Goal: Task Accomplishment & Management: Manage account settings

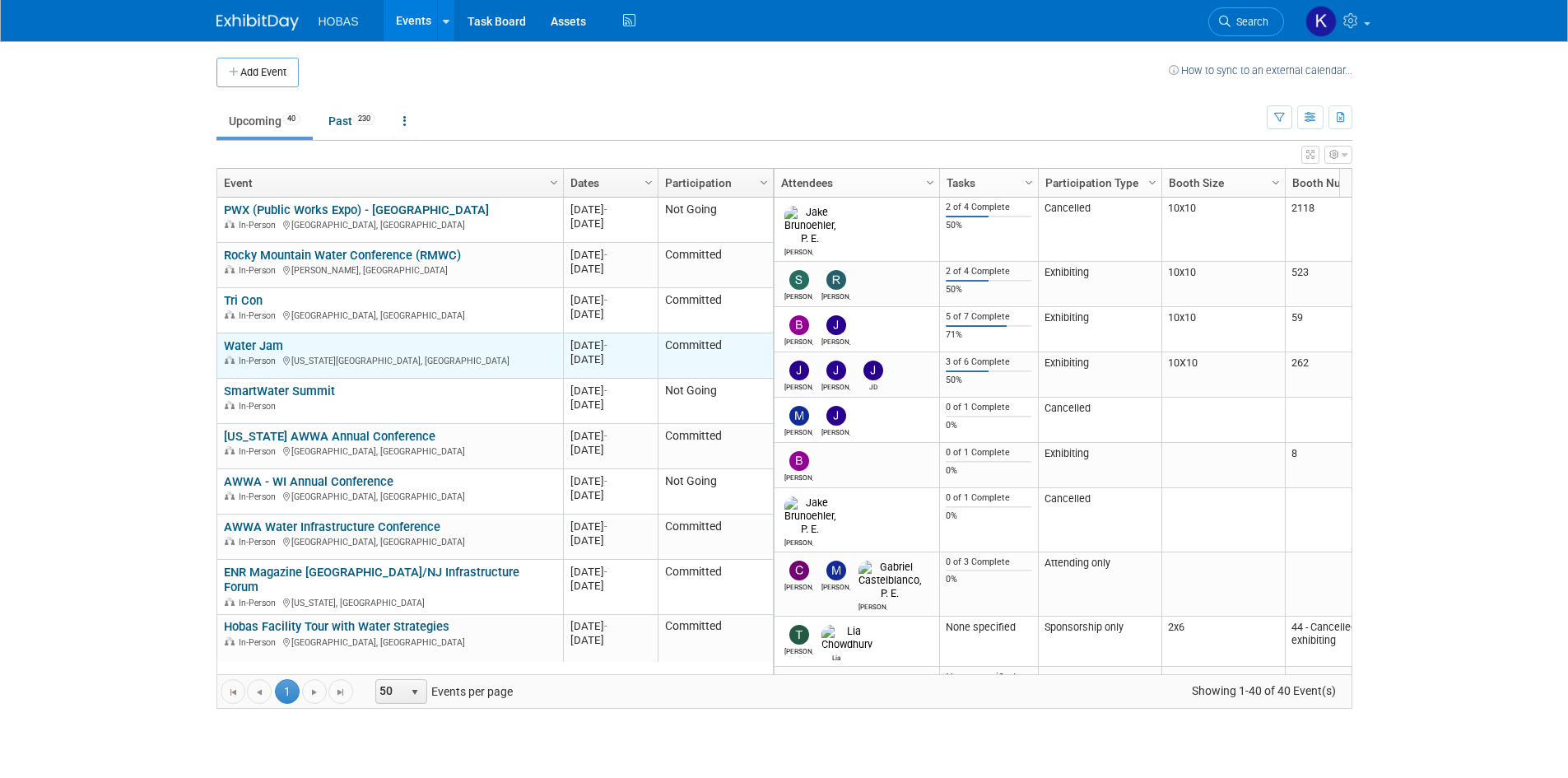
click at [268, 349] on link "Water Jam" at bounding box center [254, 345] width 60 height 15
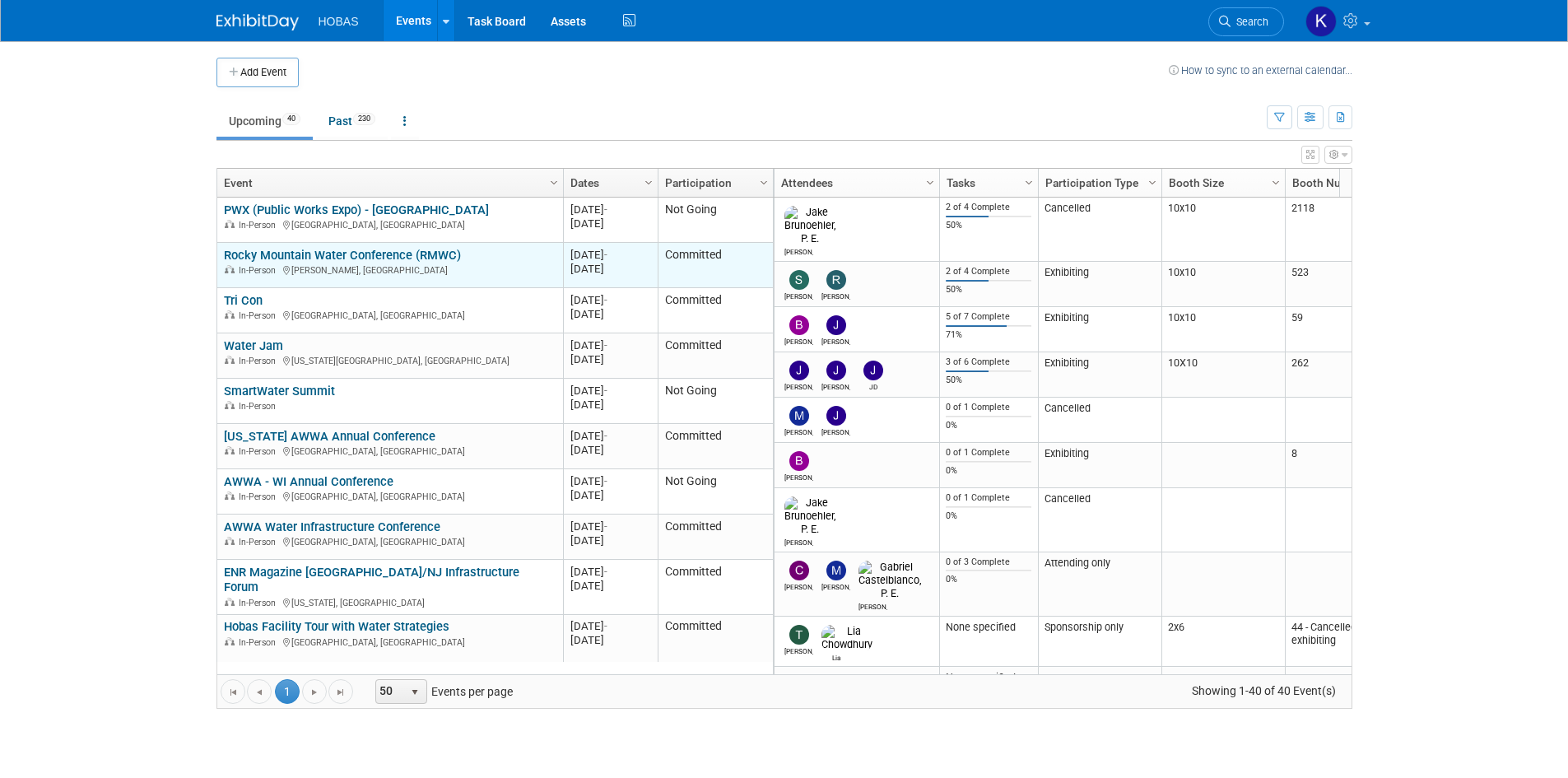
click at [312, 258] on link "Rocky Mountain Water Conference (RMWC)" at bounding box center [342, 255] width 237 height 15
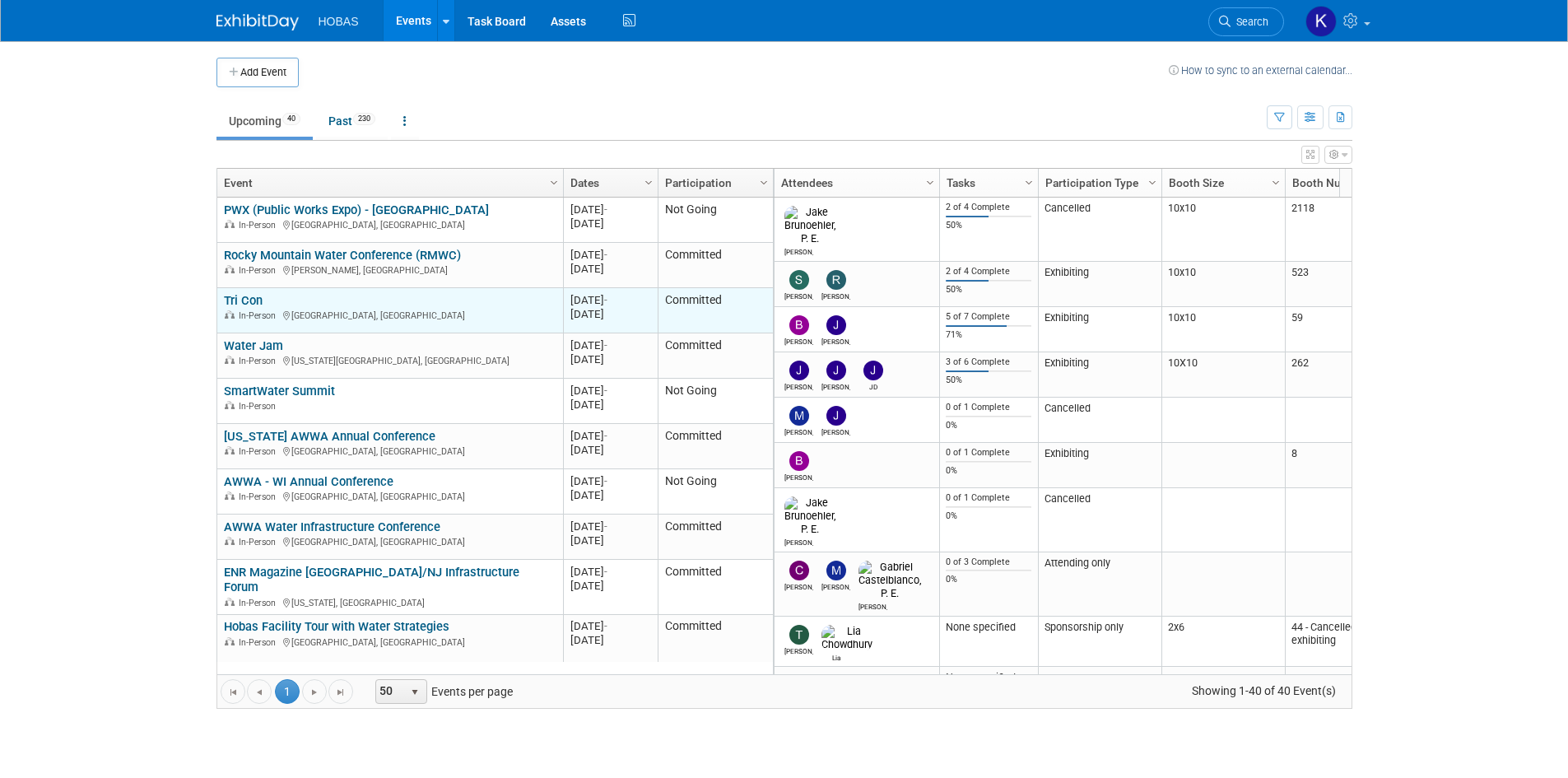
click at [294, 299] on div "Tri Con In-Person [GEOGRAPHIC_DATA], [GEOGRAPHIC_DATA]" at bounding box center [390, 308] width 332 height 29
click at [243, 301] on link "Tri Con" at bounding box center [243, 301] width 39 height 15
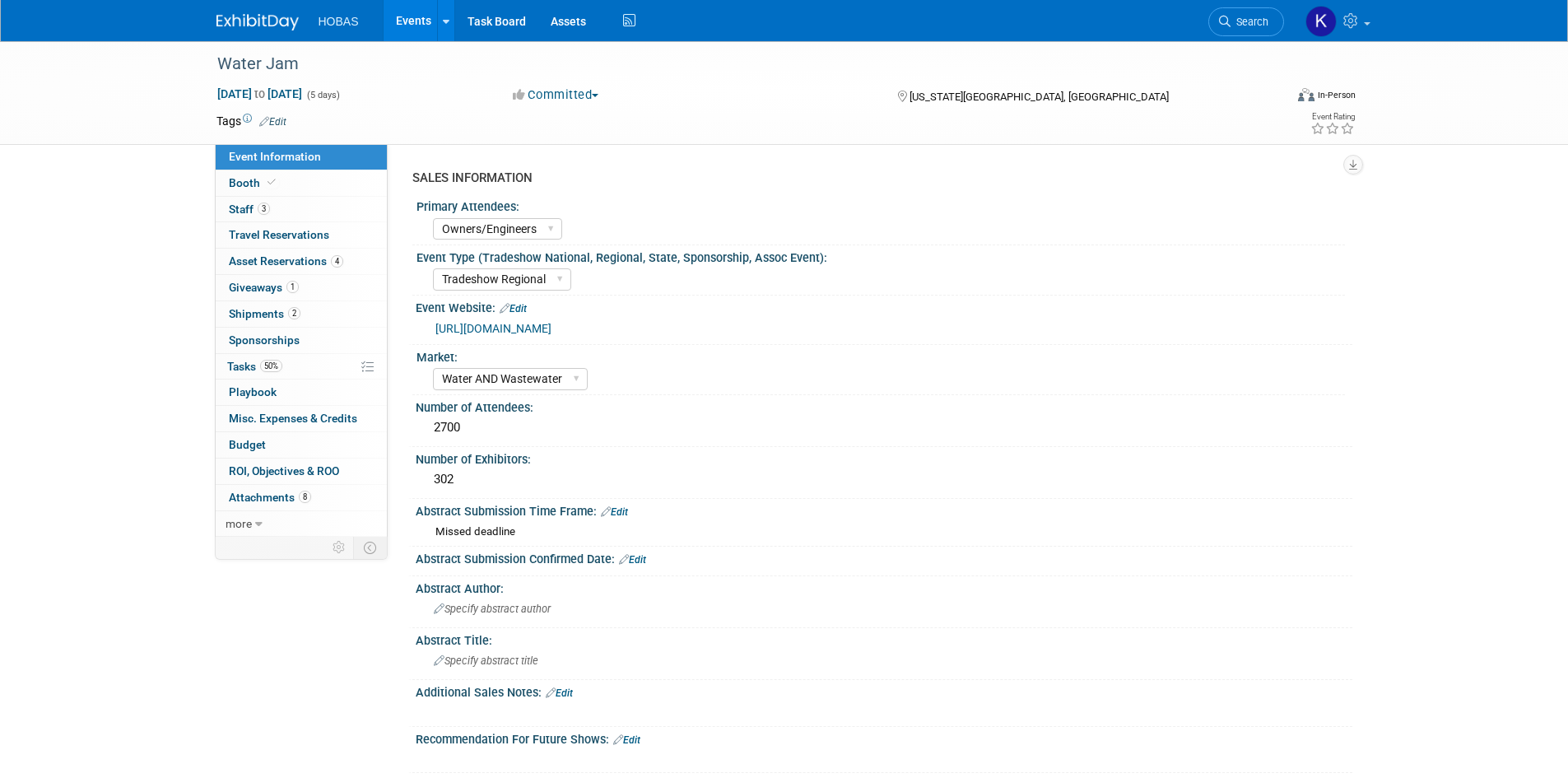
select select "Owners/Engineers"
select select "Tradeshow Regional"
select select "Water AND Wastewater"
select select "Exhibiting"
click at [287, 177] on link "Booth" at bounding box center [301, 184] width 172 height 26
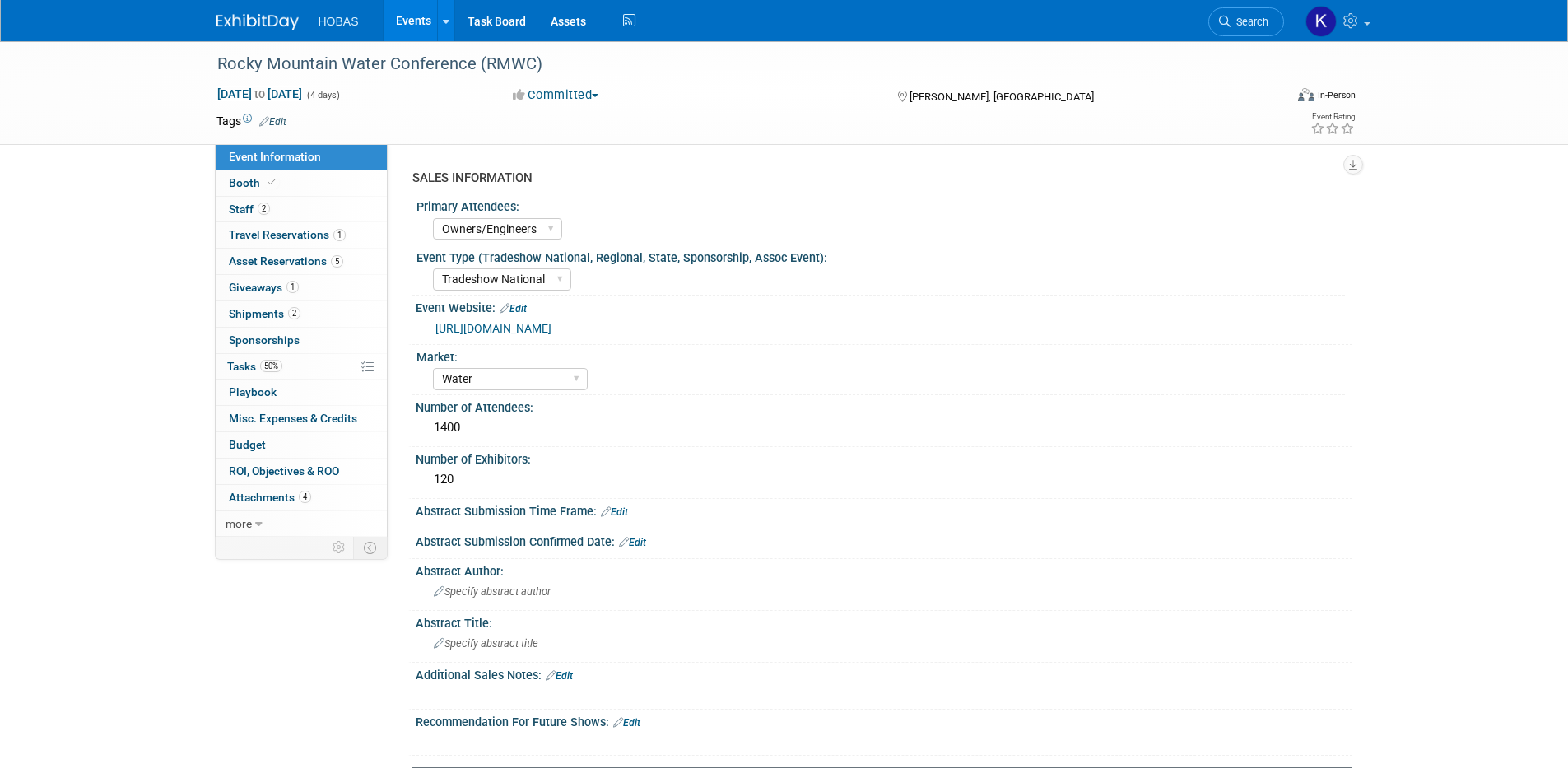
select select "Owners/Engineers"
select select "Tradeshow National"
select select "Water"
select select "Exhibiting"
click at [286, 192] on link "Booth" at bounding box center [301, 184] width 172 height 26
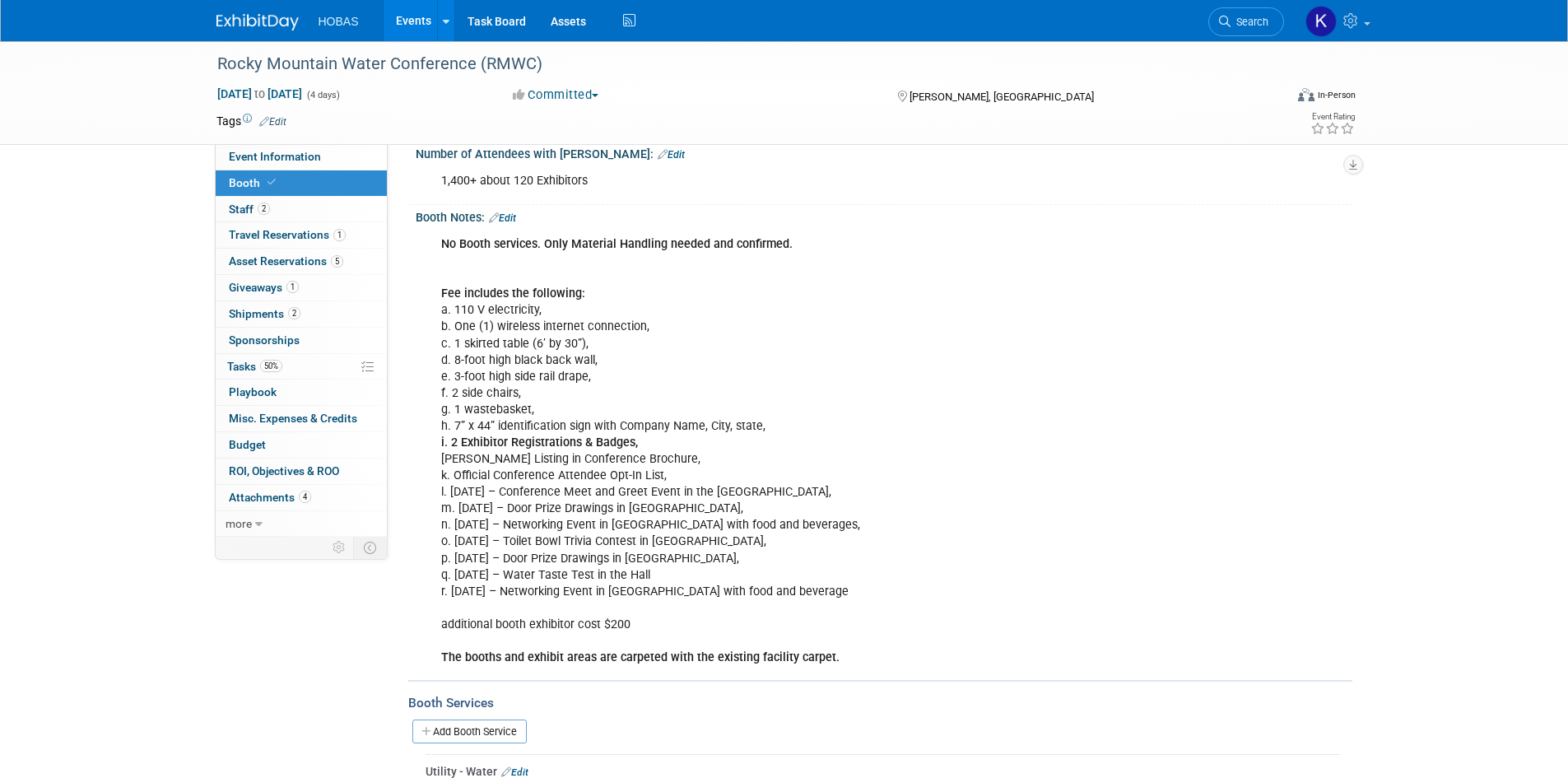
scroll to position [329, 0]
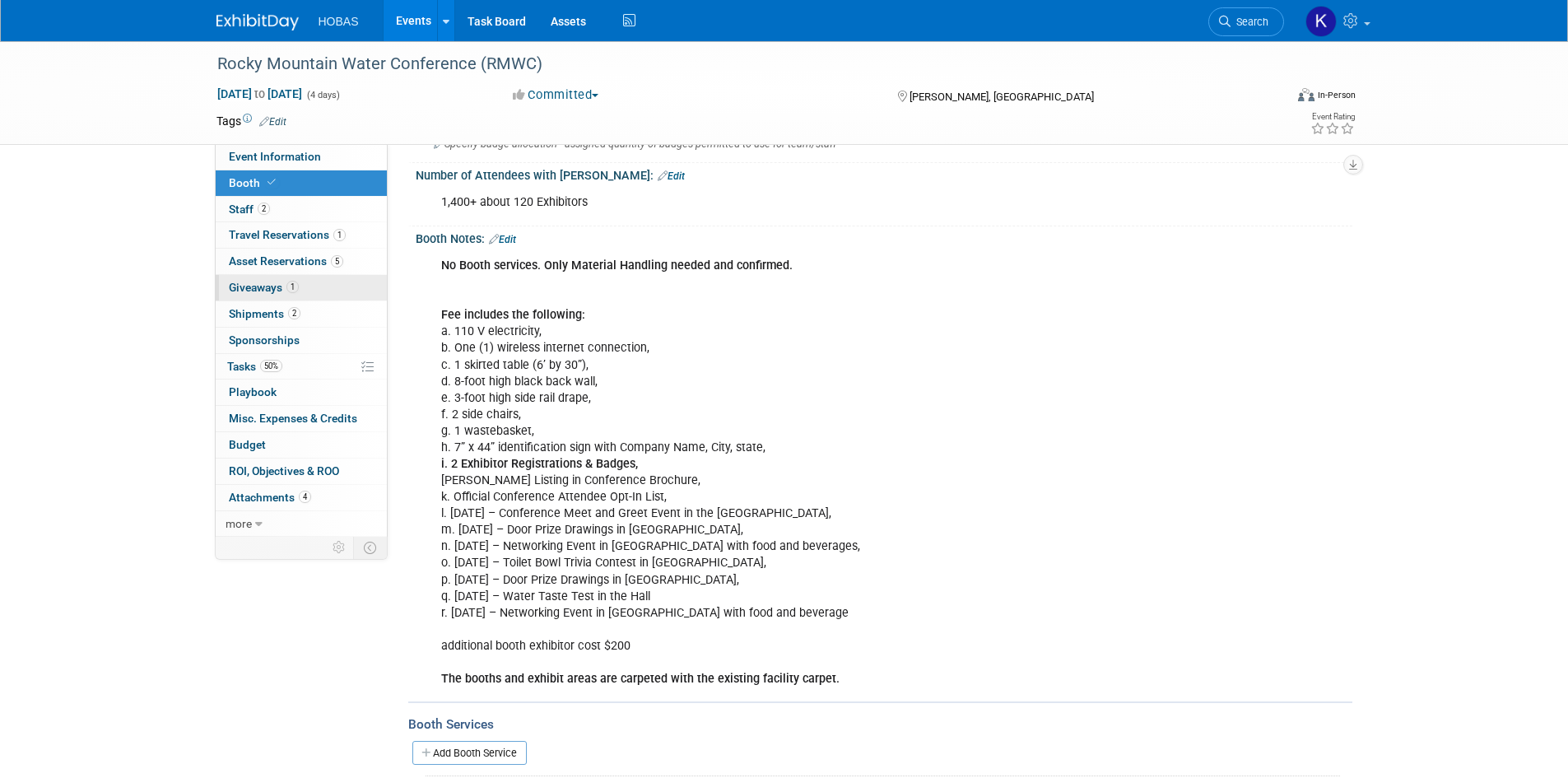
click at [273, 288] on span "Giveaways 1" at bounding box center [264, 287] width 70 height 13
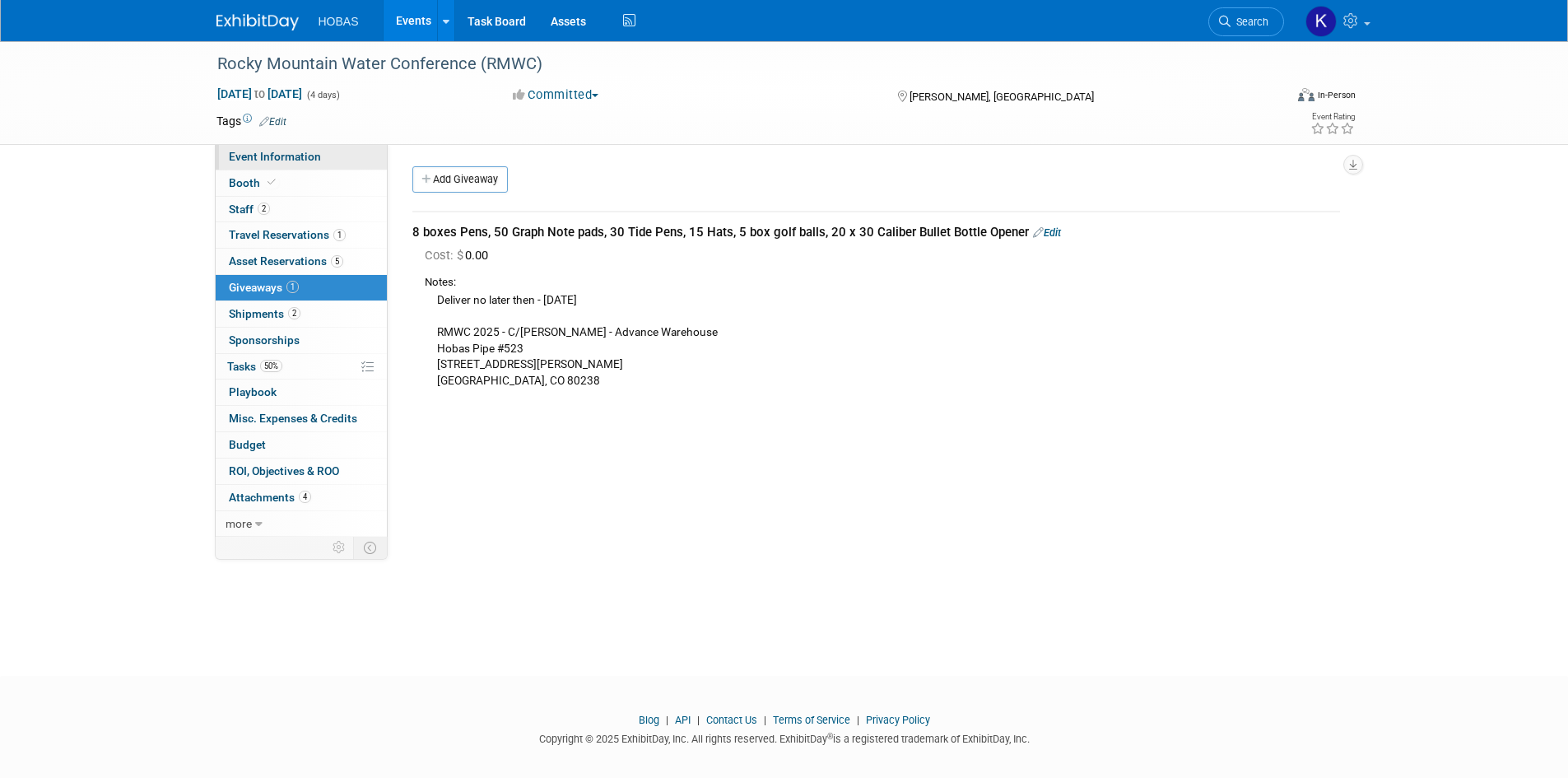
click at [289, 164] on link "Event Information" at bounding box center [301, 157] width 172 height 26
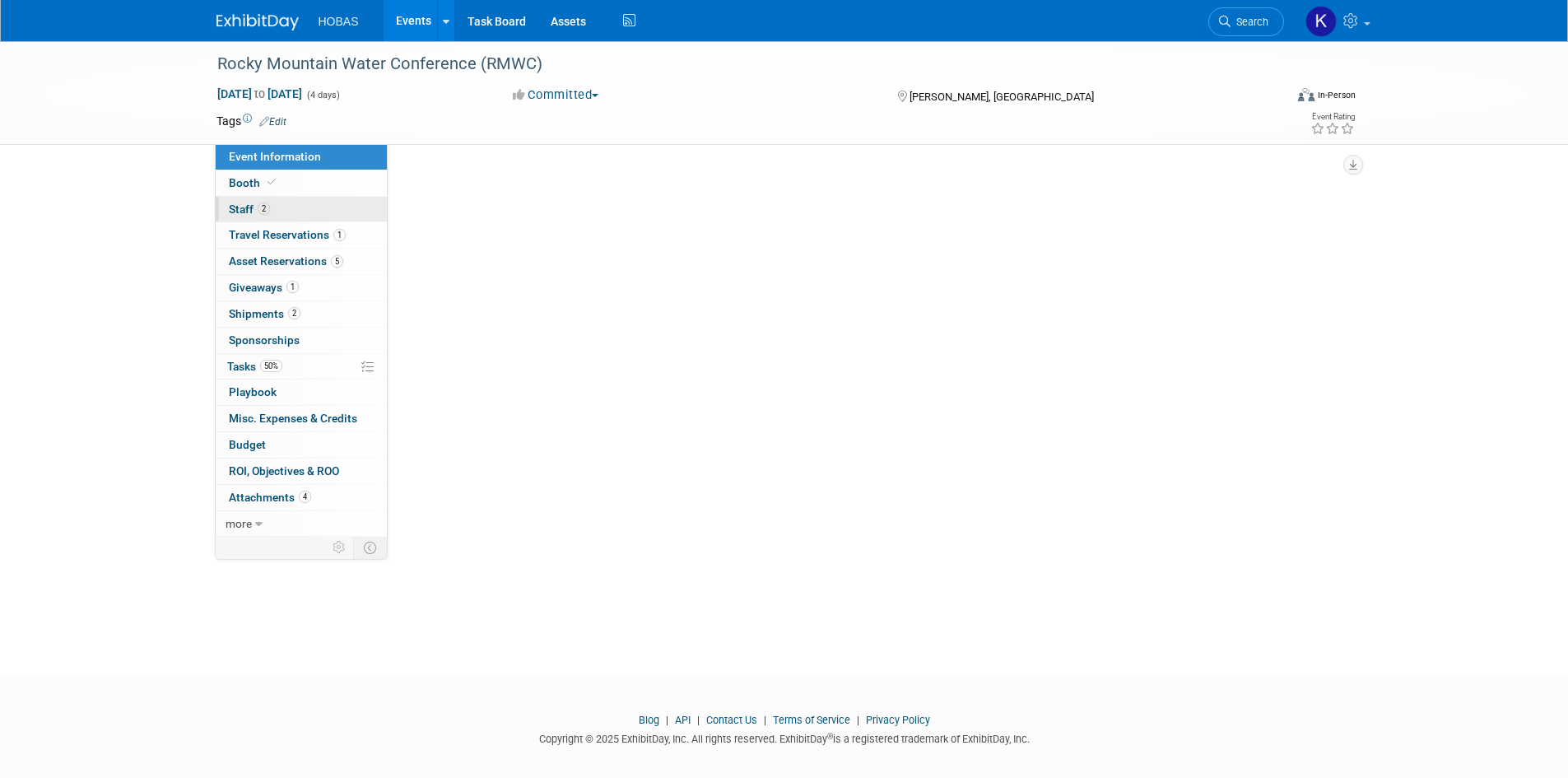
select select "Owners/Engineers"
select select "Tradeshow National"
select select "Water"
select select "Exhibiting"
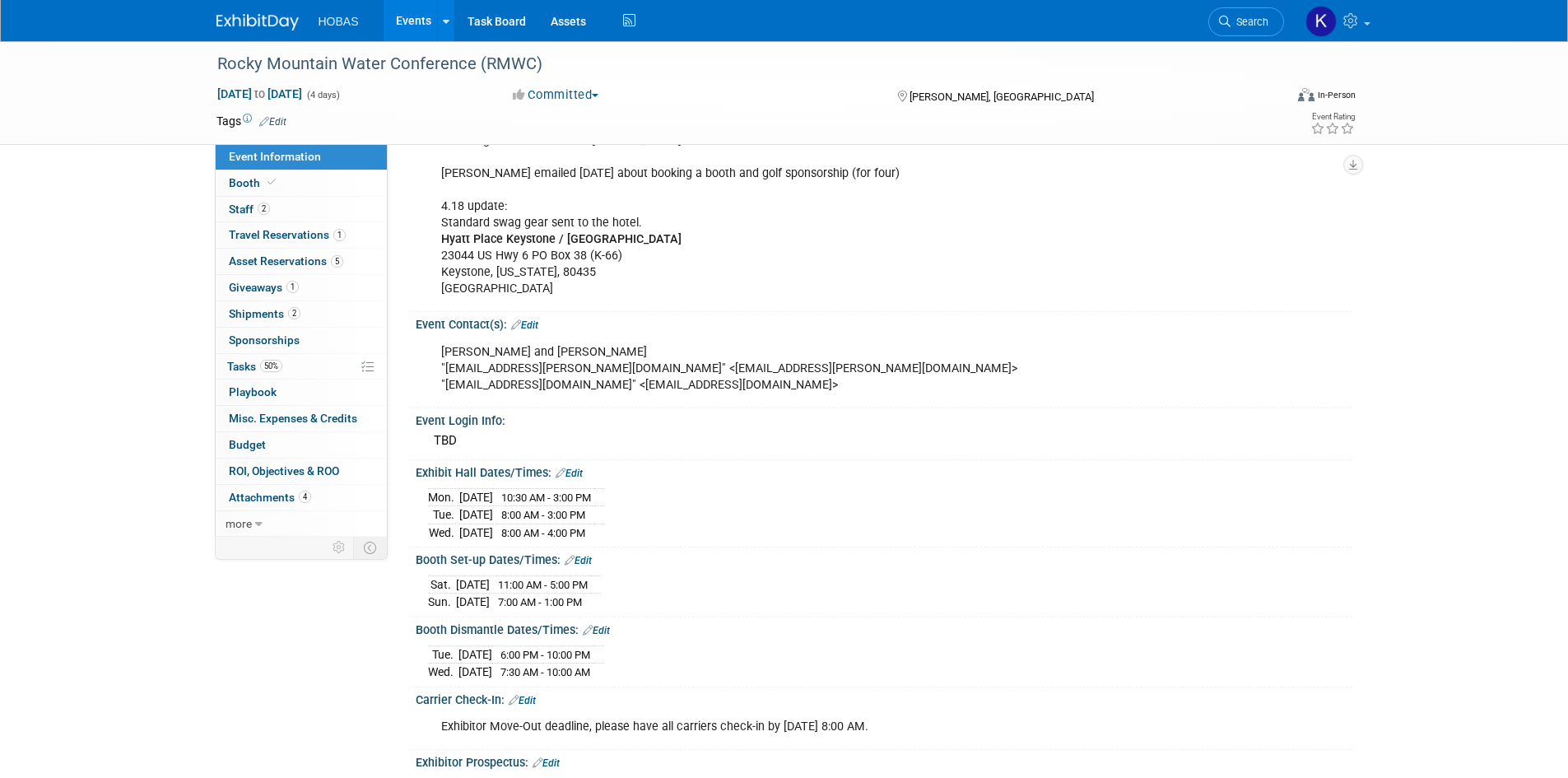
scroll to position [988, 0]
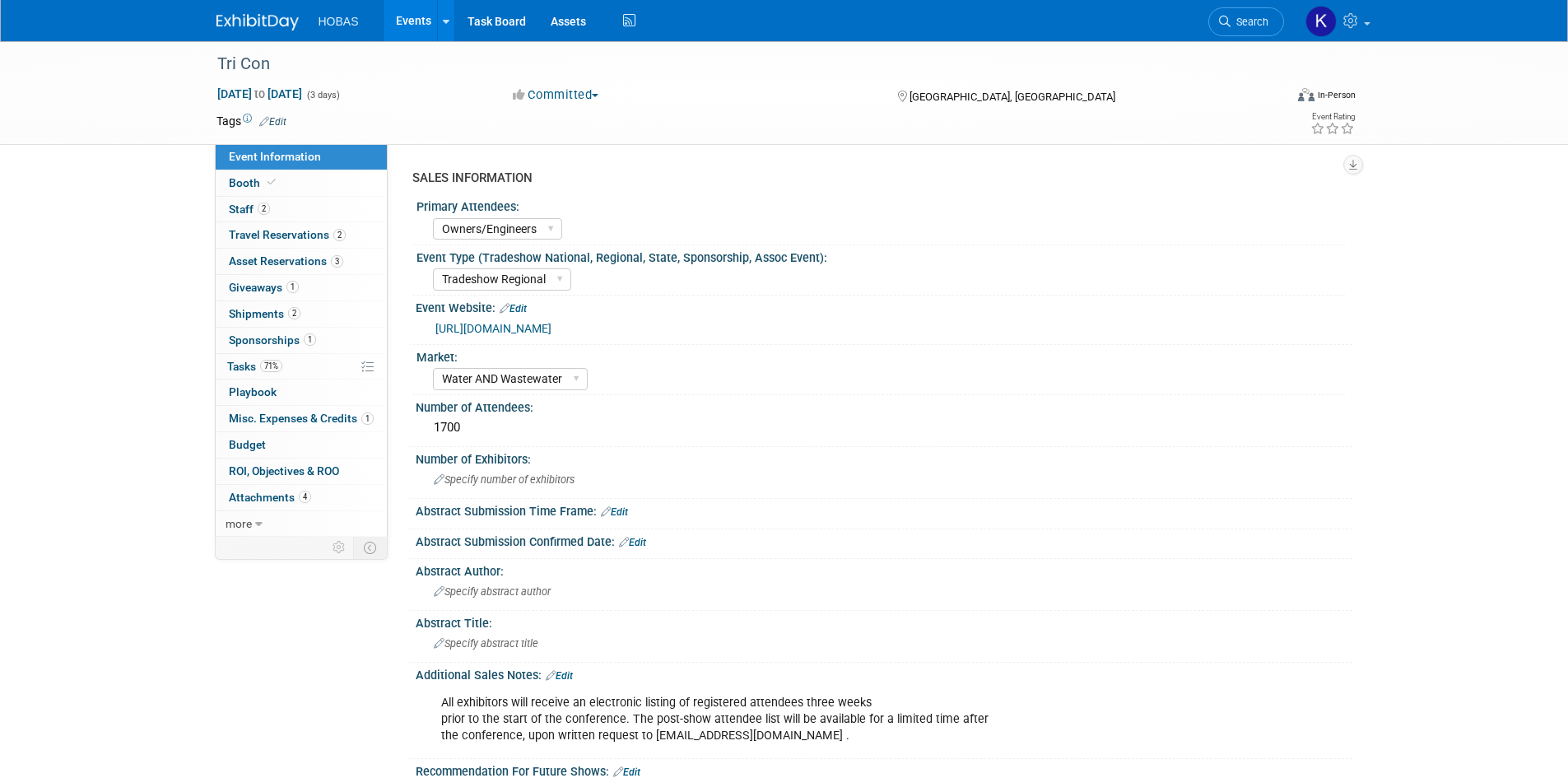
select select "Owners/Engineers"
select select "Tradeshow Regional"
select select "Water AND Wastewater"
select select "Exhibiting"
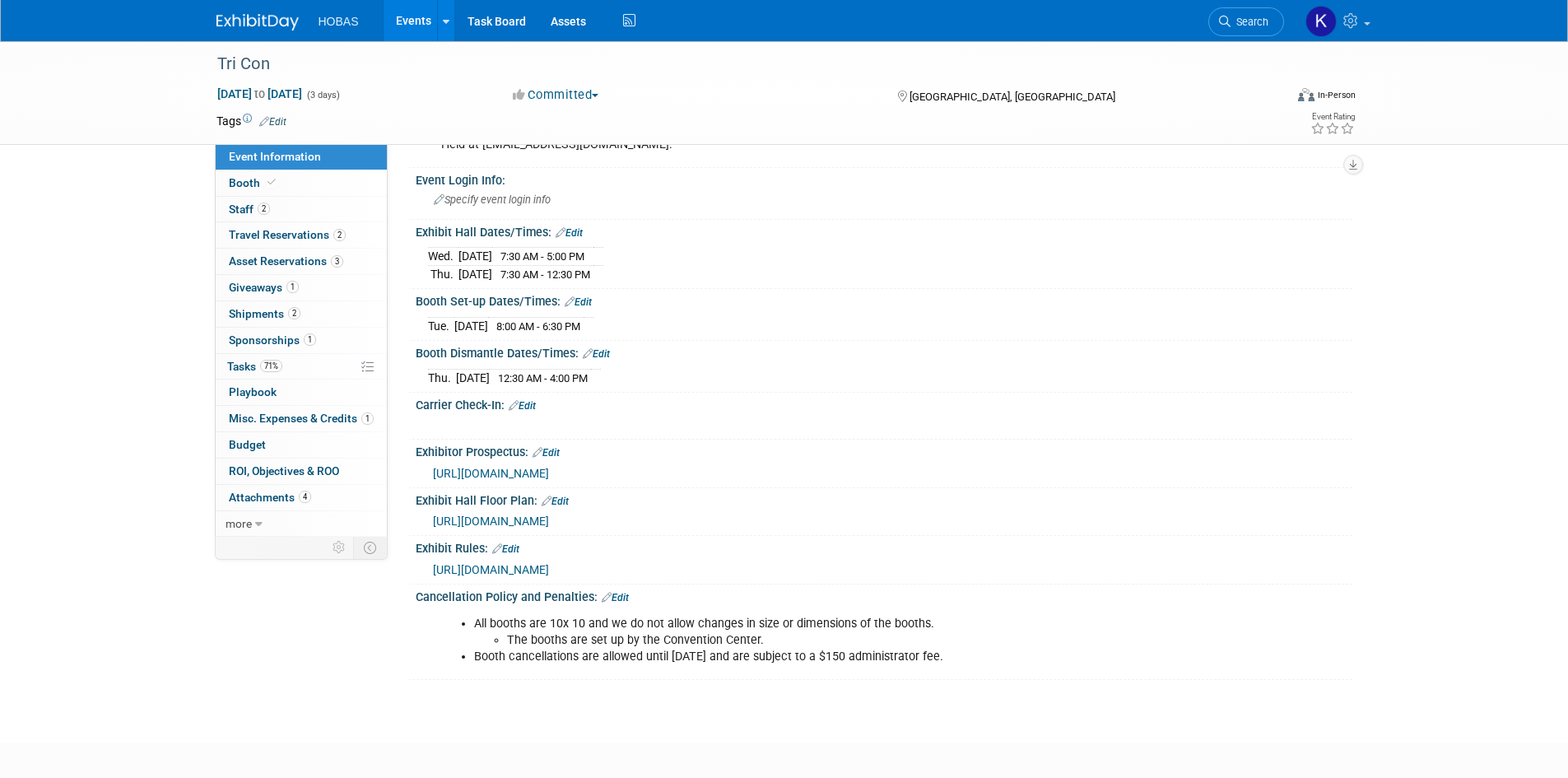
scroll to position [1565, 0]
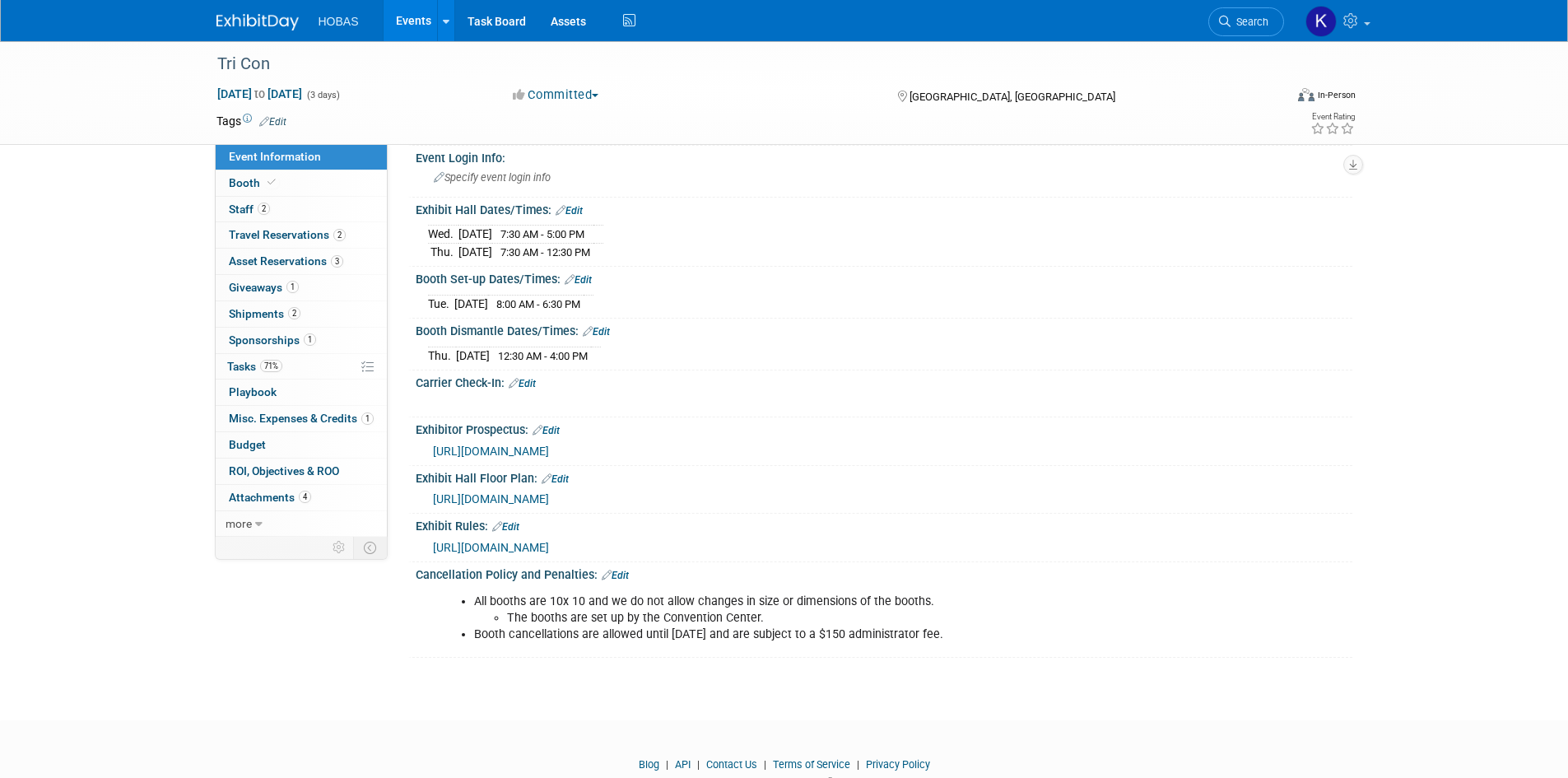
click at [259, 418] on span "Misc. Expenses & Credits 1" at bounding box center [302, 418] width 145 height 13
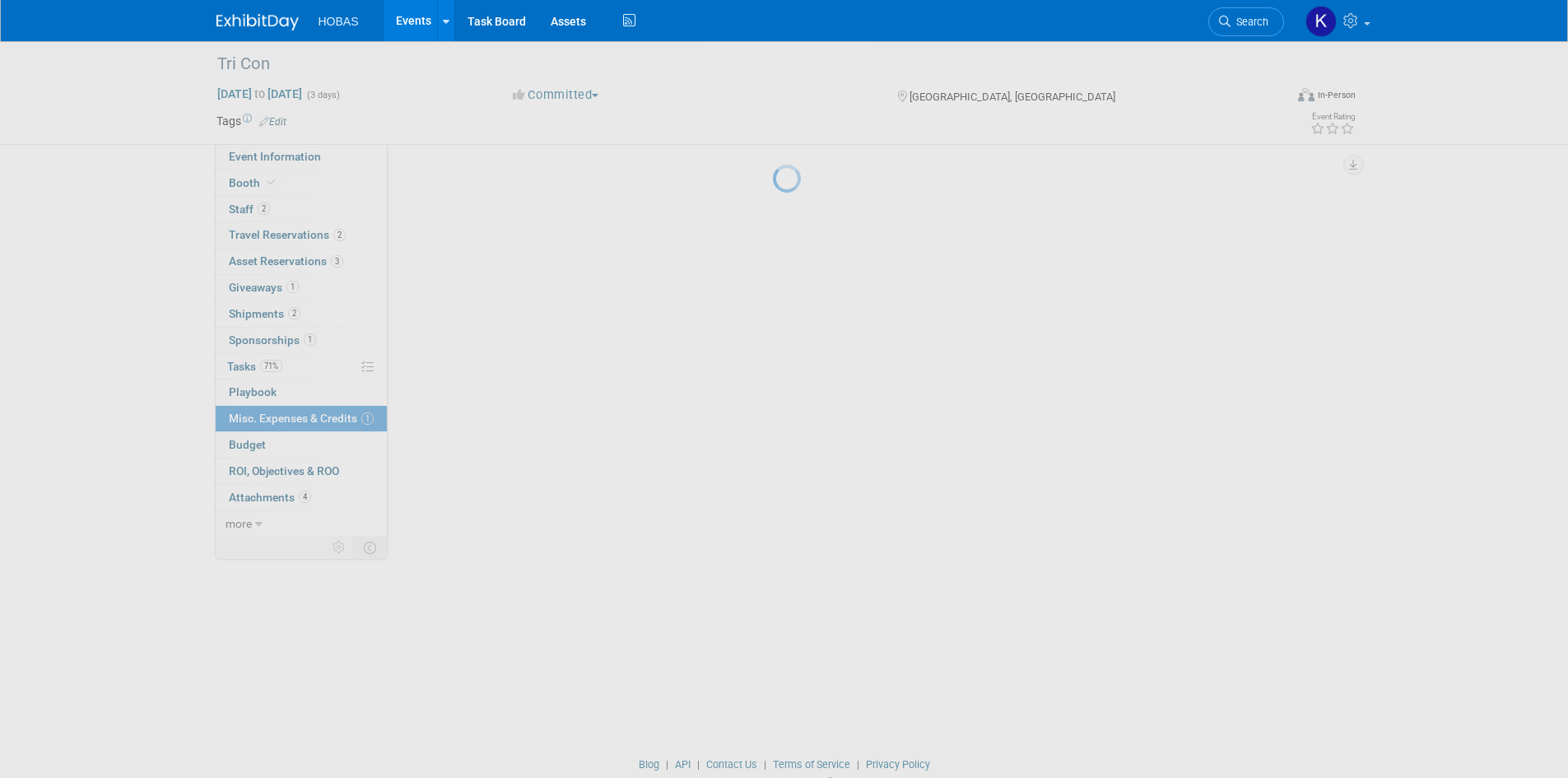
scroll to position [0, 0]
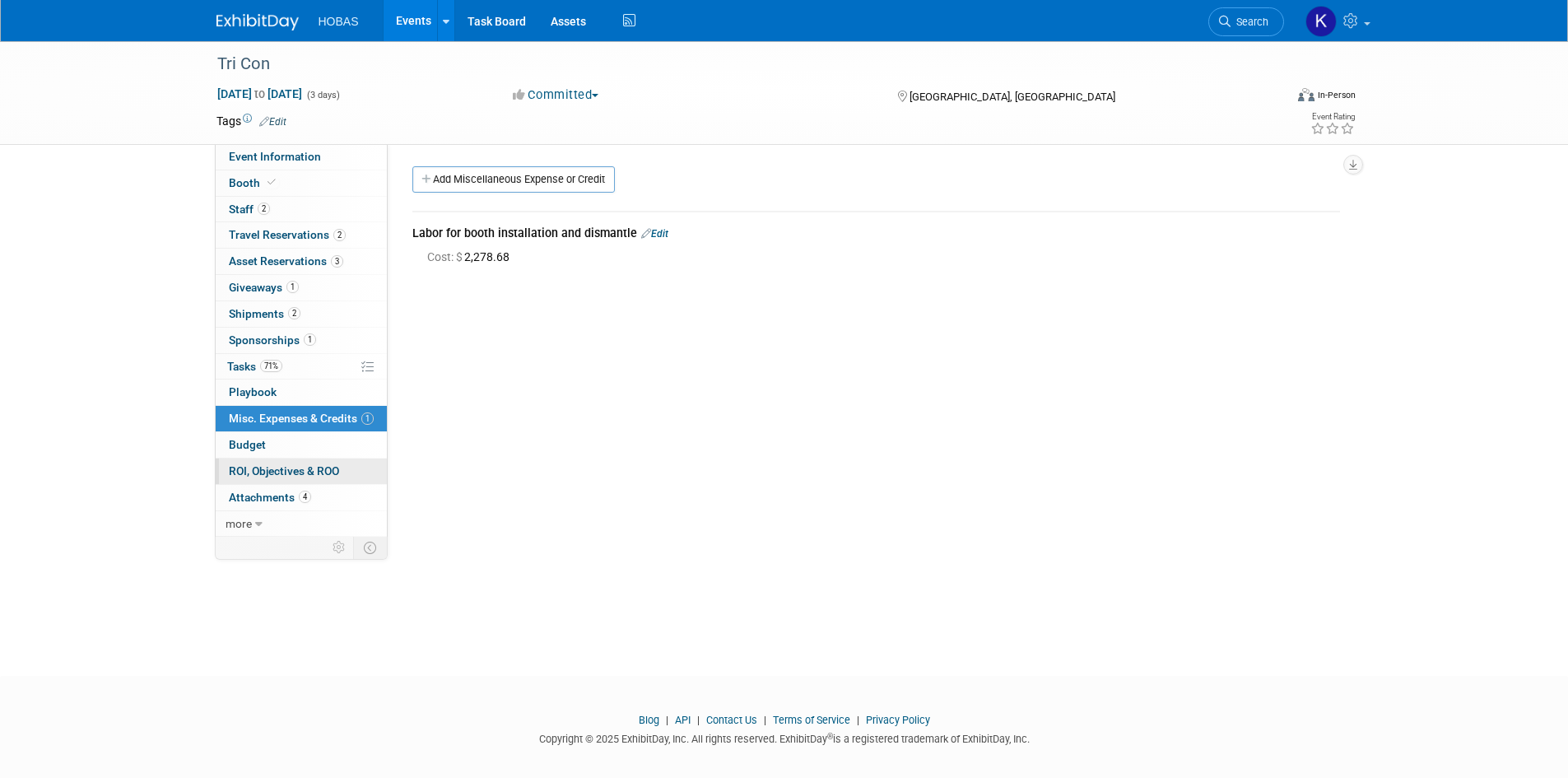
click at [279, 468] on span "ROI, Objectives & ROO 0" at bounding box center [284, 470] width 110 height 13
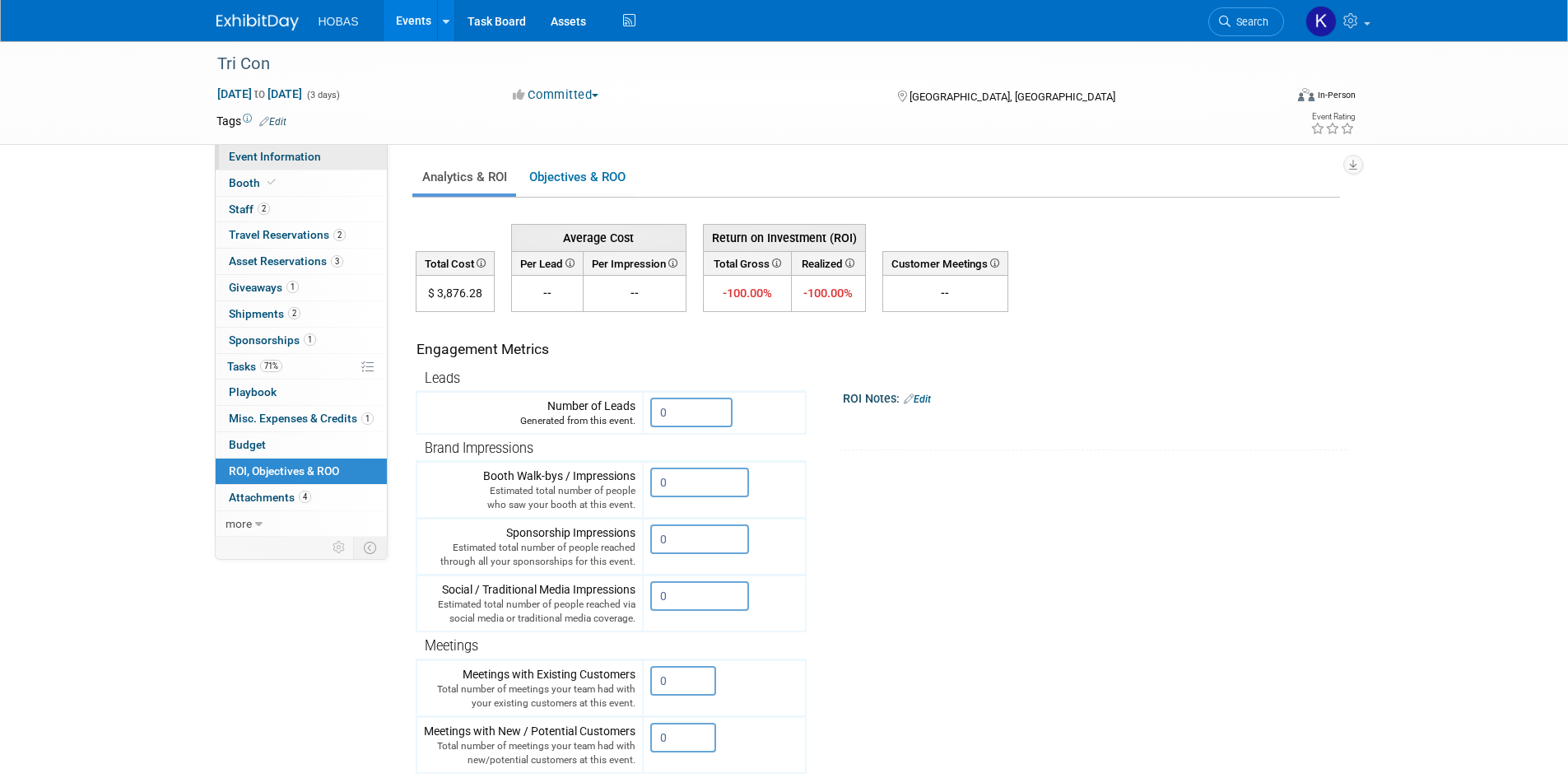
click at [289, 165] on link "Event Information" at bounding box center [301, 157] width 172 height 26
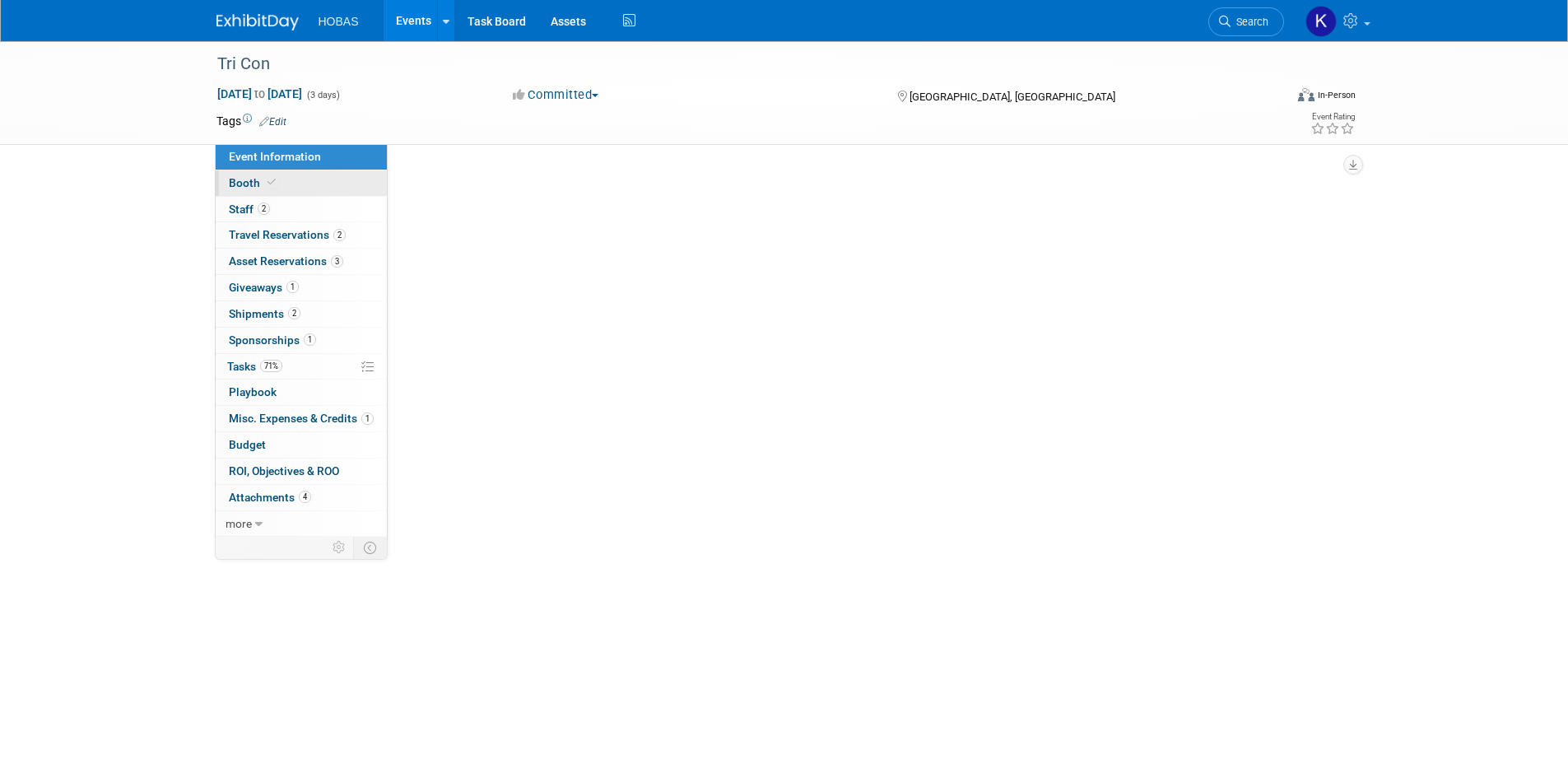
select select "Owners/Engineers"
select select "Tradeshow Regional"
select select "Water AND Wastewater"
select select "Exhibiting"
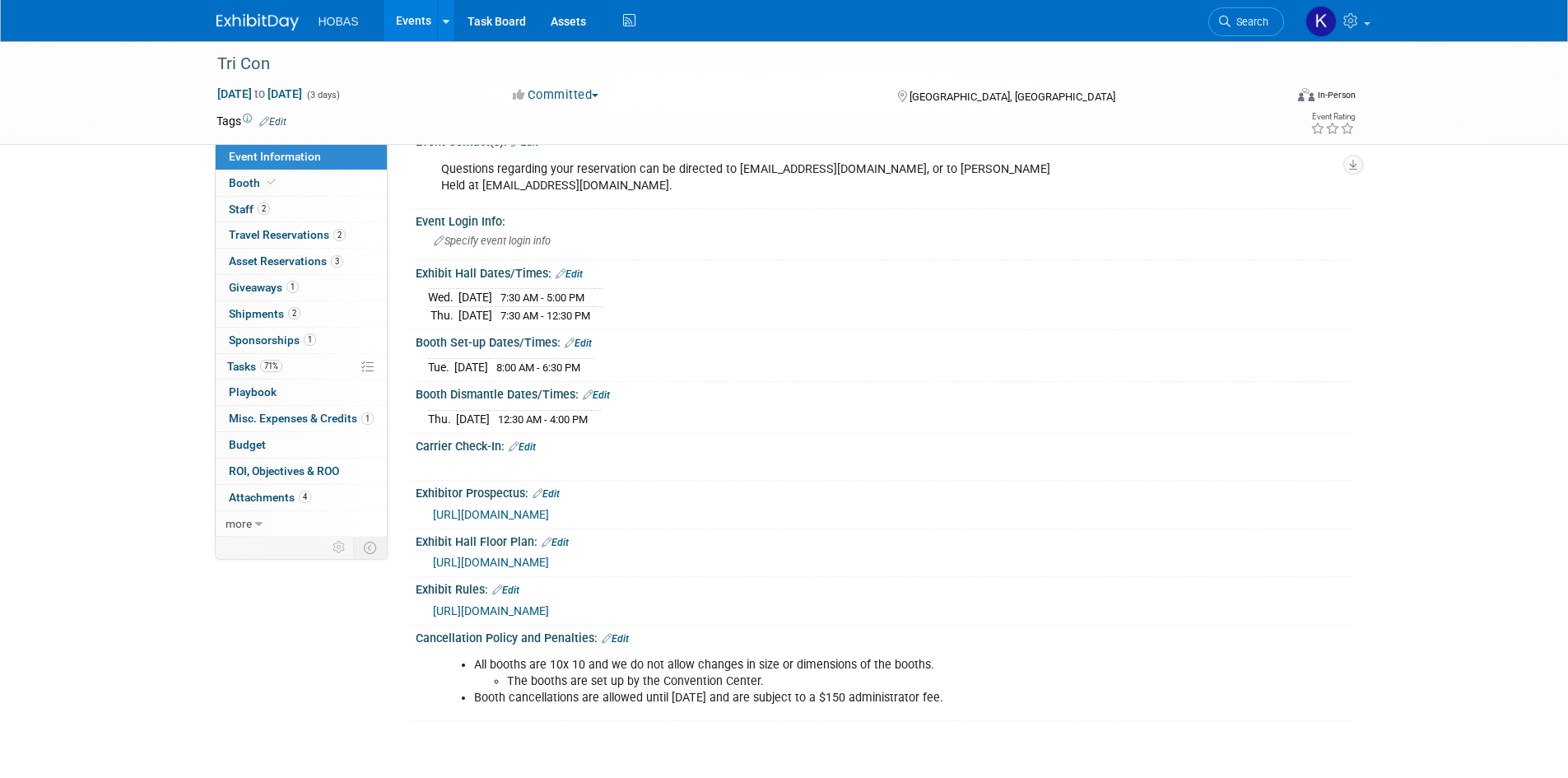
scroll to position [1565, 0]
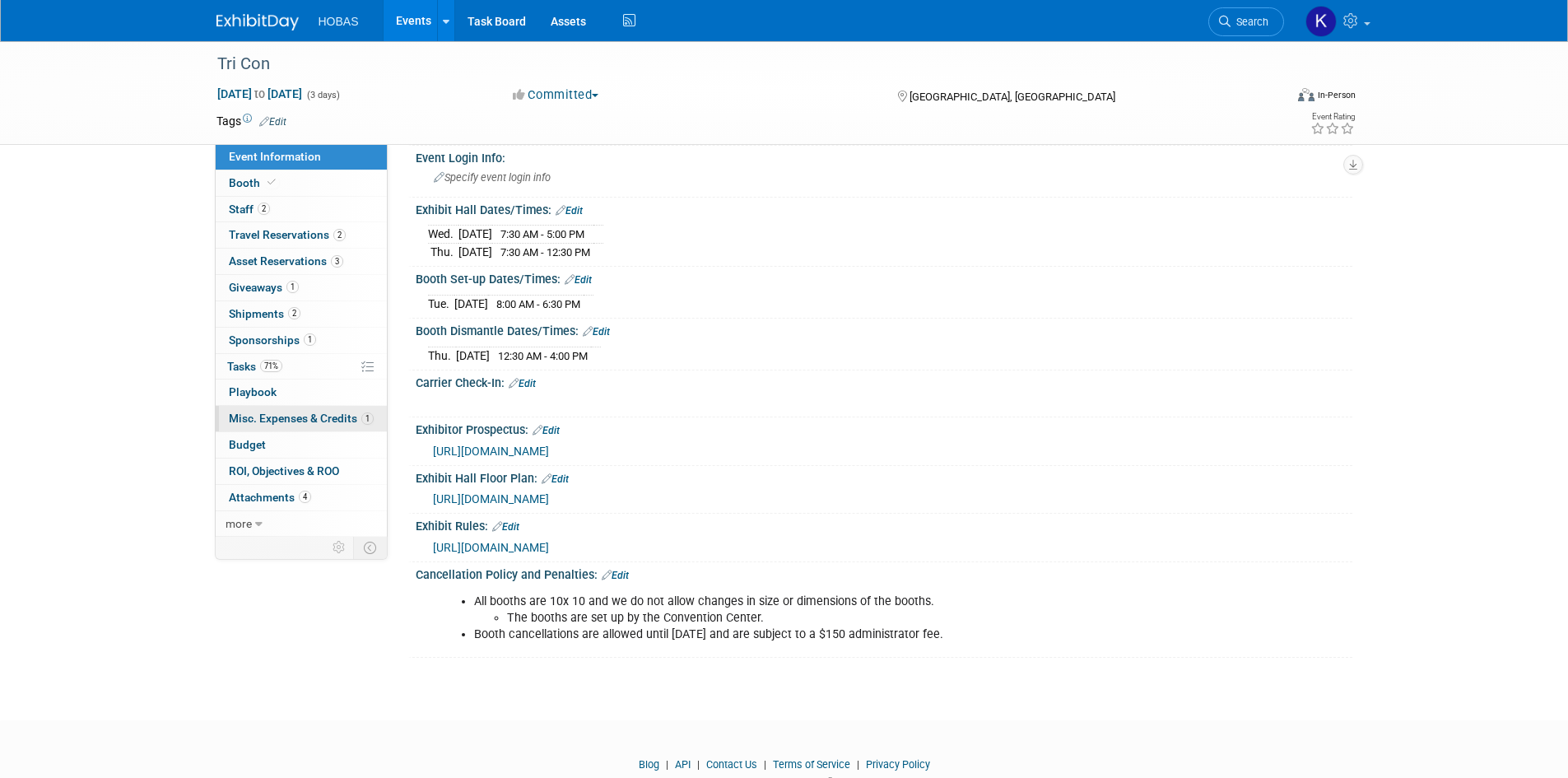
click at [286, 419] on span "Misc. Expenses & Credits 1" at bounding box center [302, 418] width 145 height 13
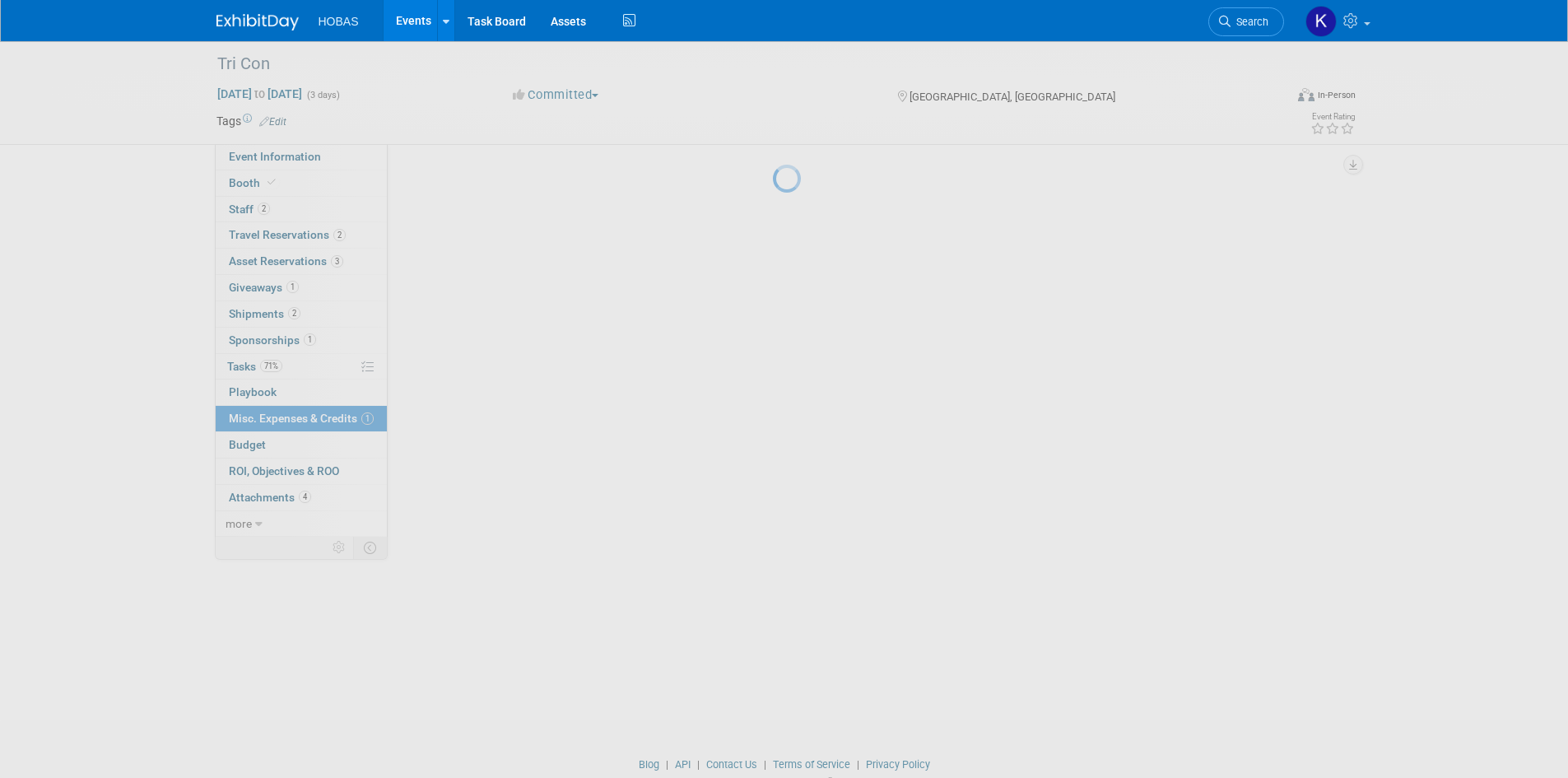
scroll to position [0, 0]
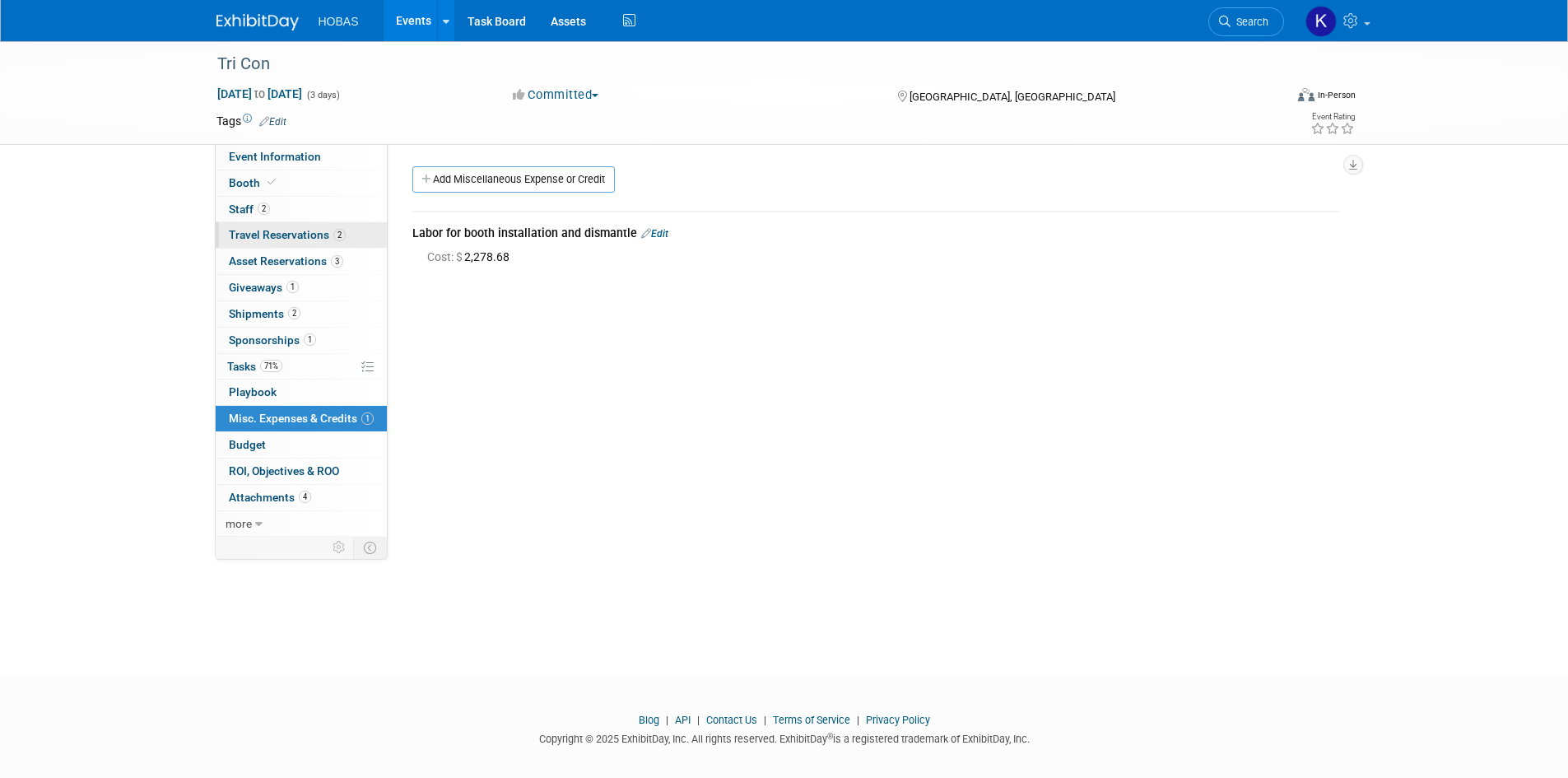
click at [275, 235] on span "Travel Reservations 2" at bounding box center [288, 234] width 117 height 13
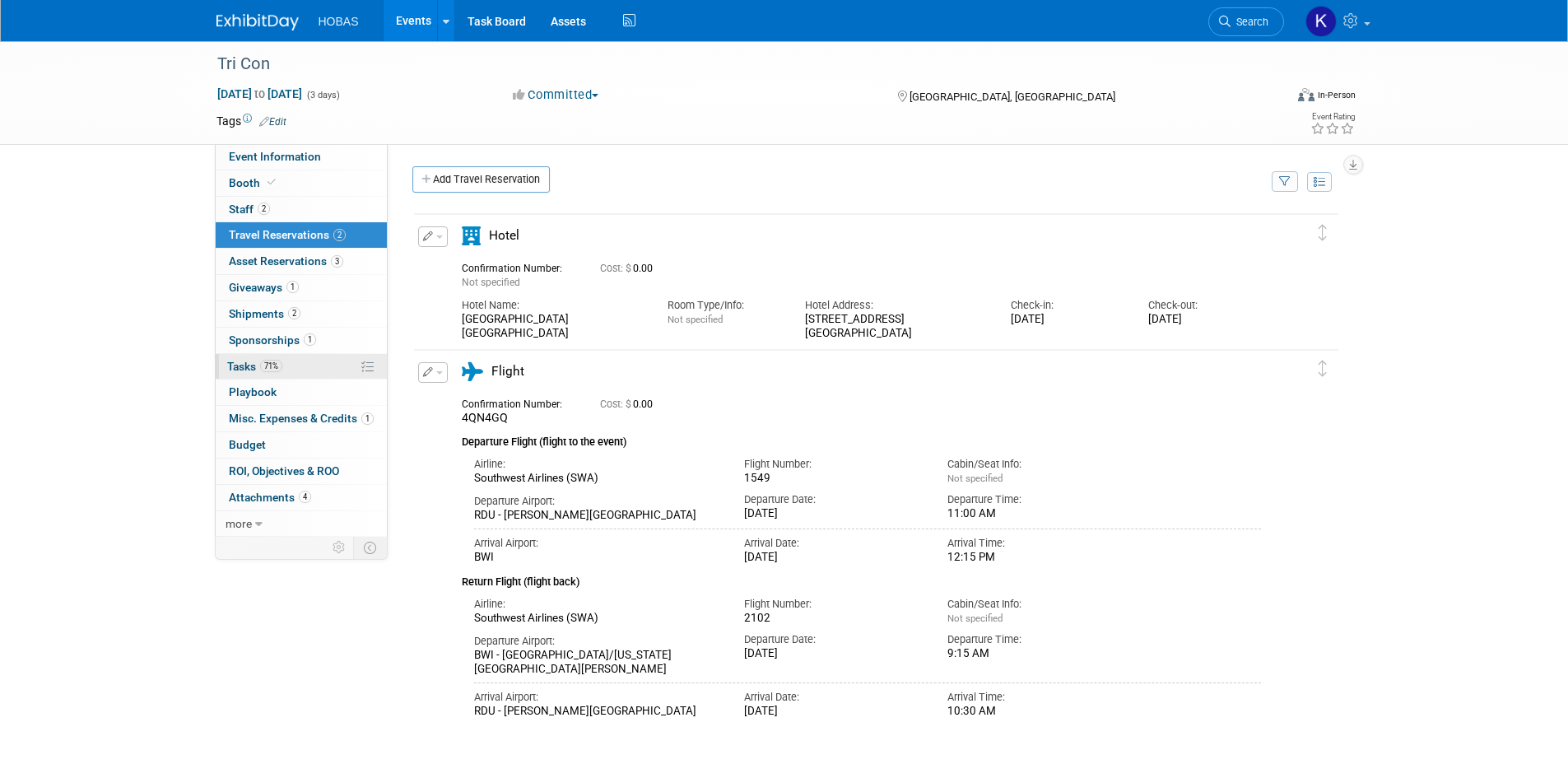
click at [287, 366] on link "71% Tasks 71%" at bounding box center [301, 367] width 172 height 26
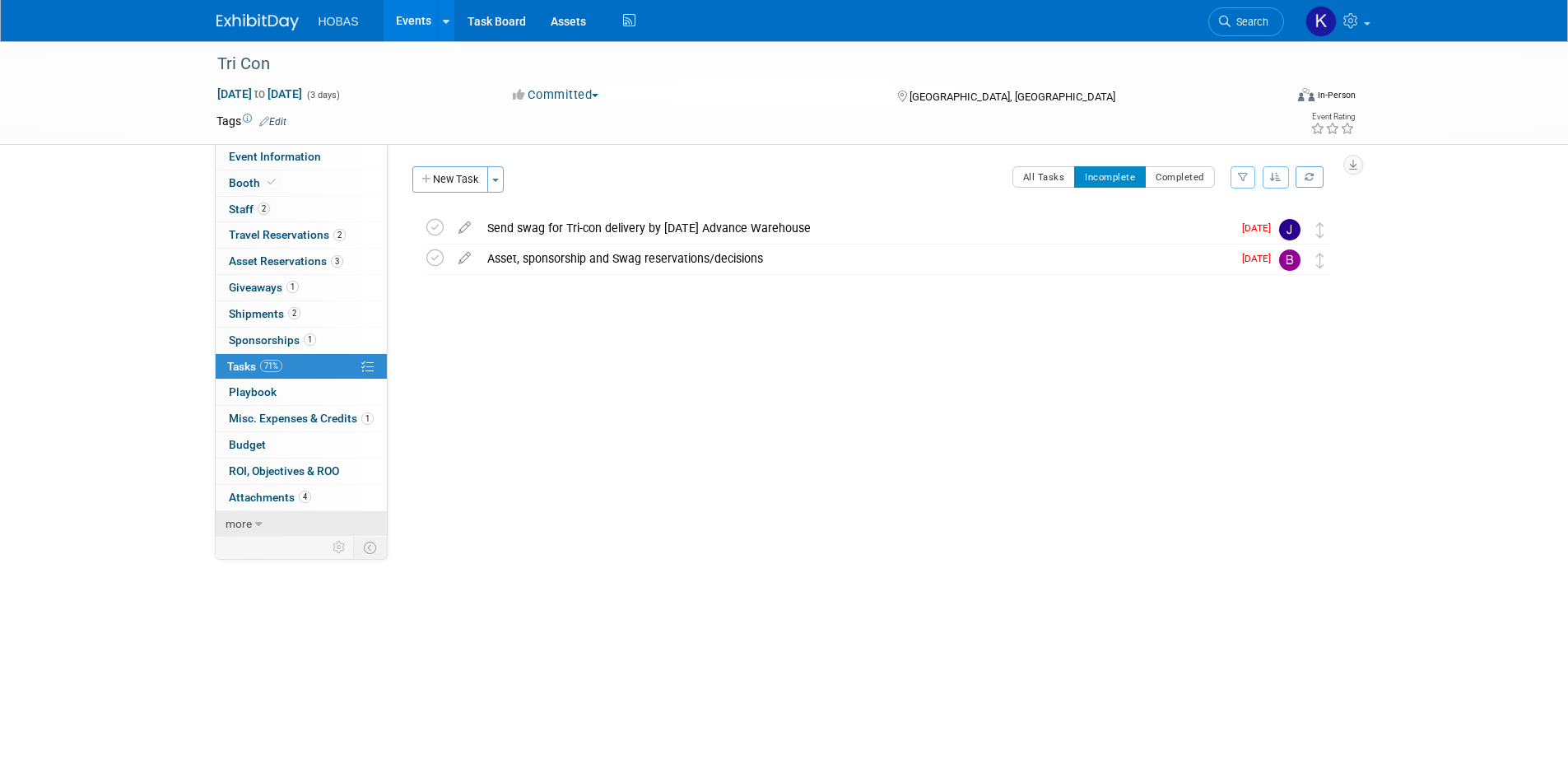
click at [269, 525] on link "more" at bounding box center [301, 524] width 172 height 26
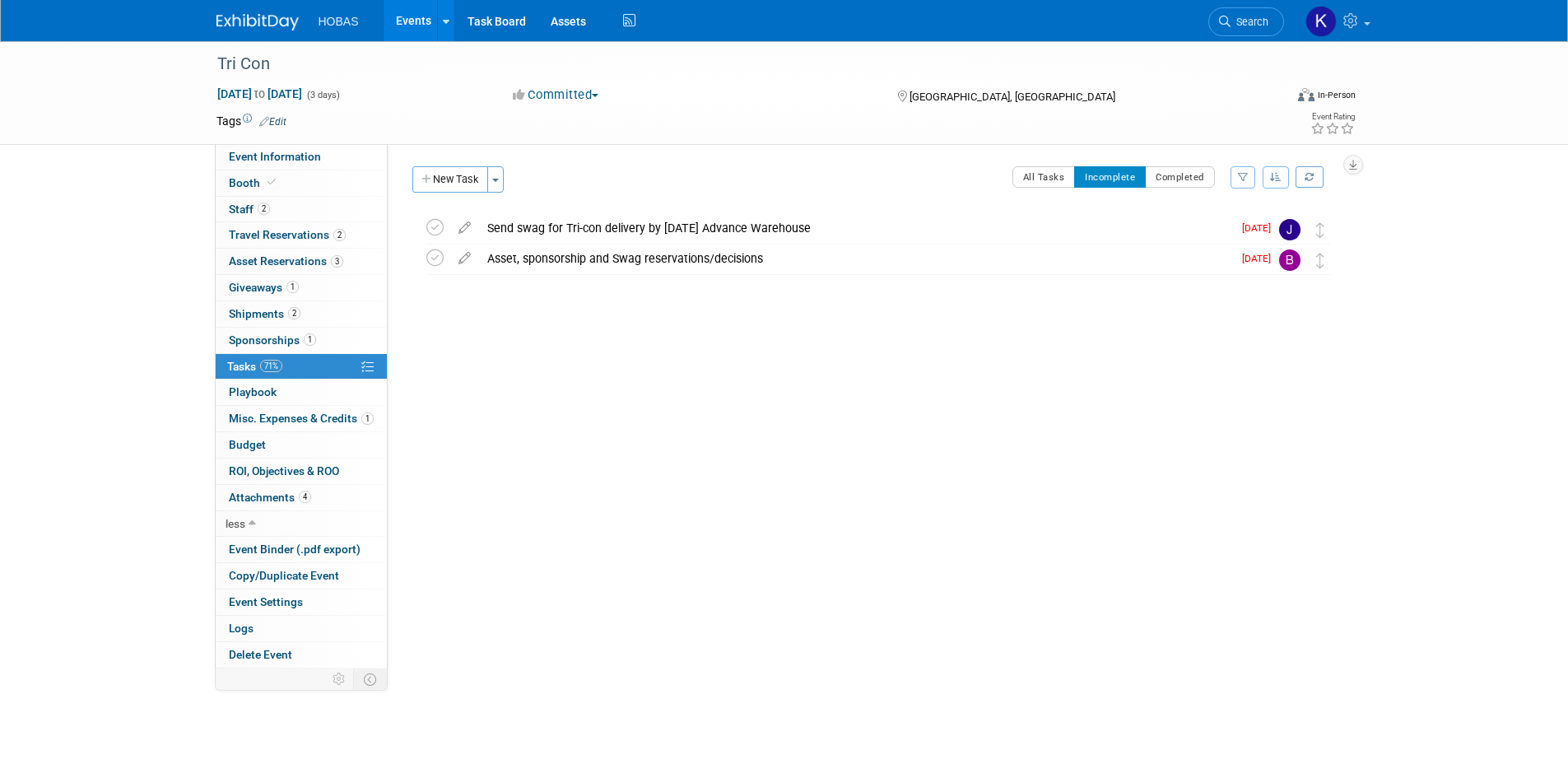
click at [258, 24] on img at bounding box center [257, 22] width 82 height 17
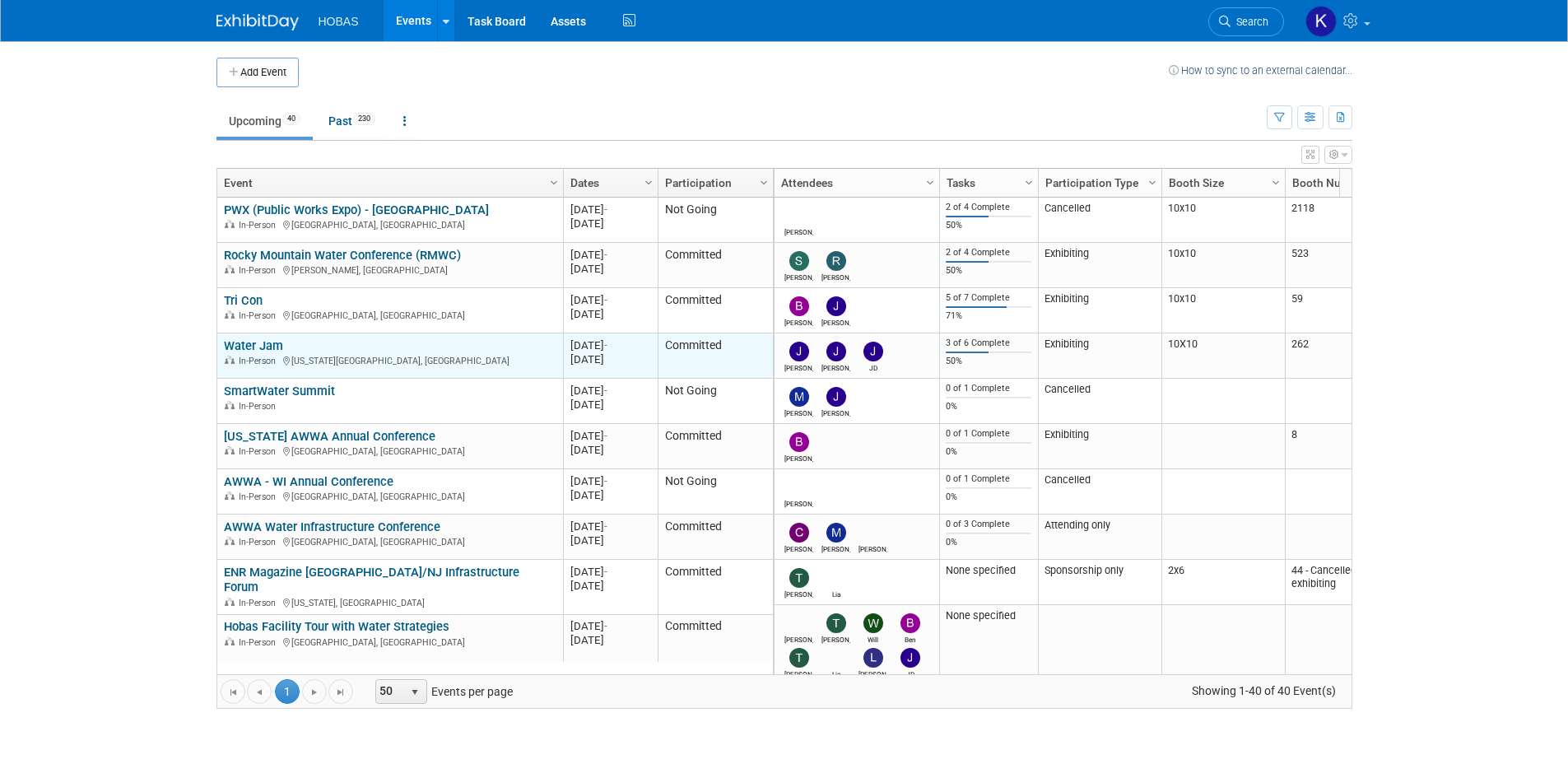
click at [289, 349] on div "Water Jam In-Person [US_STATE][GEOGRAPHIC_DATA], [GEOGRAPHIC_DATA]" at bounding box center [390, 352] width 332 height 29
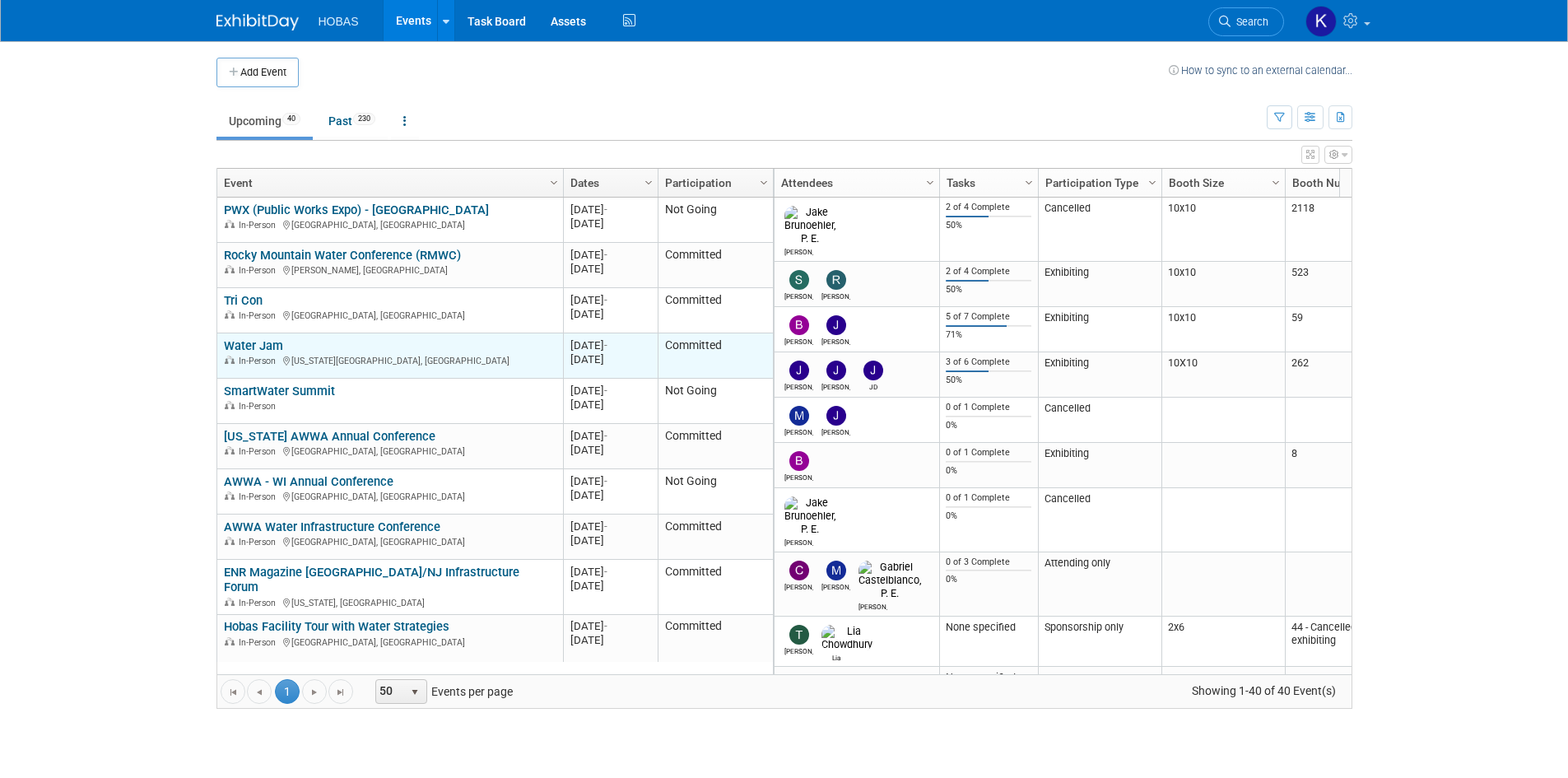
click at [267, 346] on link "Water Jam" at bounding box center [254, 345] width 60 height 15
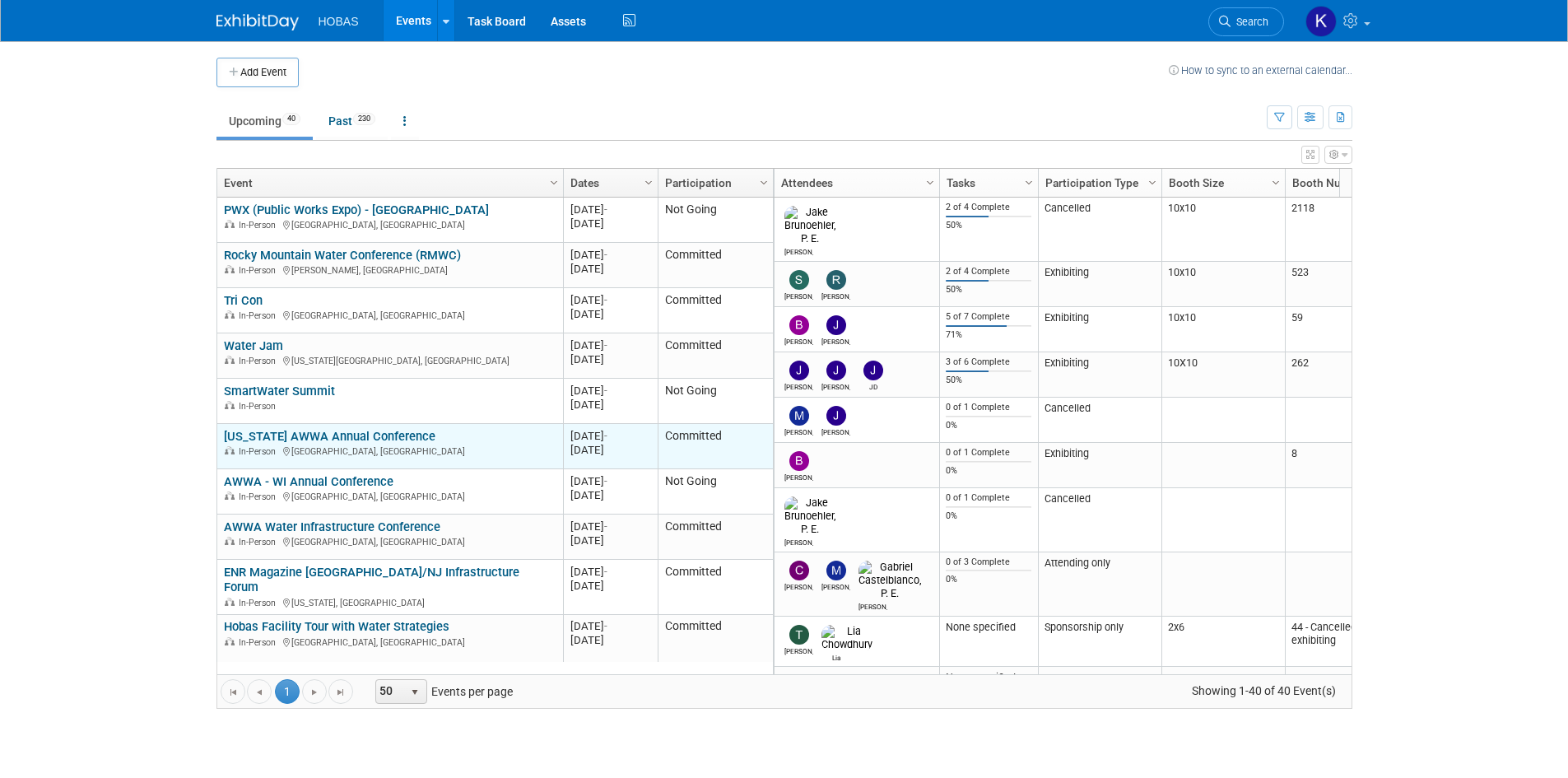
click at [323, 439] on link "[US_STATE] AWWA Annual Conference" at bounding box center [329, 436] width 211 height 15
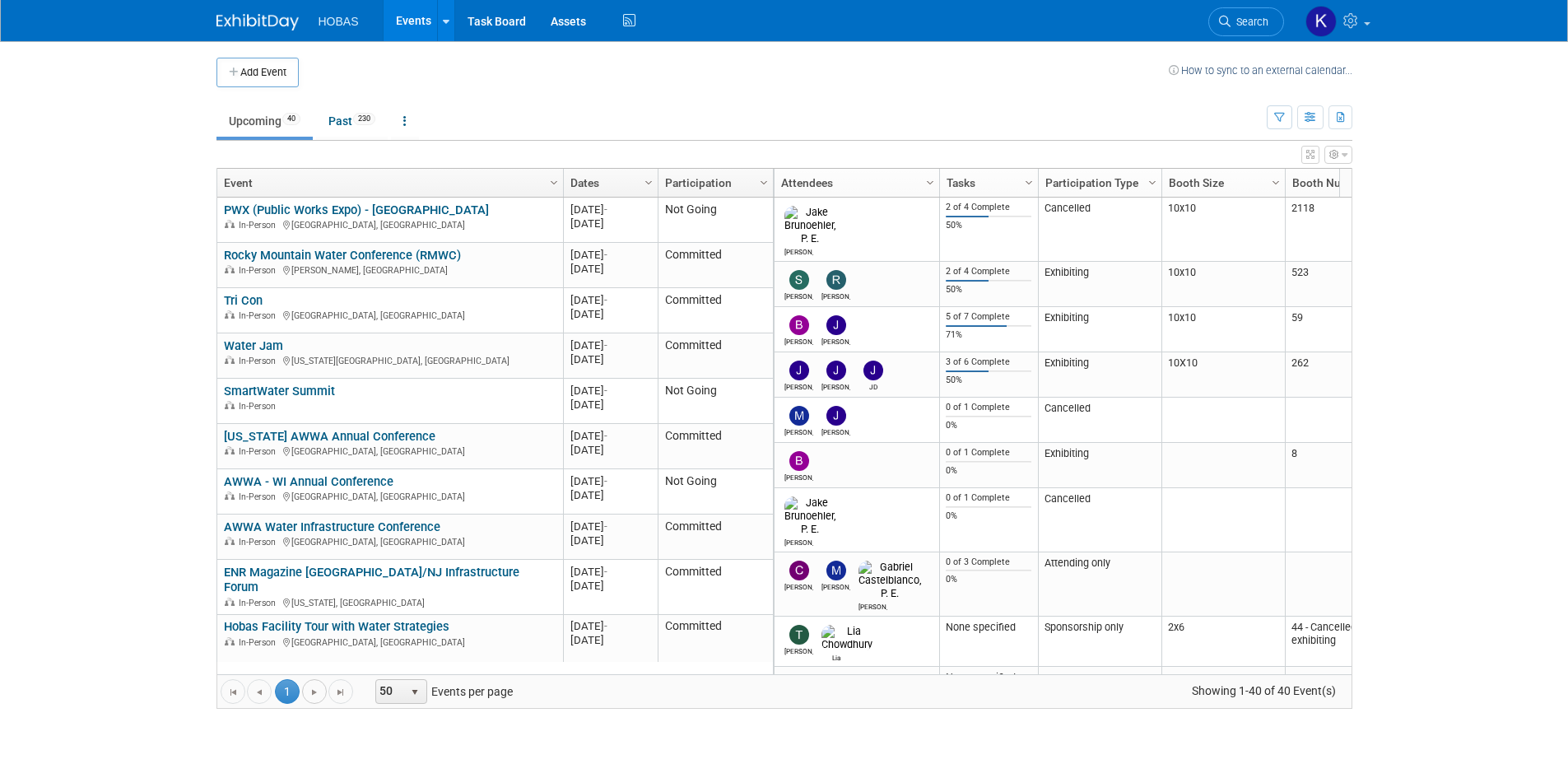
click at [308, 692] on span "Go to the next page" at bounding box center [313, 692] width 13 height 13
click at [316, 692] on span "Go to the next page" at bounding box center [313, 692] width 13 height 13
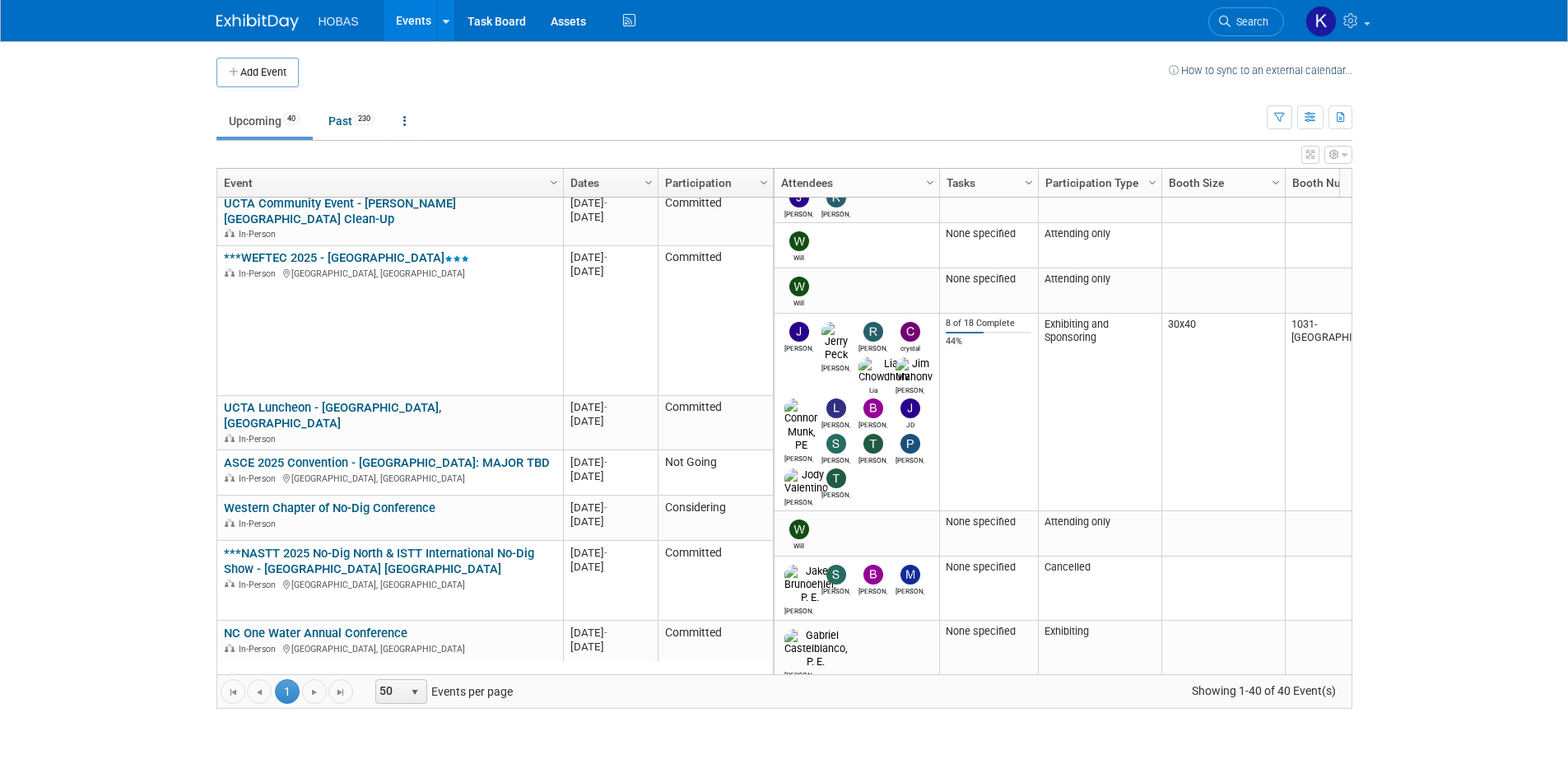
scroll to position [692, 0]
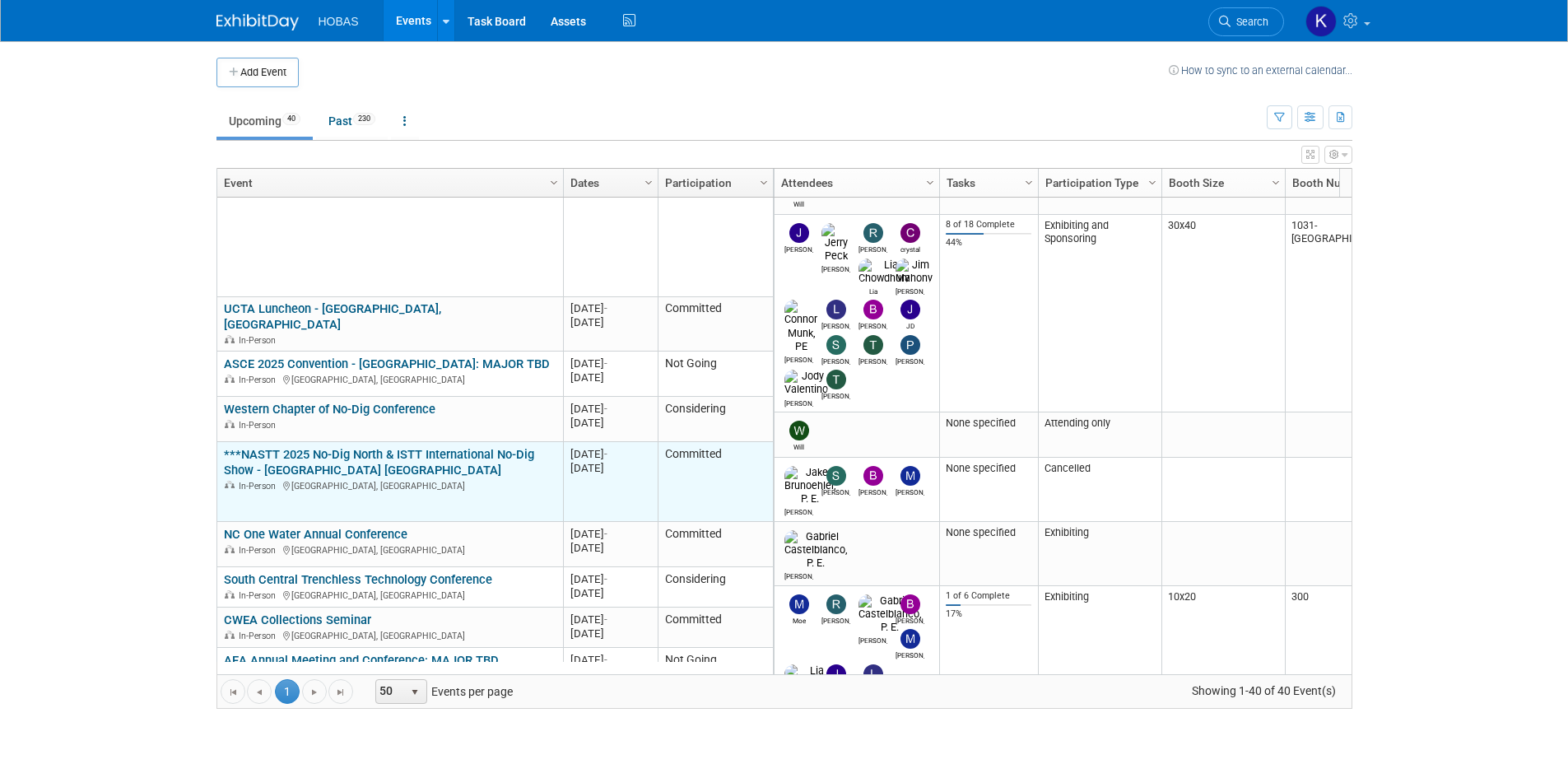
click at [334, 448] on link "***NASTT 2025 No-Dig North & ISTT International No-Dig Show - [GEOGRAPHIC_DATA]…" at bounding box center [379, 462] width 310 height 31
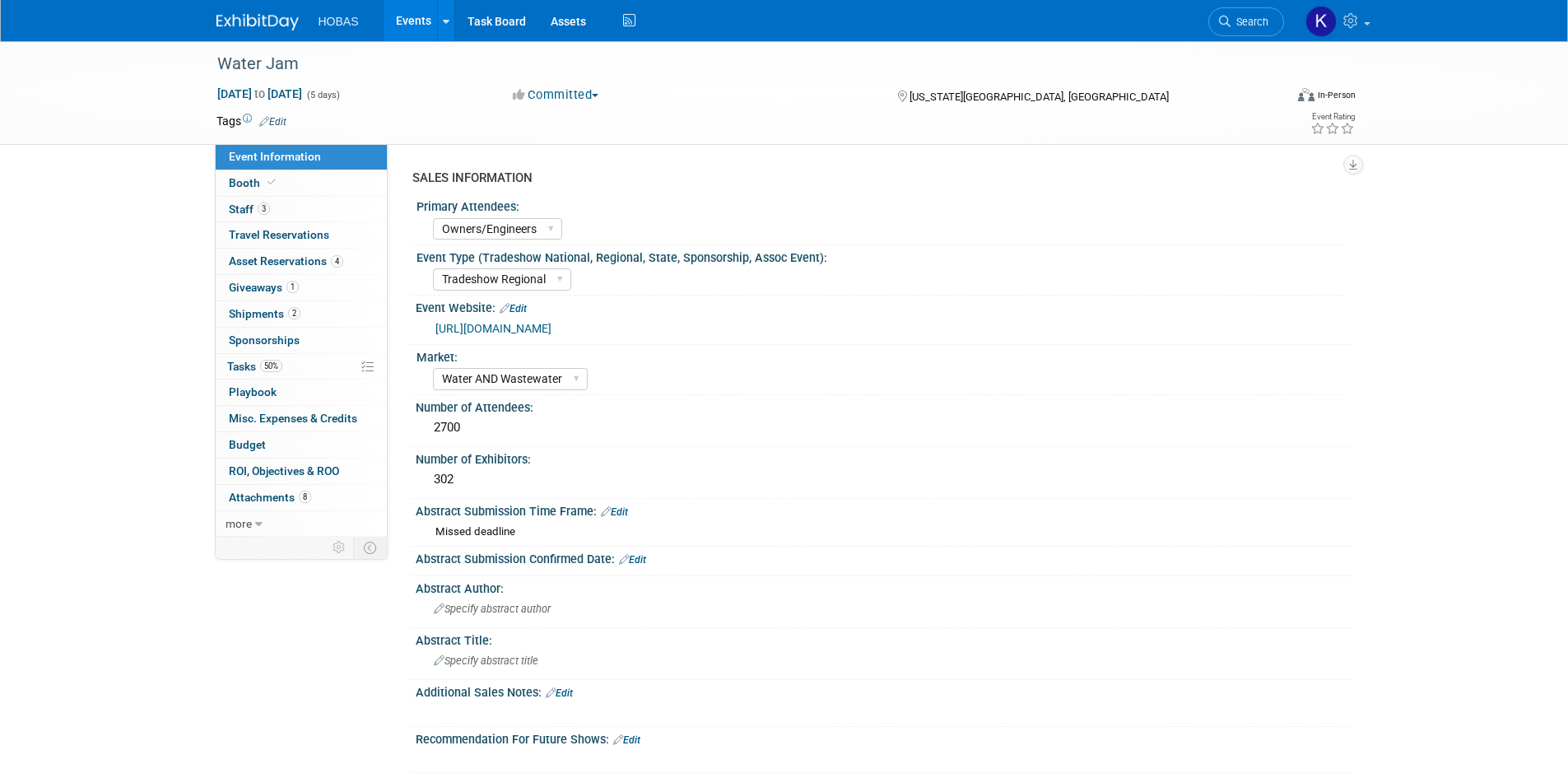
select select "Owners/Engineers"
select select "Tradeshow Regional"
select select "Water AND Wastewater"
select select "Exhibiting"
click at [326, 318] on link "2 Shipments 2" at bounding box center [301, 315] width 172 height 26
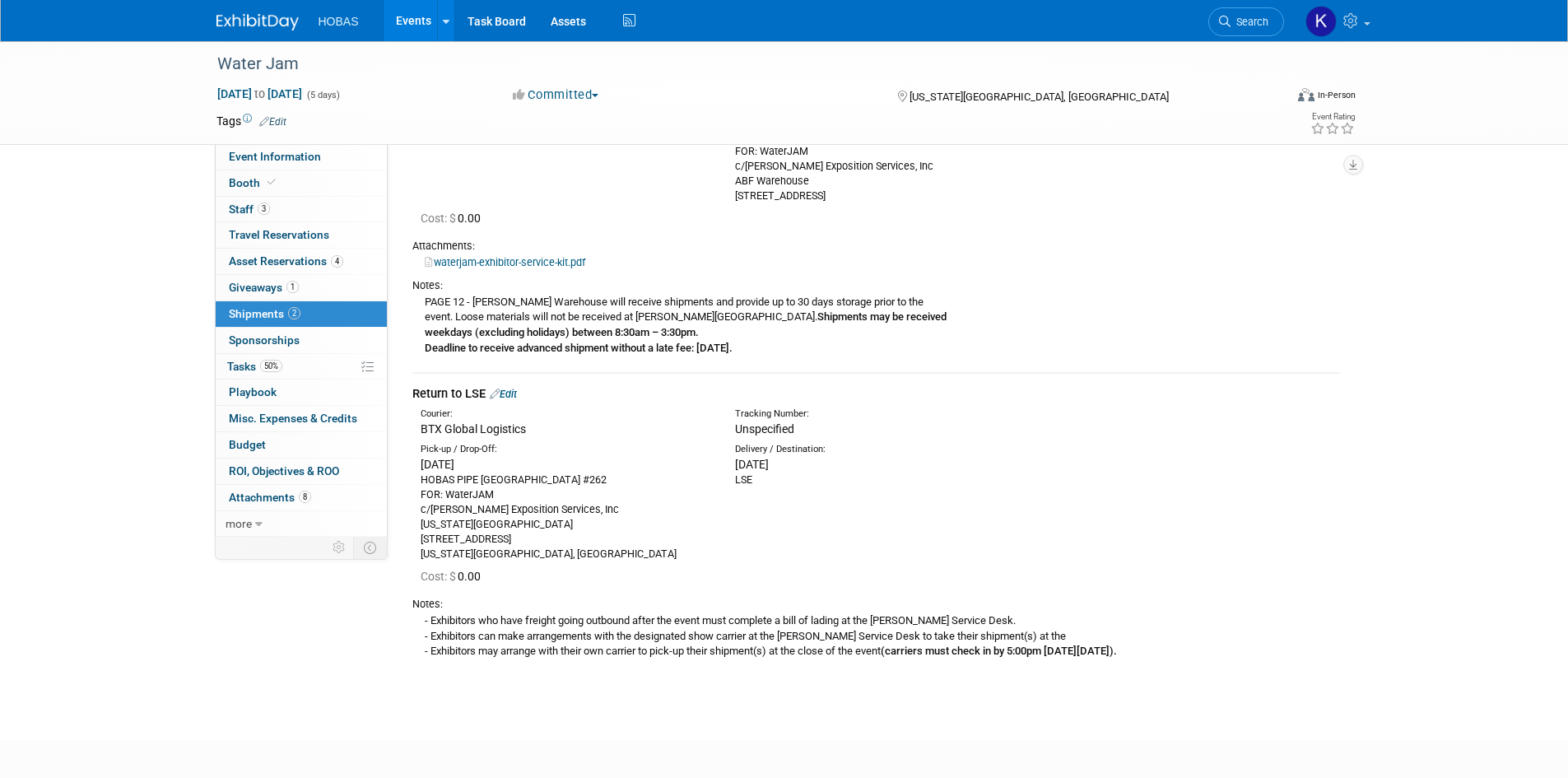
scroll to position [247, 0]
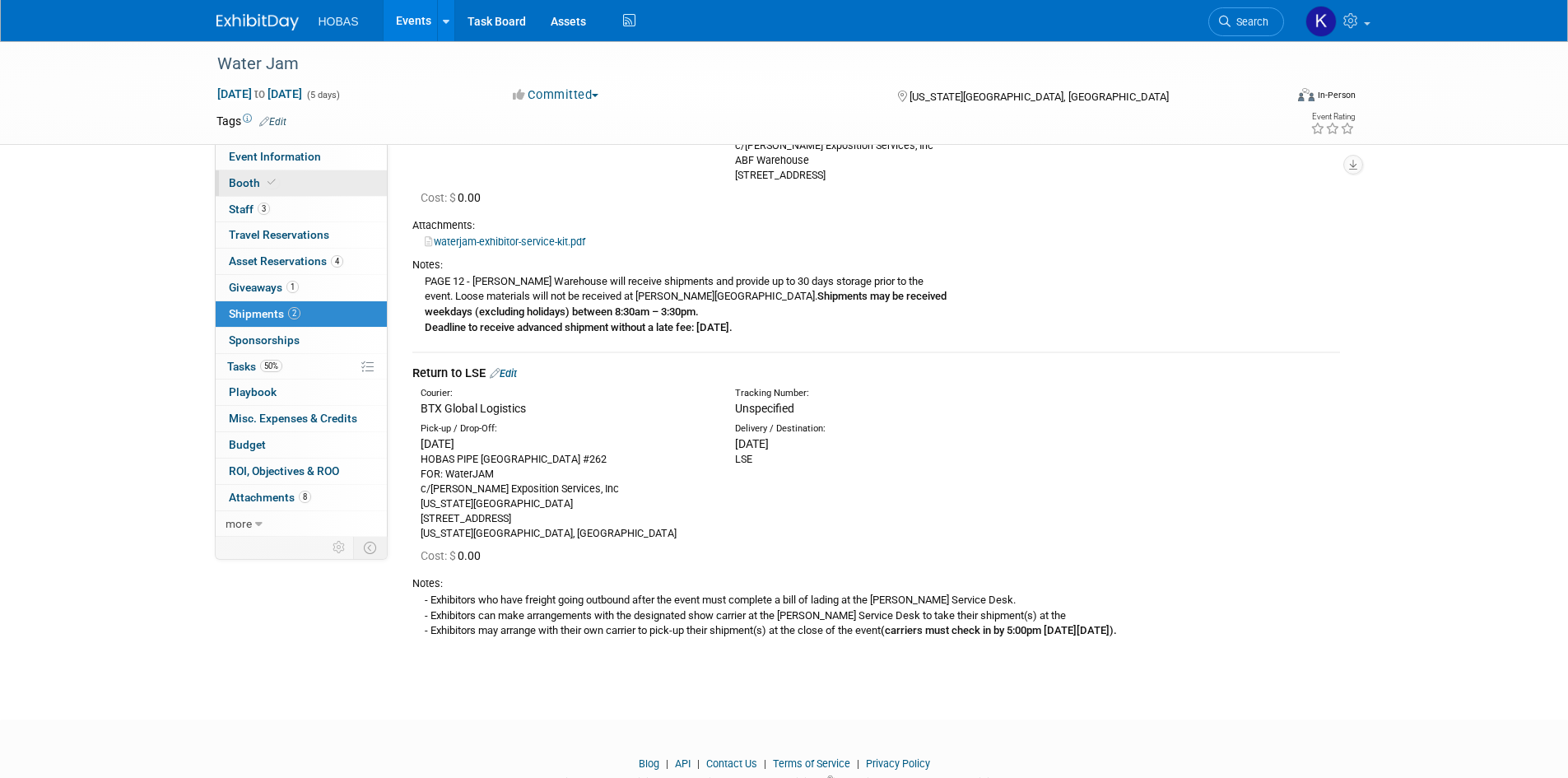
click at [312, 185] on link "Booth" at bounding box center [301, 184] width 172 height 26
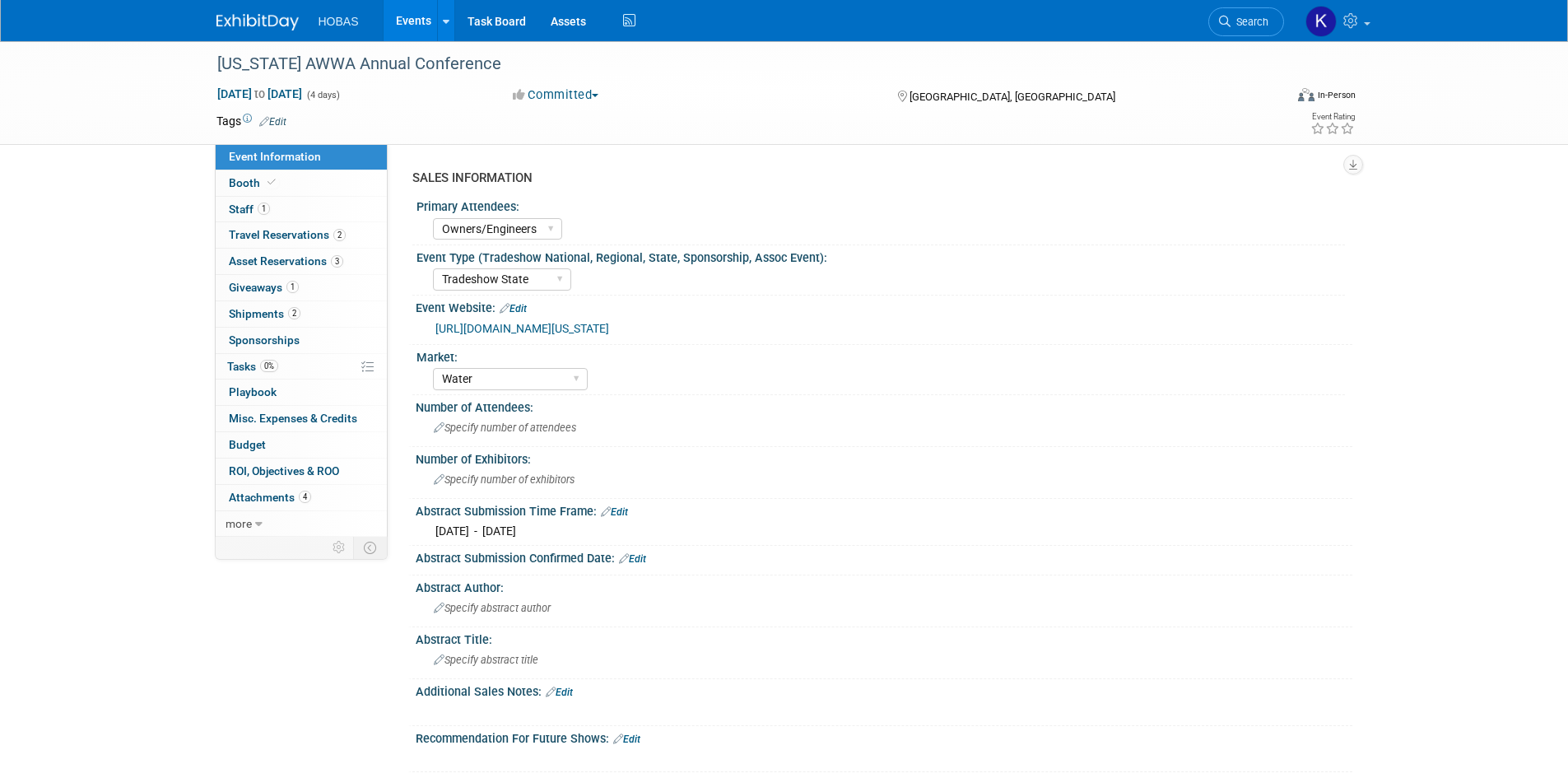
select select "Owners/Engineers"
select select "Tradeshow State"
select select "Water"
select select "Exhibiting"
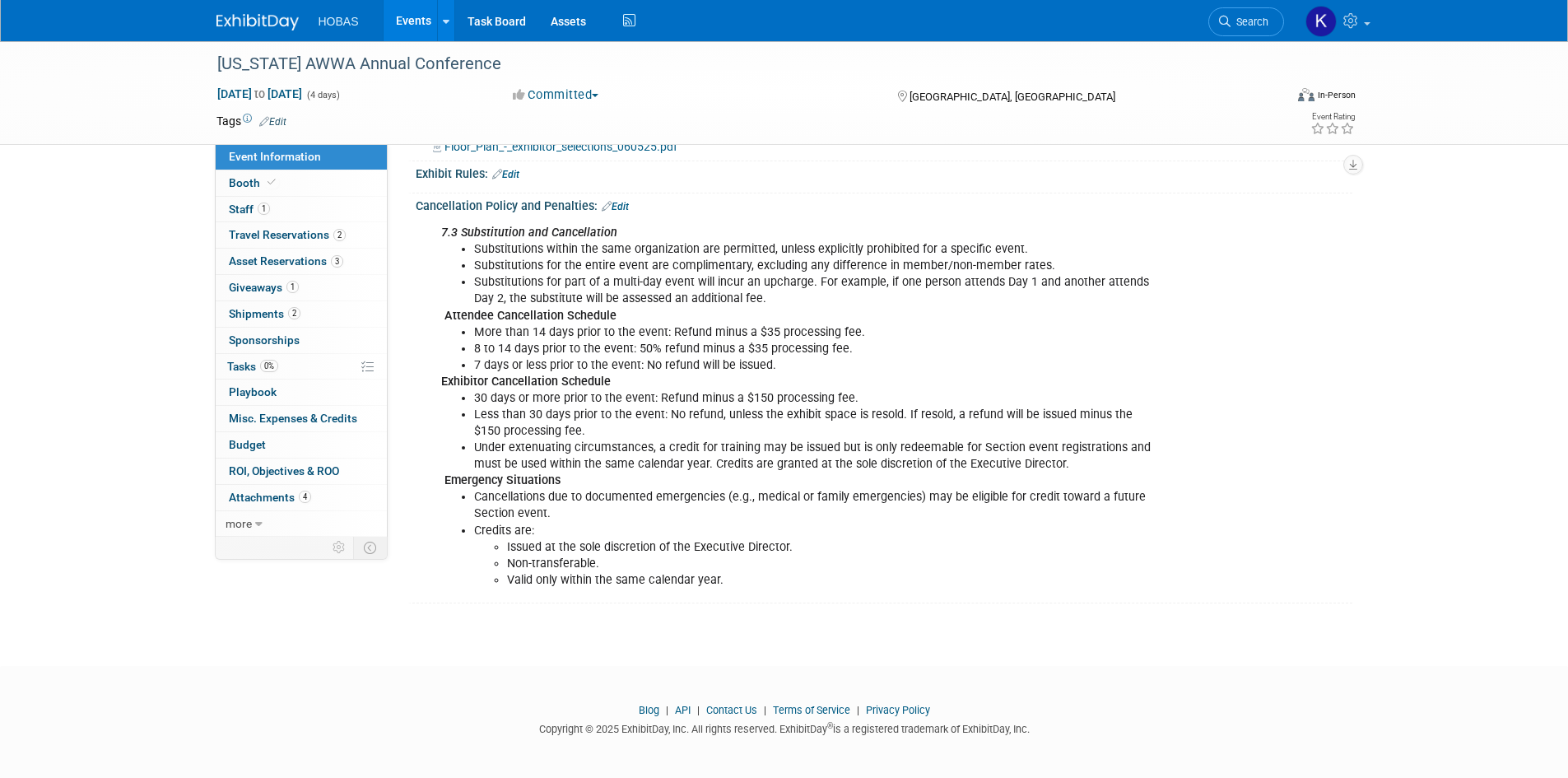
scroll to position [1404, 0]
click at [284, 182] on link "Booth" at bounding box center [301, 184] width 172 height 26
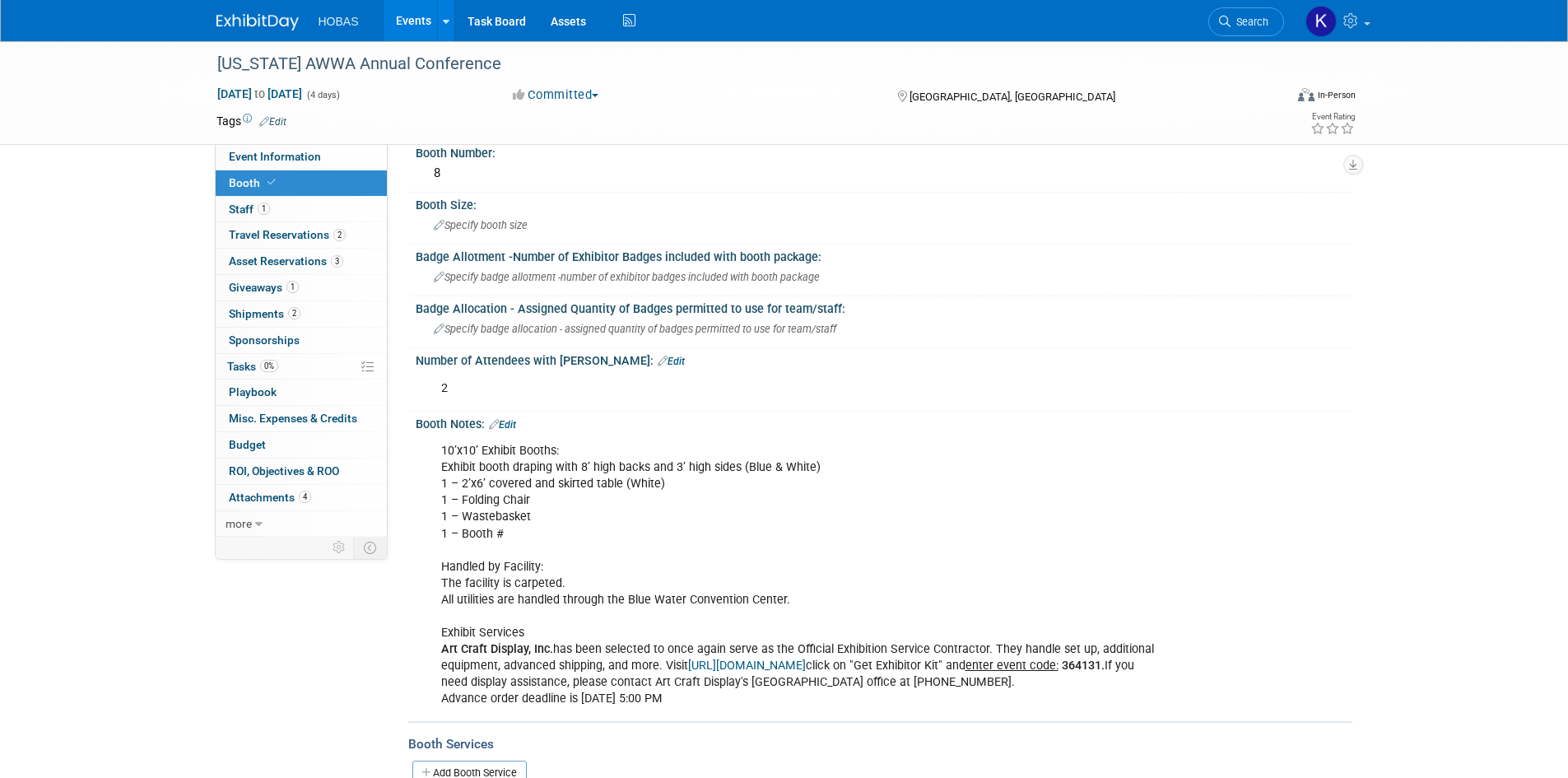
scroll to position [165, 0]
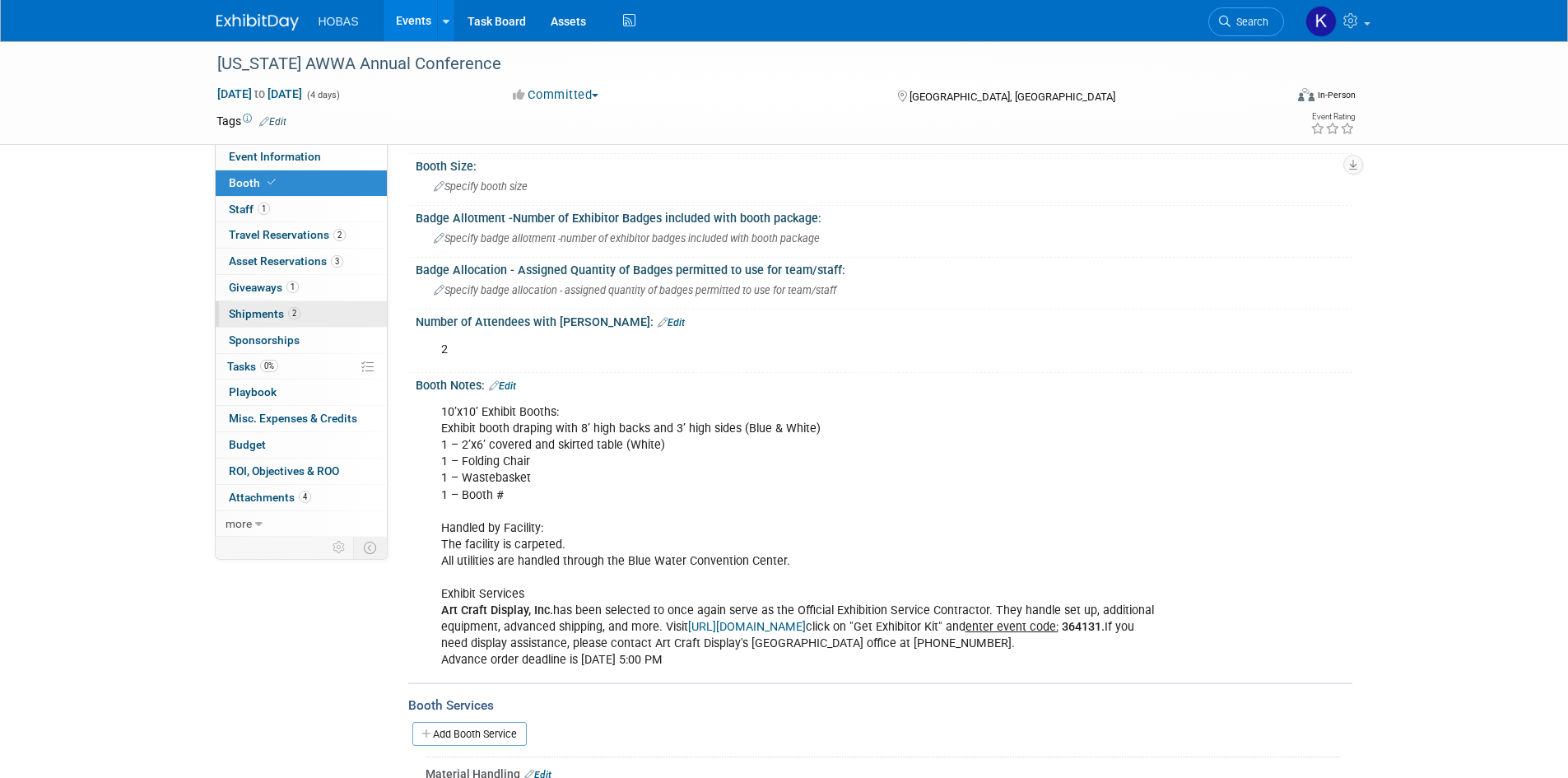
click at [267, 307] on link "2 Shipments 2" at bounding box center [301, 315] width 172 height 26
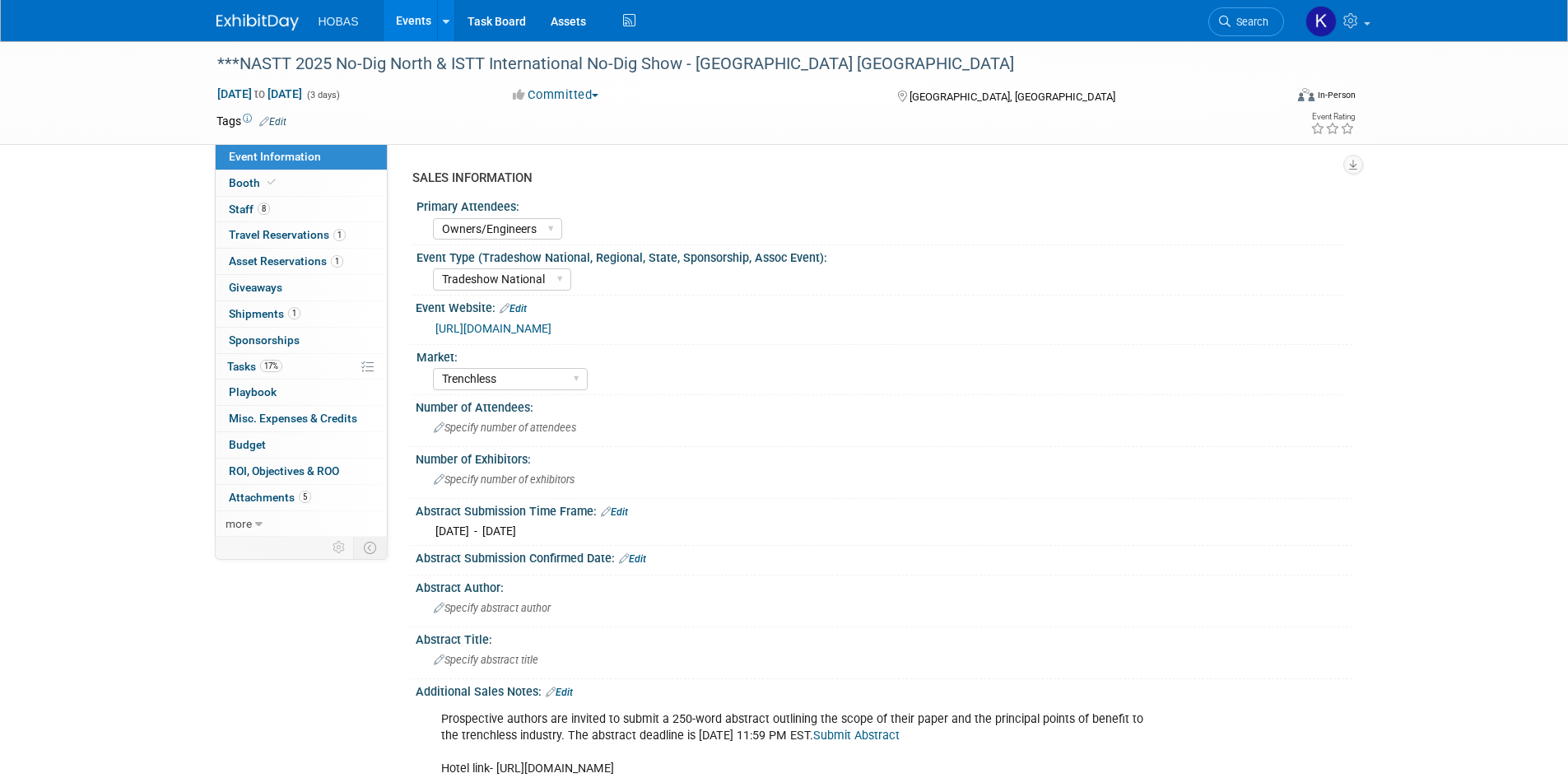
select select "Owners/Engineers"
select select "Tradeshow National"
select select "Trenchless"
select select "Exhibiting"
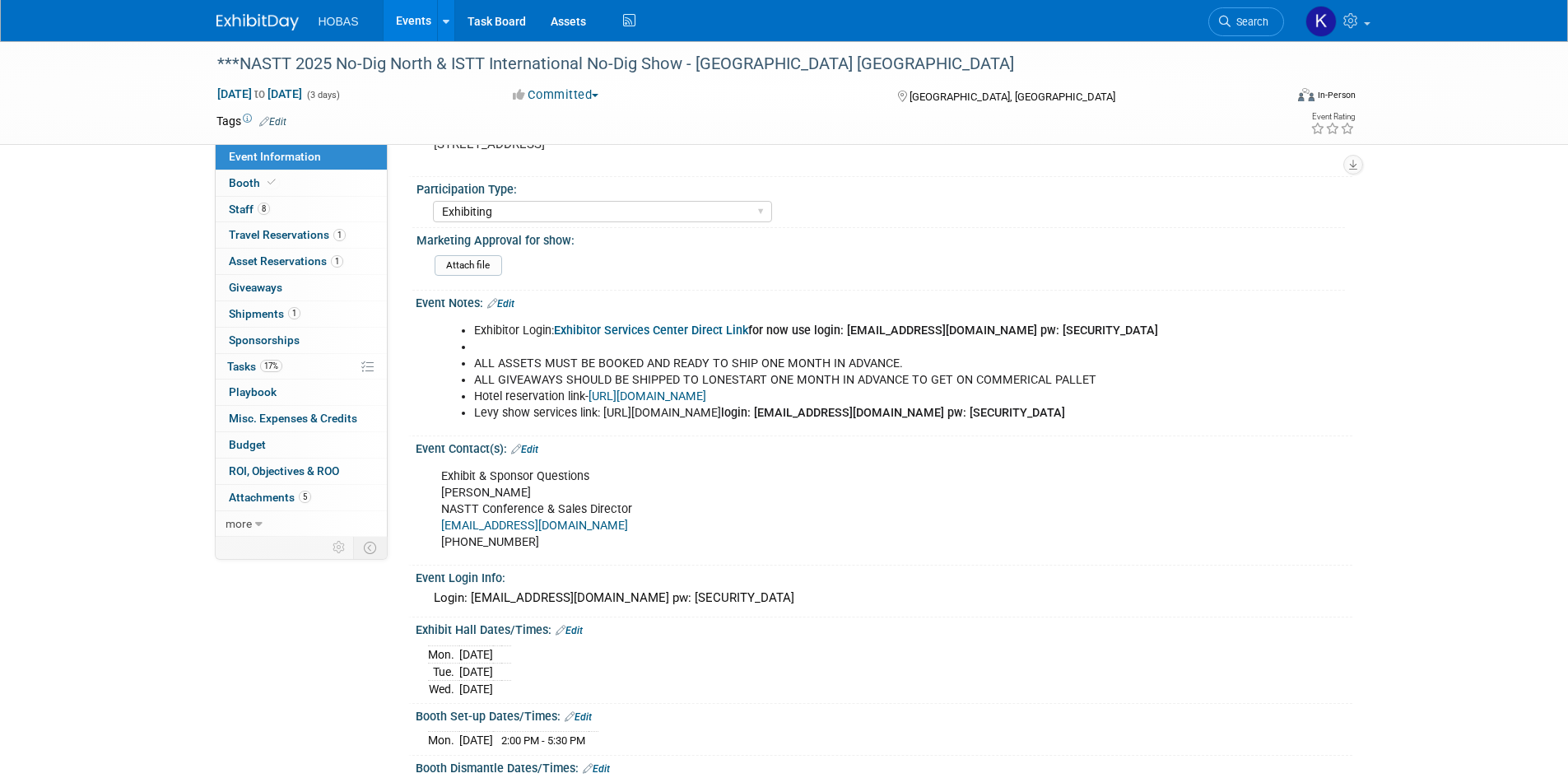
scroll to position [730, 0]
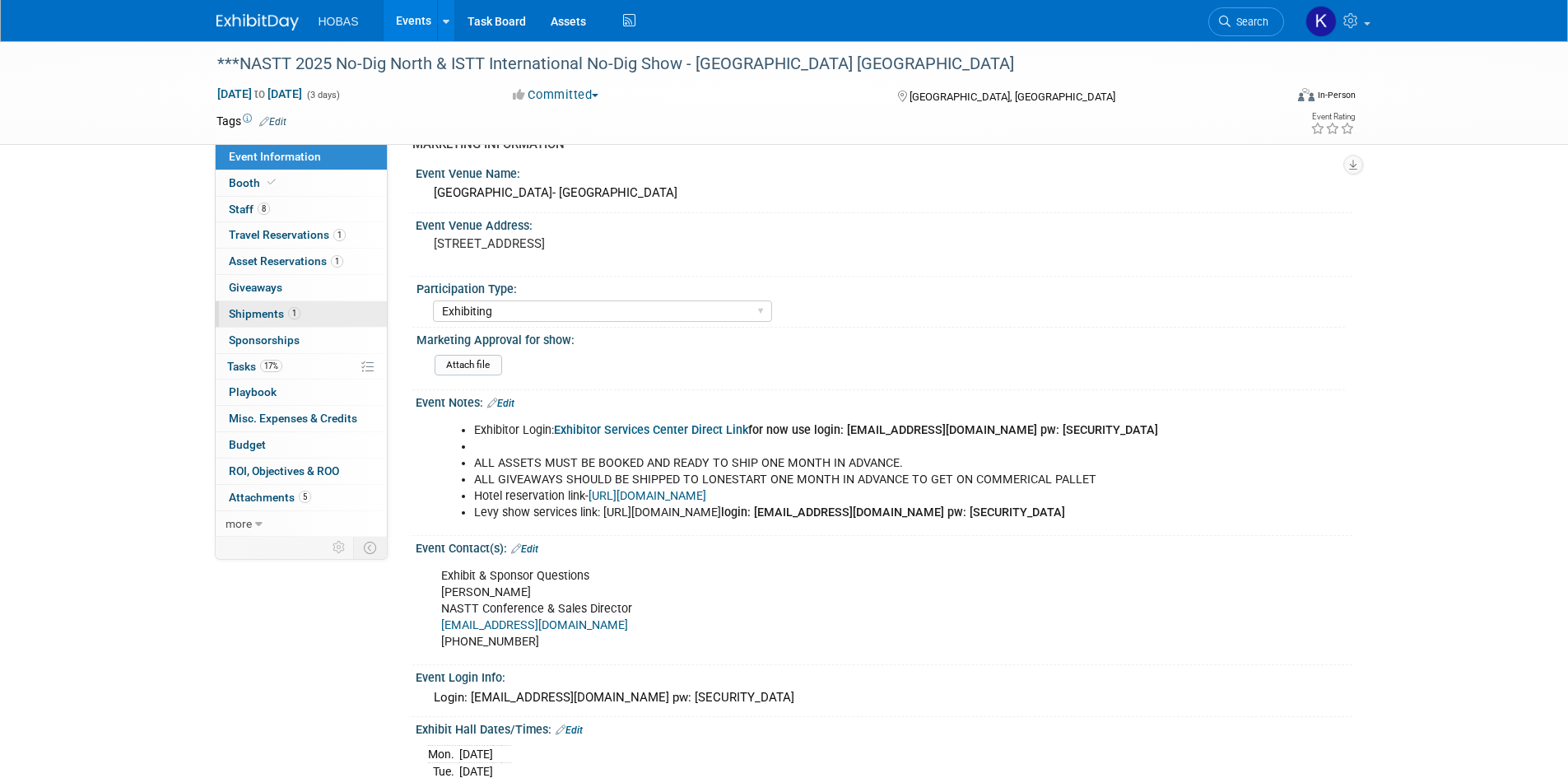
click at [255, 313] on span "Shipments 1" at bounding box center [265, 314] width 71 height 13
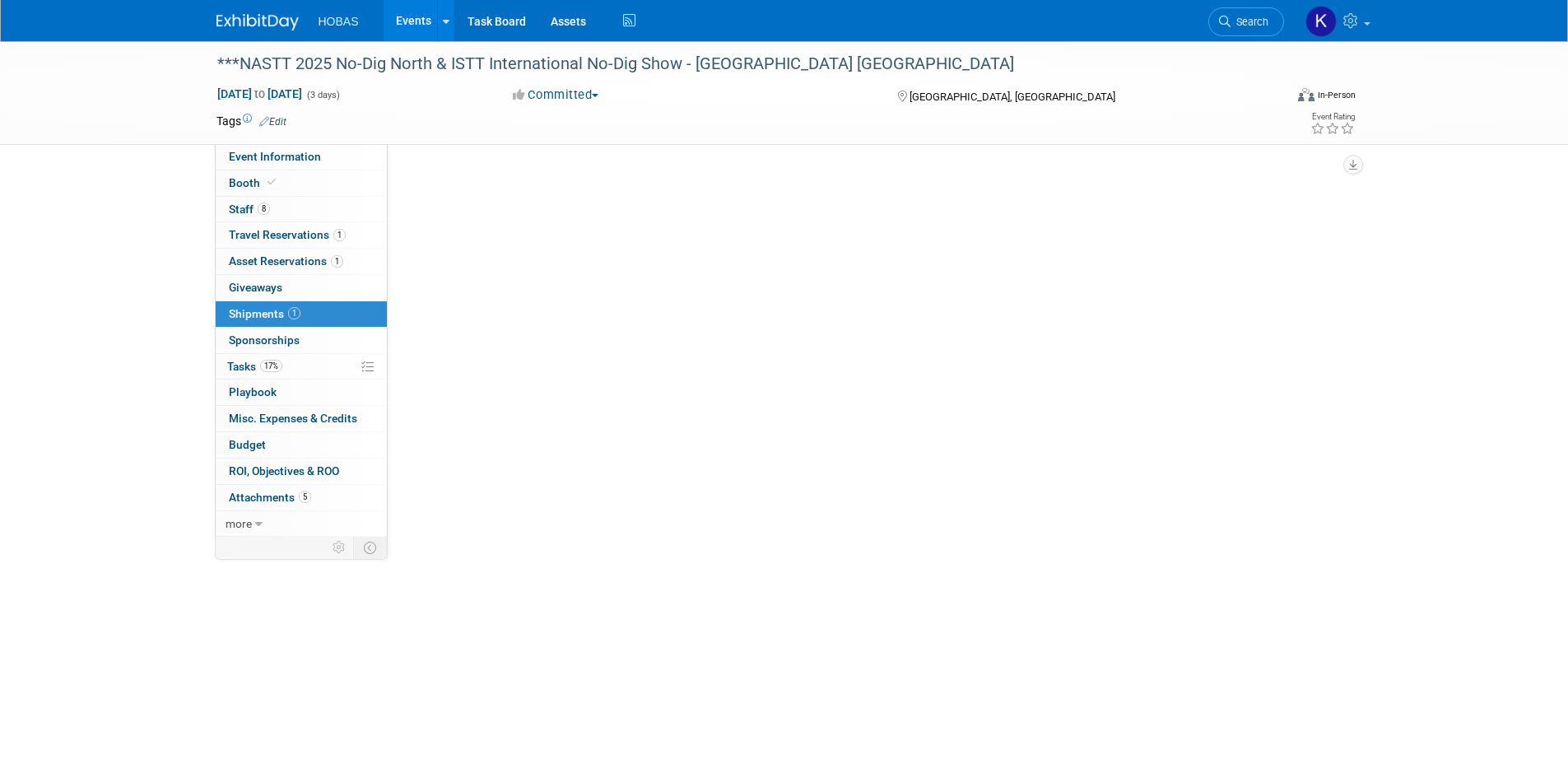
scroll to position [0, 0]
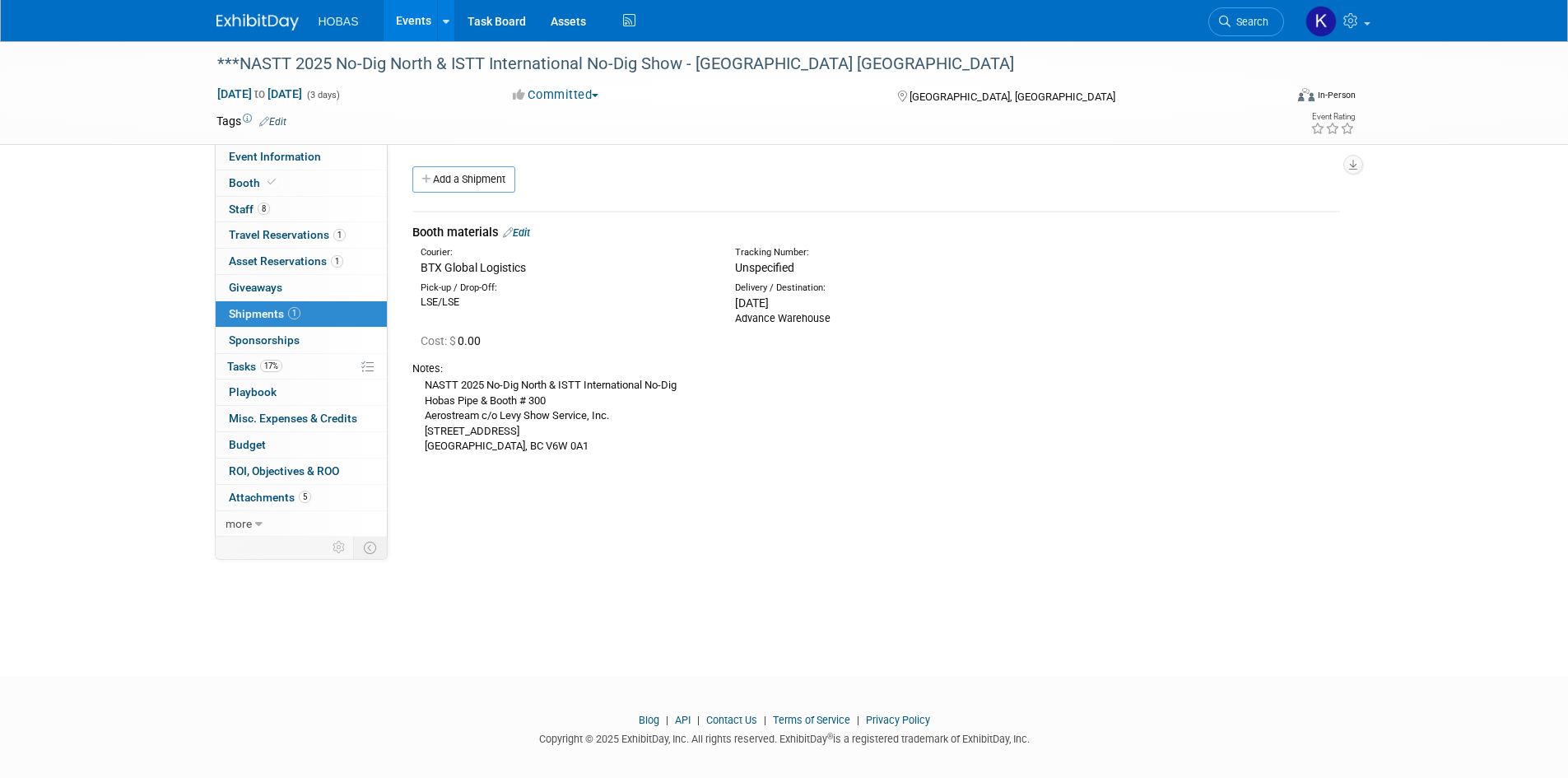
click at [508, 235] on icon at bounding box center [508, 232] width 10 height 11
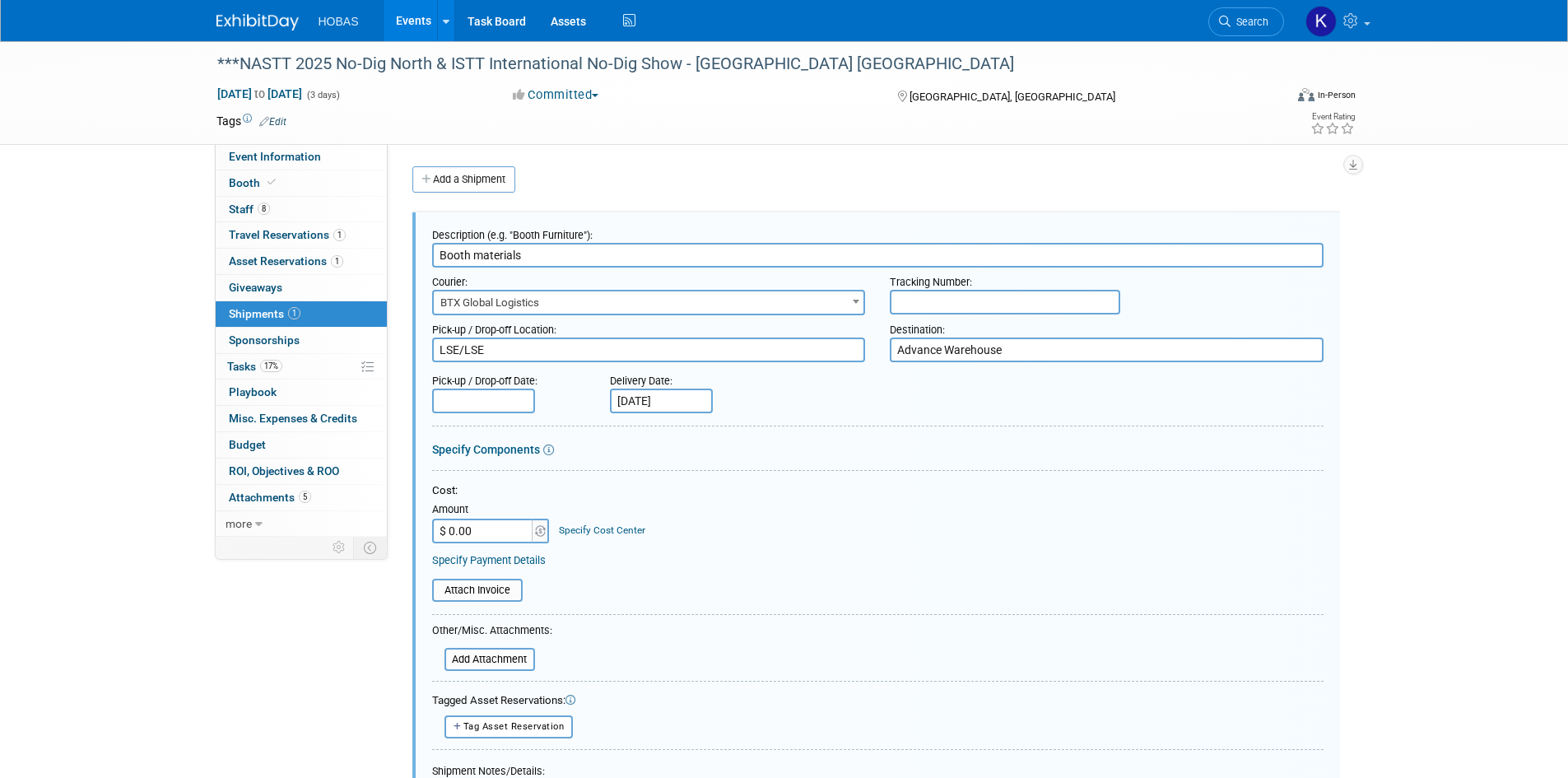
click at [269, 315] on span "Shipments 1" at bounding box center [265, 314] width 71 height 13
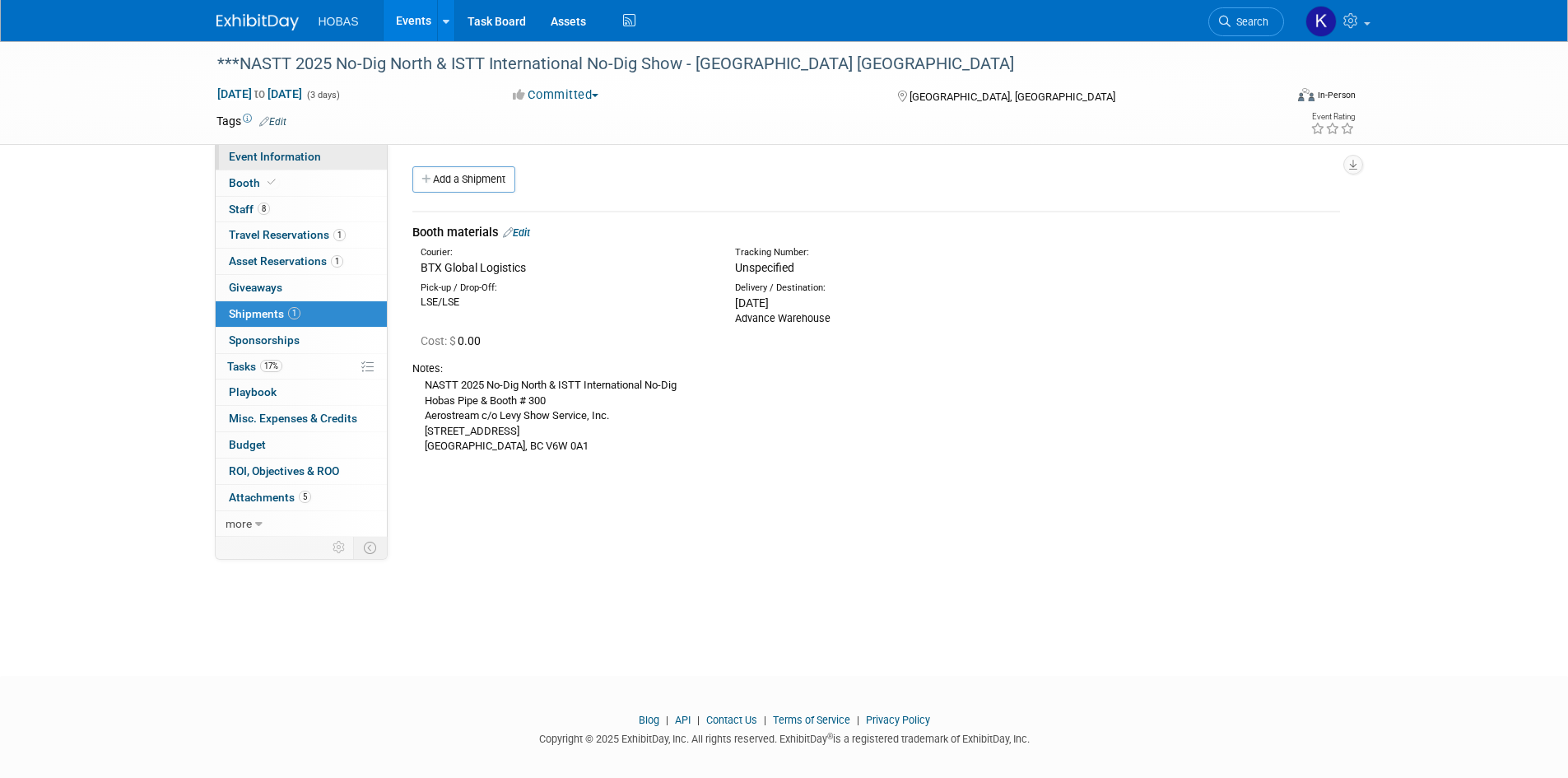
click at [280, 162] on span "Event Information" at bounding box center [275, 156] width 92 height 13
select select "Owners/Engineers"
select select "Tradeshow National"
select select "Trenchless"
select select "Exhibiting"
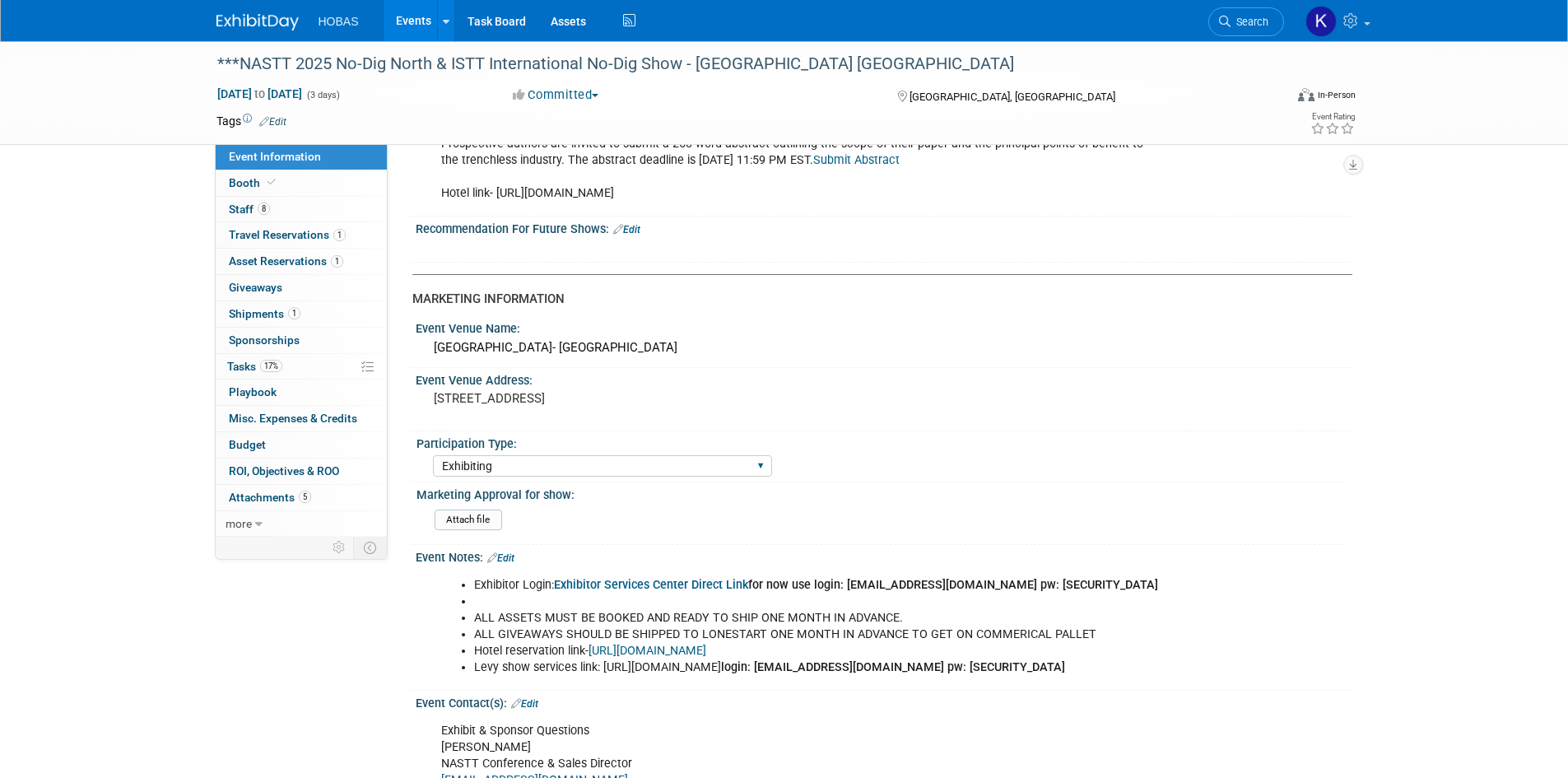
scroll to position [577, 0]
click at [599, 587] on link "Exhibitor Services Center Direct Link" at bounding box center [652, 584] width 194 height 14
click at [259, 315] on span "Shipments 1" at bounding box center [265, 314] width 71 height 13
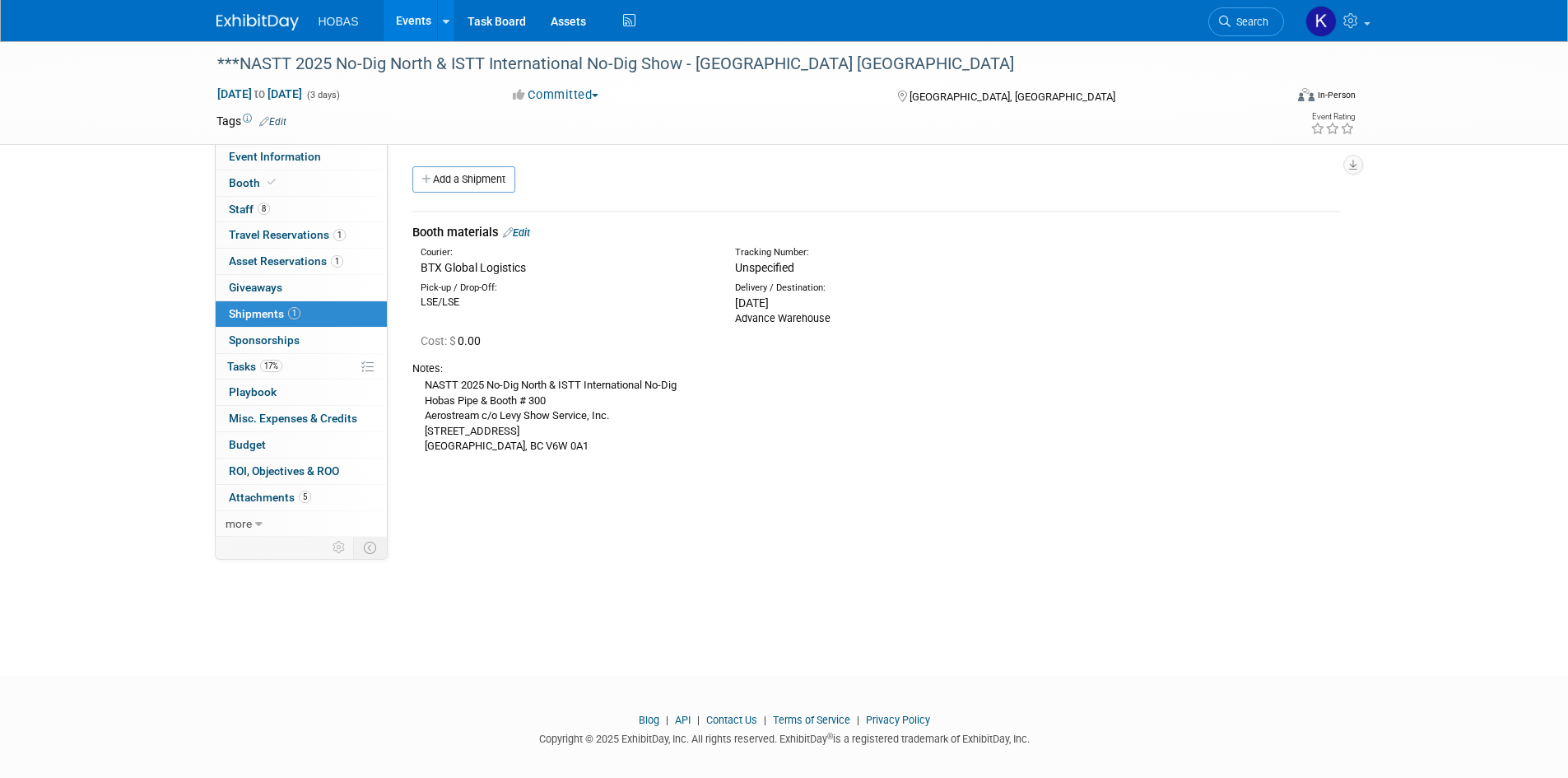
click at [526, 236] on link "Edit" at bounding box center [516, 232] width 27 height 12
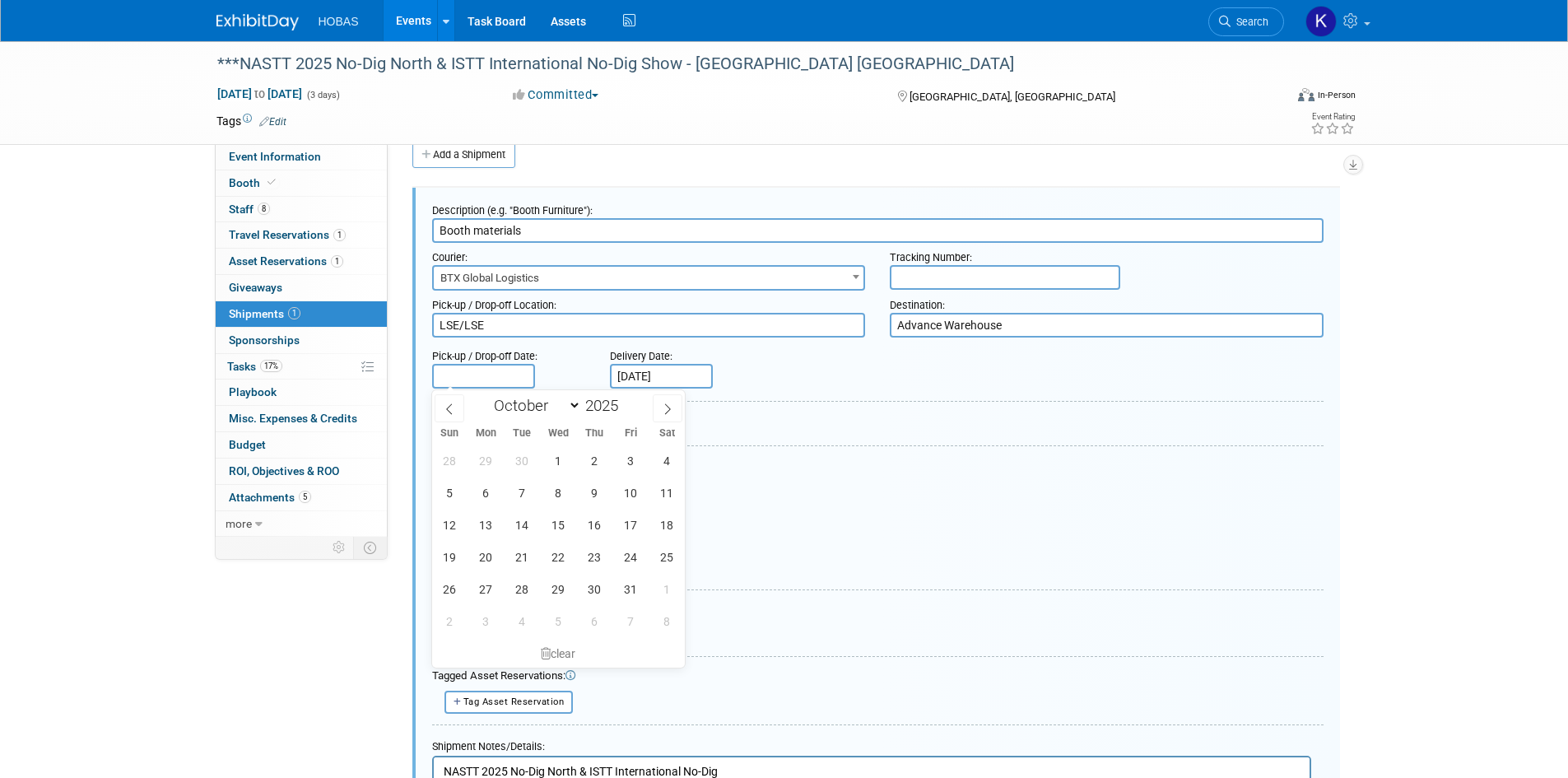
click at [502, 384] on body "HOBAS Events Add Event Bulk Upload Events Shareable Event Boards Recently Viewe…" at bounding box center [784, 364] width 1568 height 778
click at [457, 412] on span at bounding box center [449, 409] width 30 height 28
select select "8"
click at [620, 465] on span "5" at bounding box center [631, 460] width 32 height 32
type input "Sep 5, 2025"
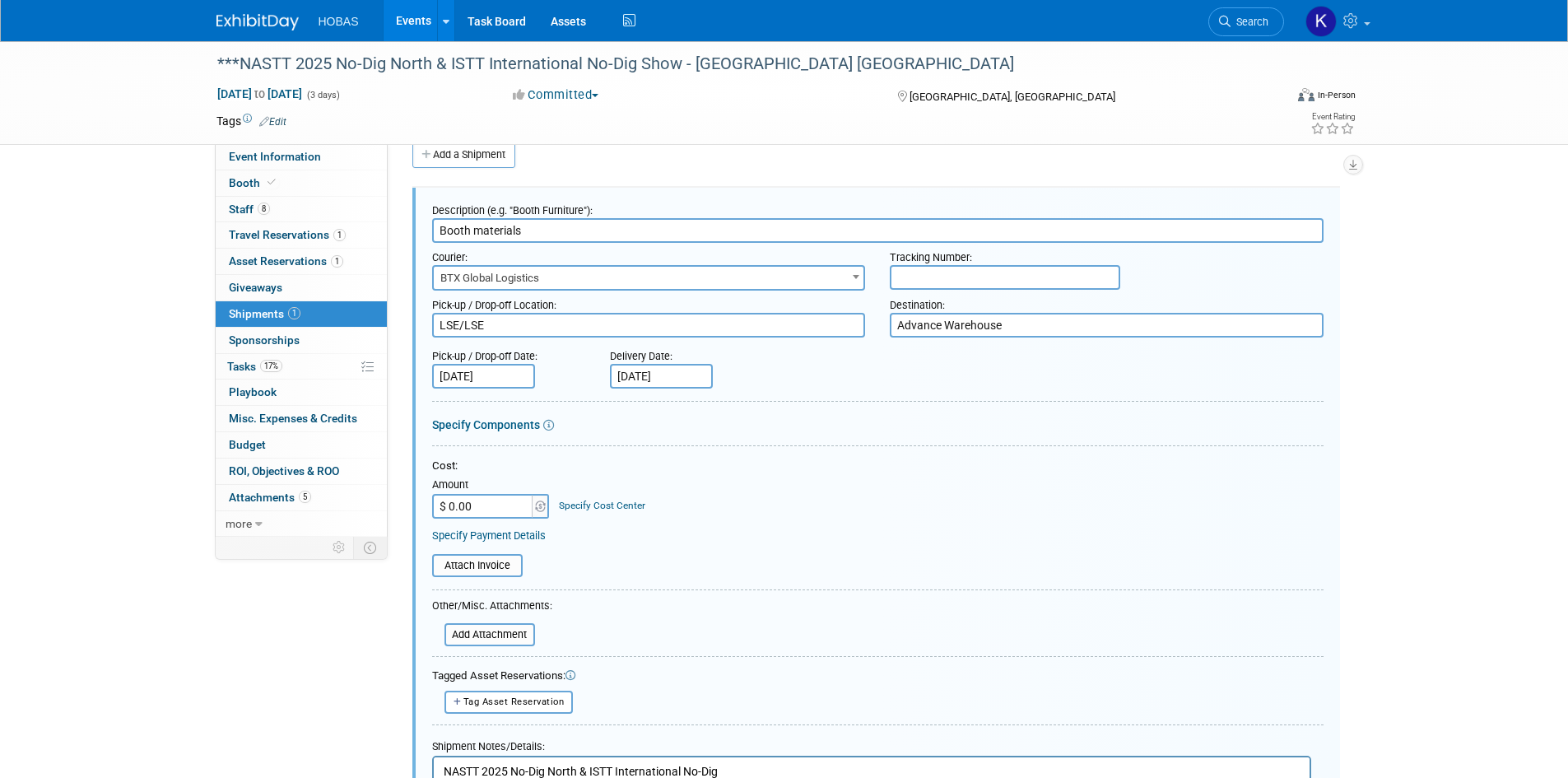
drag, startPoint x: 496, startPoint y: 325, endPoint x: 465, endPoint y: 333, distance: 32.0
click at [465, 333] on textarea "LSE/LSE" at bounding box center [649, 324] width 433 height 25
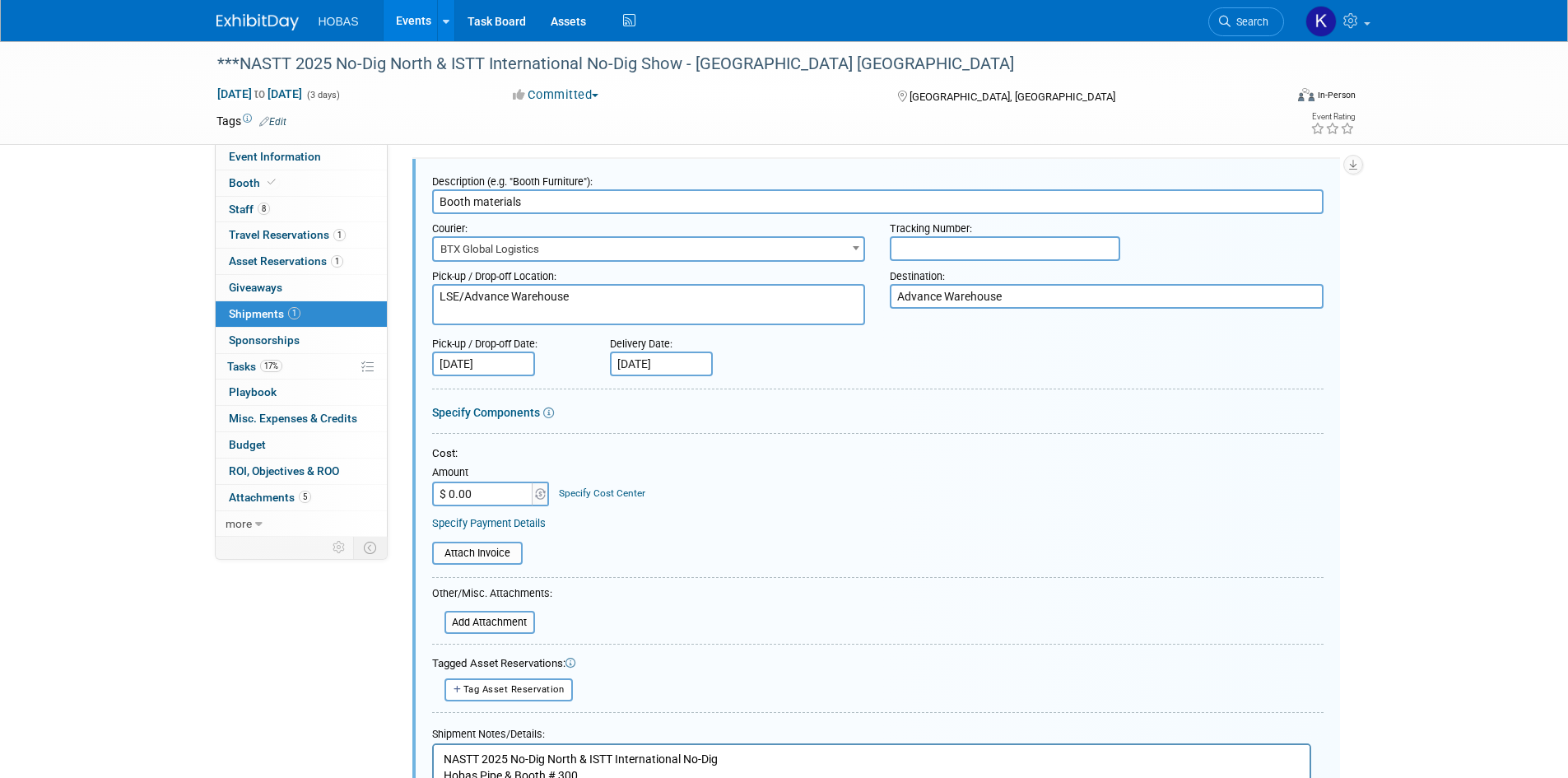
scroll to position [25, 0]
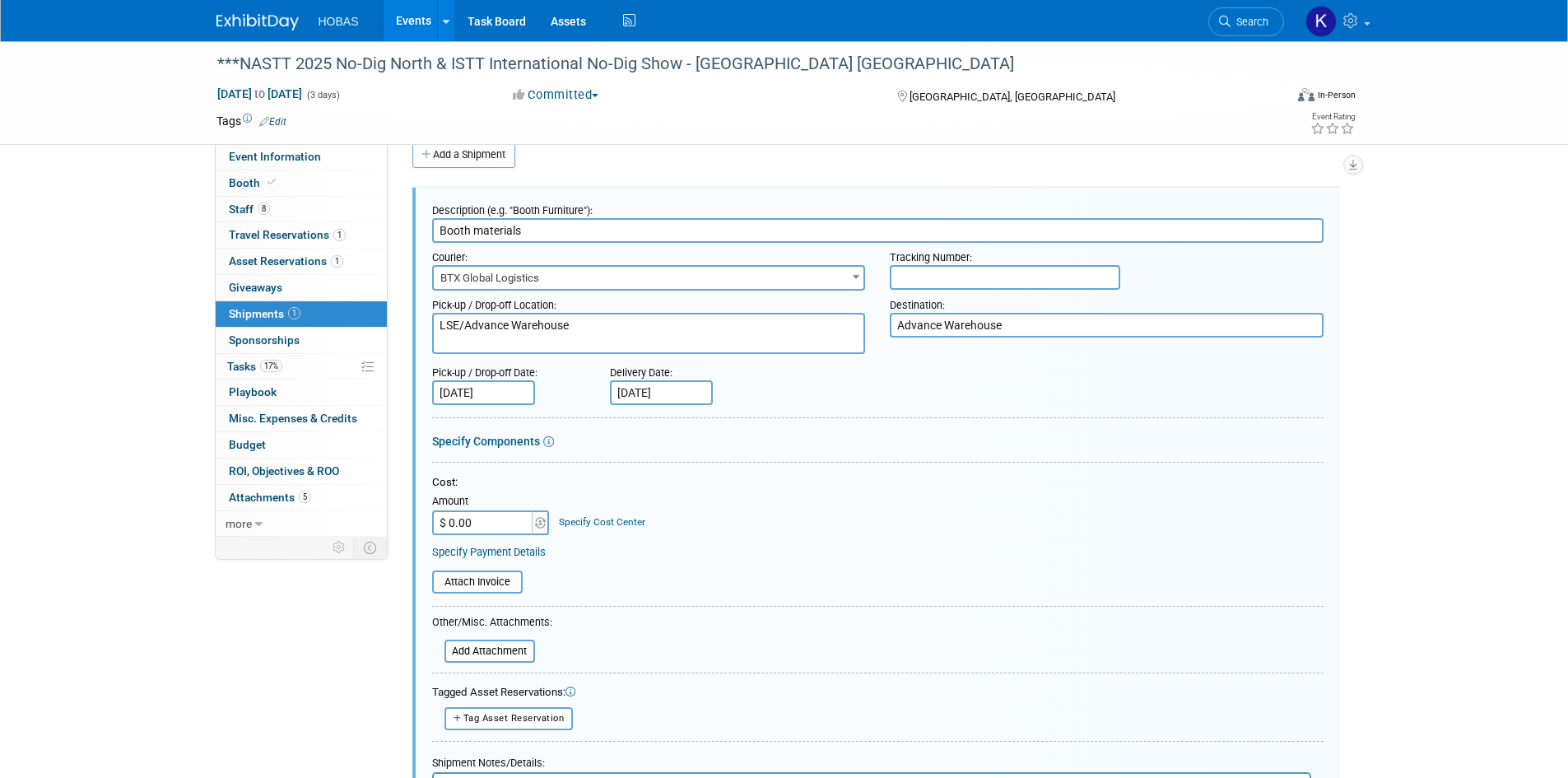
paste textarea "NASTT 2025 No-Dig North & ISTT International No-Dig Exhibiting Company Name & B…"
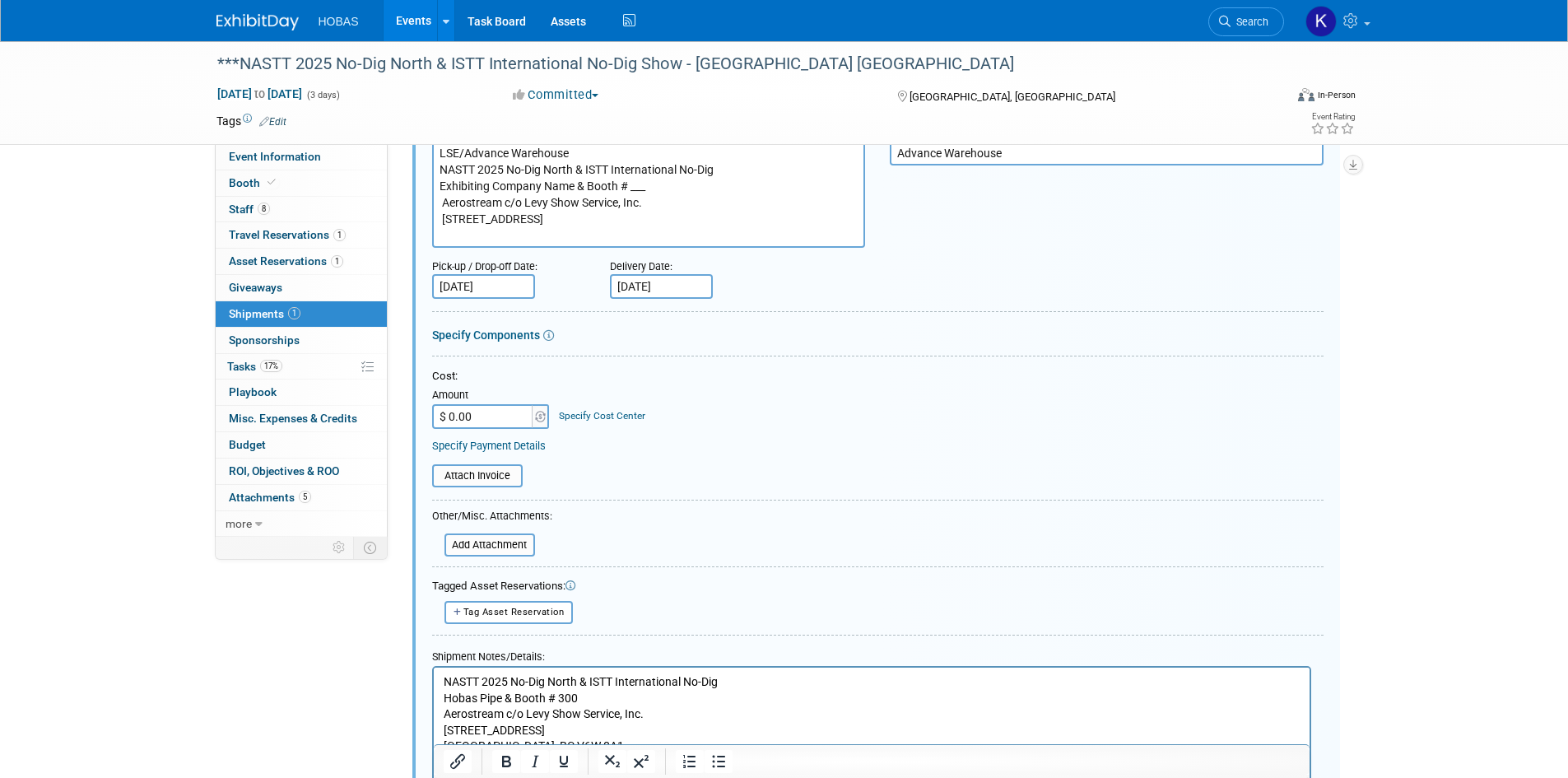
scroll to position [272, 0]
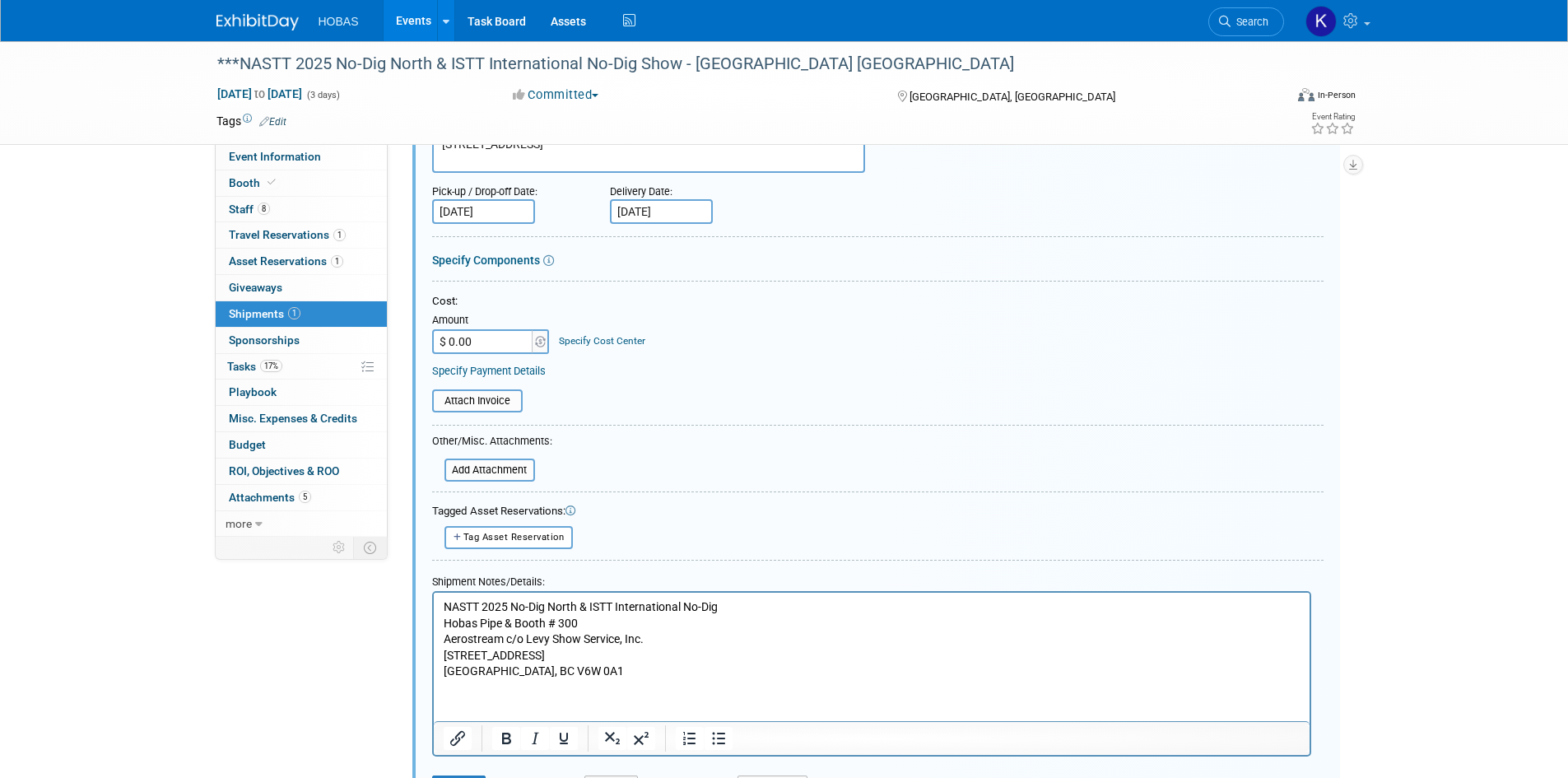
type textarea "LSE/Advance Warehouse NASTT 2025 No-Dig North & ISTT International No-Dig Exhib…"
drag, startPoint x: 571, startPoint y: 677, endPoint x: 441, endPoint y: 594, distance: 154.2
click at [441, 594] on html "NASTT 2025 No-Dig North & ISTT International No-Dig Hobas Pipe & Booth # 300 Ae…" at bounding box center [871, 636] width 876 height 87
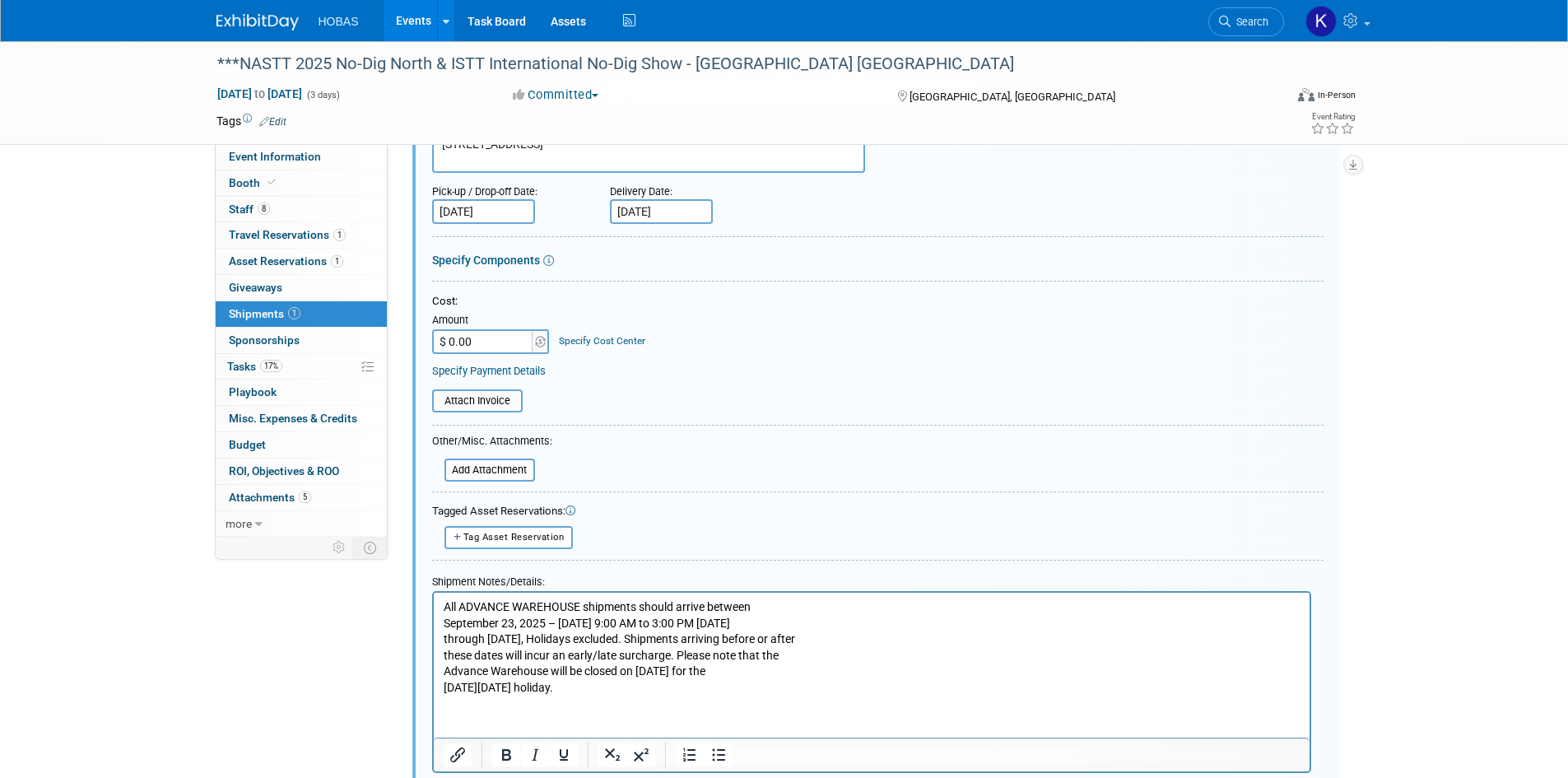
click at [450, 696] on html "All ADVANCE WAREHOUSE shipments should arrive between September 23, 2025 – Octo…" at bounding box center [871, 644] width 876 height 104
click at [446, 696] on html "All ADVANCE WAREHOUSE shipments should arrive between September 23, 2025 – Octo…" at bounding box center [871, 644] width 876 height 104
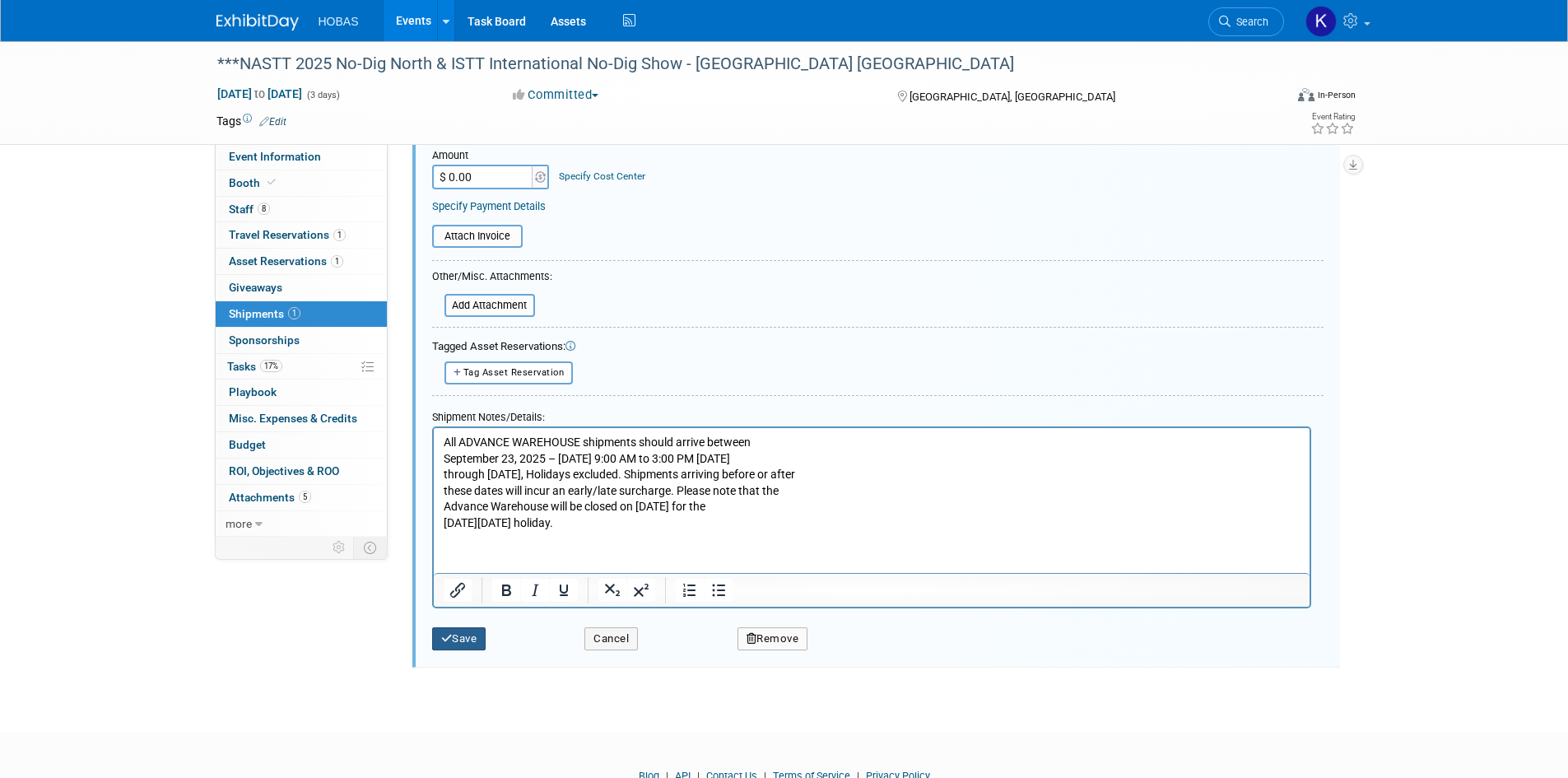
click at [473, 643] on button "Save" at bounding box center [459, 639] width 55 height 23
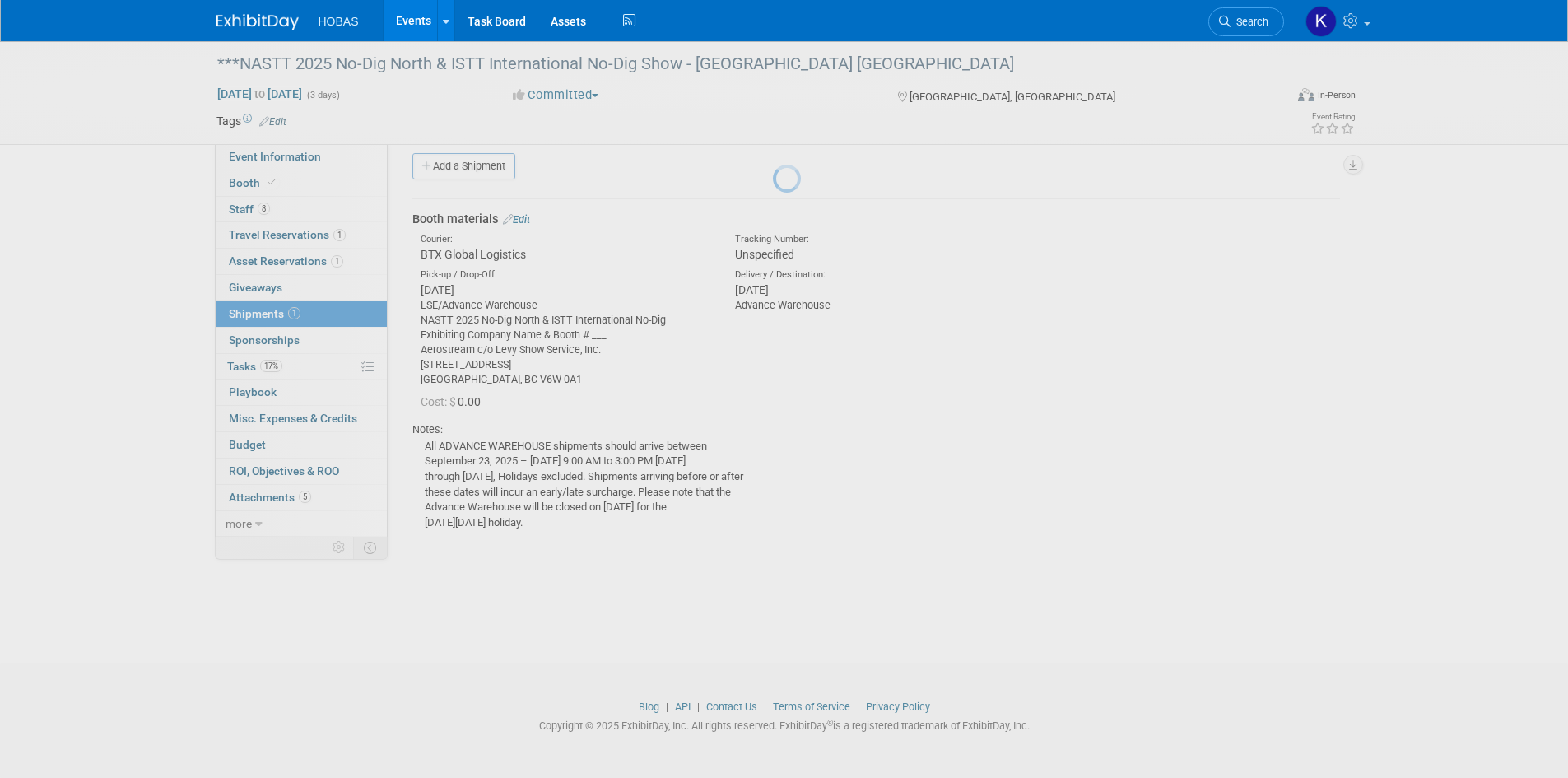
scroll to position [13, 0]
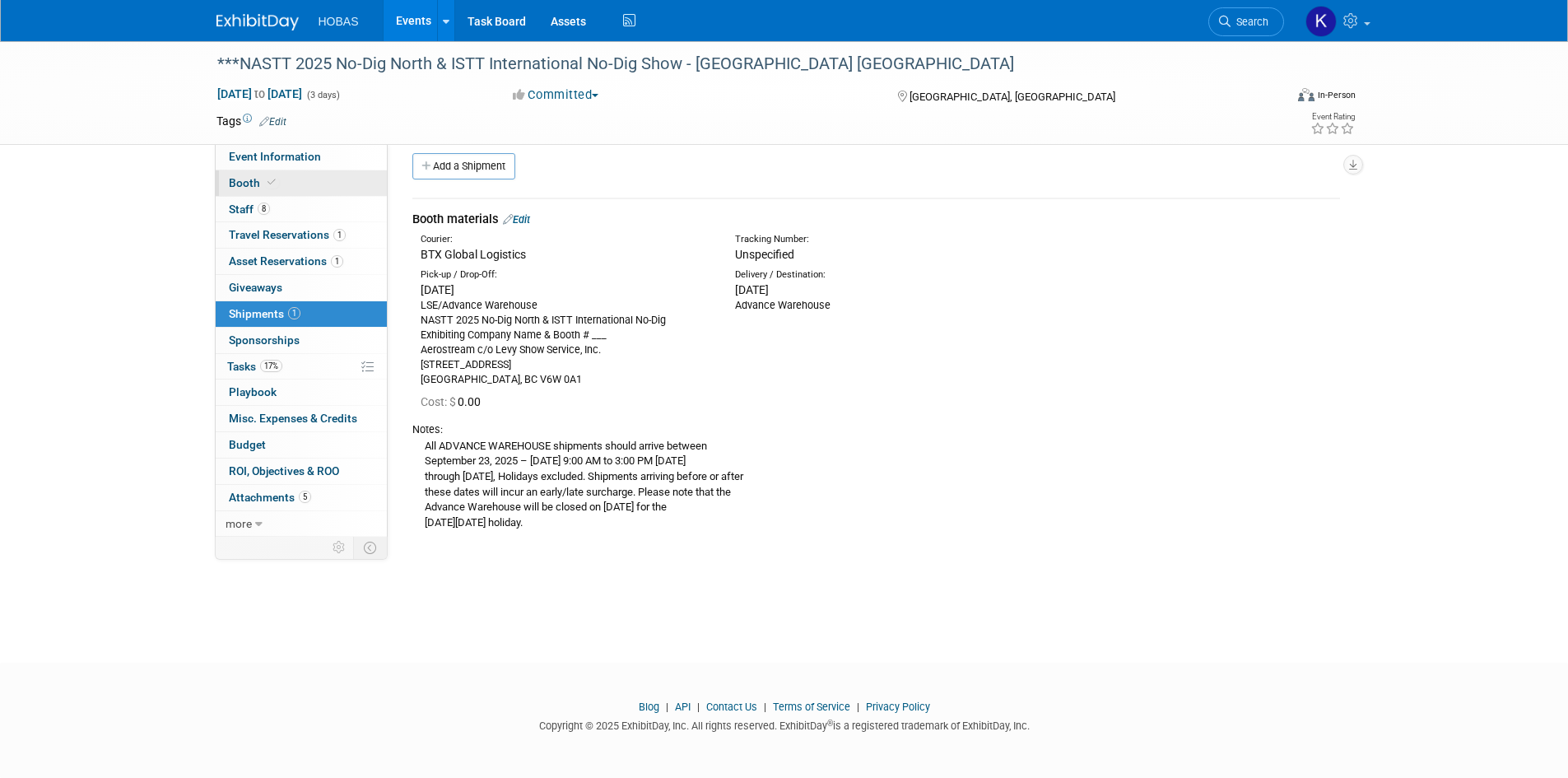
click at [307, 173] on link "Booth" at bounding box center [301, 184] width 172 height 26
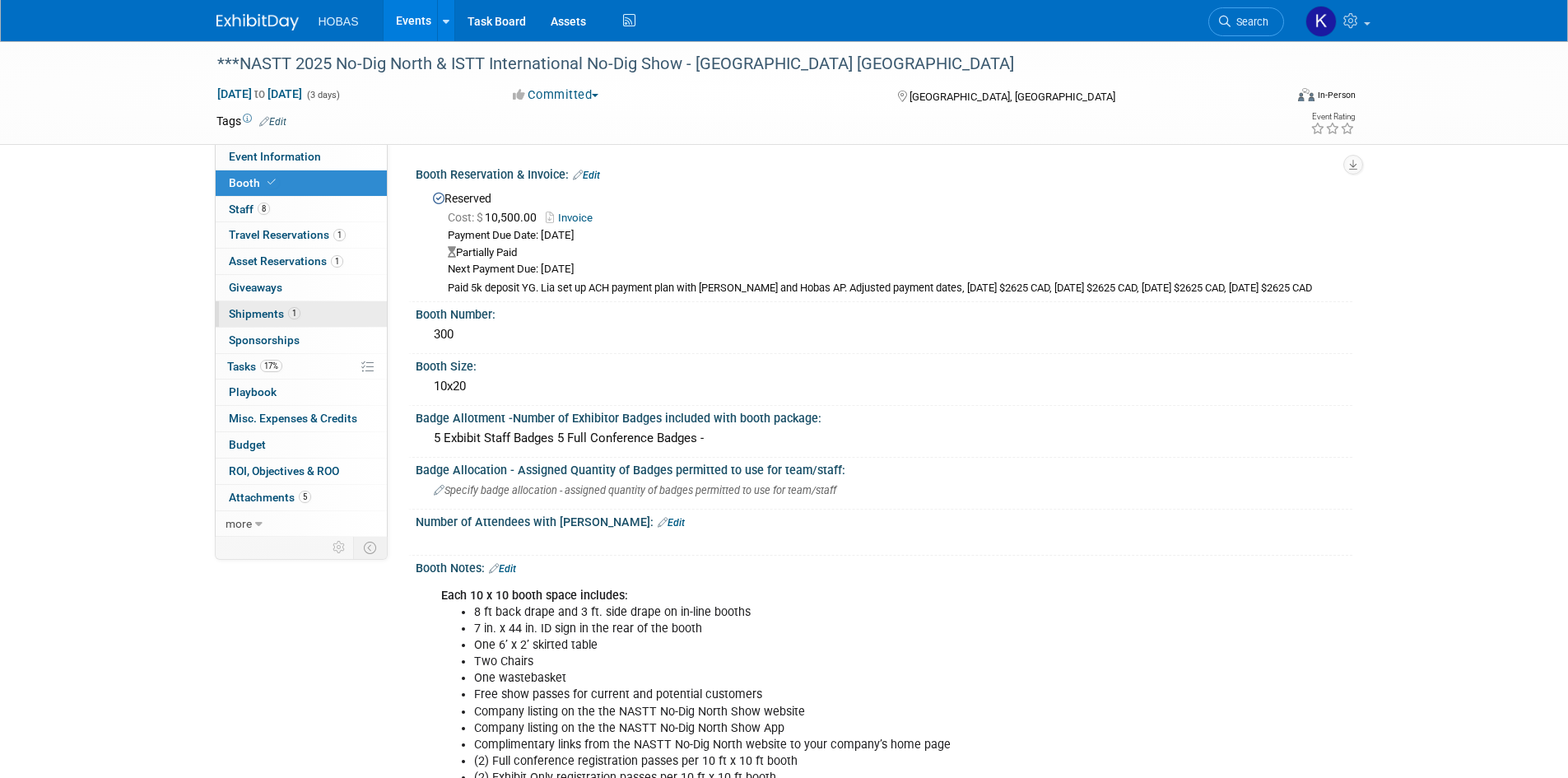
click at [262, 313] on span "Shipments 1" at bounding box center [265, 314] width 71 height 13
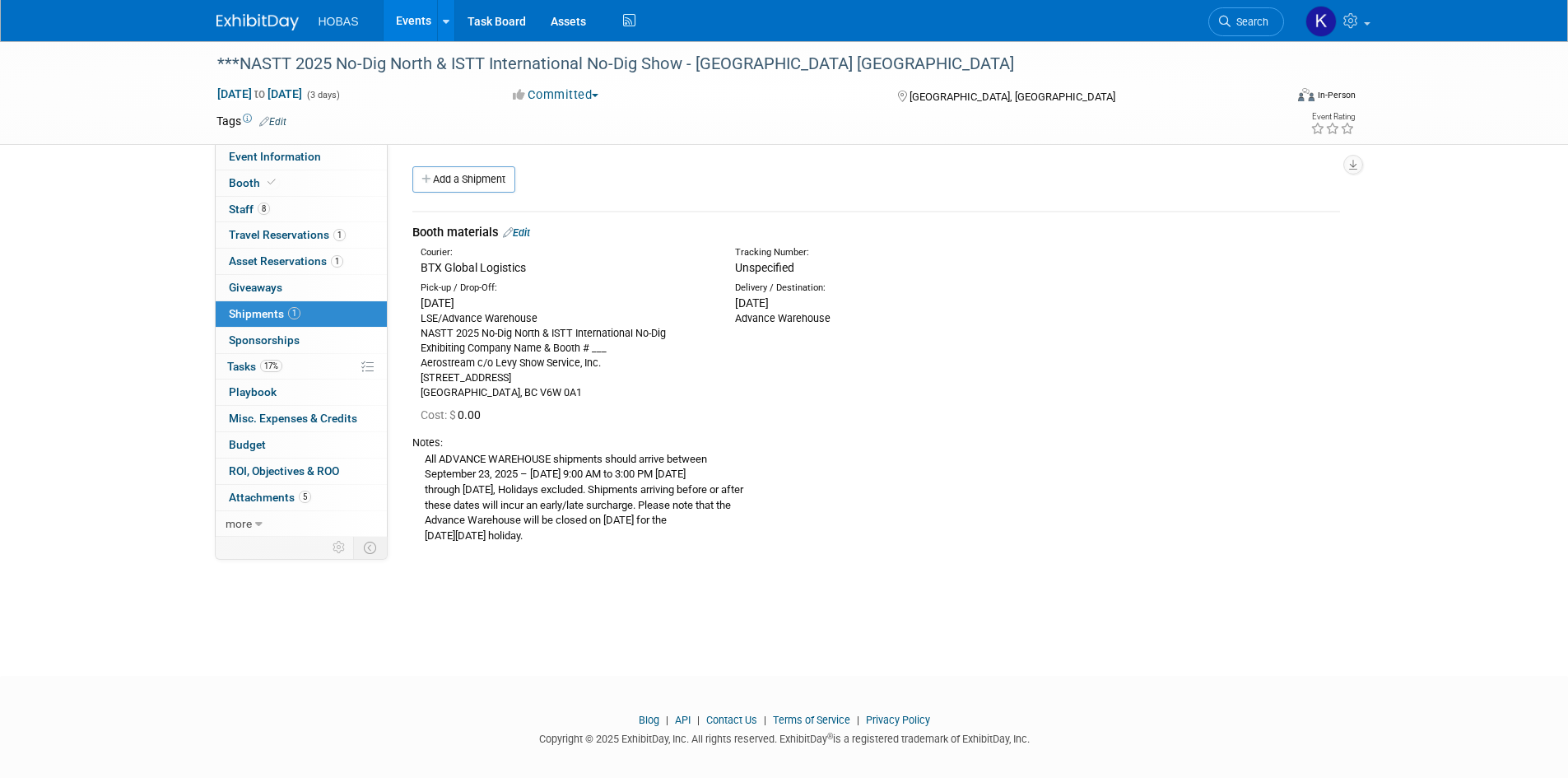
click at [519, 234] on link "Edit" at bounding box center [516, 232] width 27 height 12
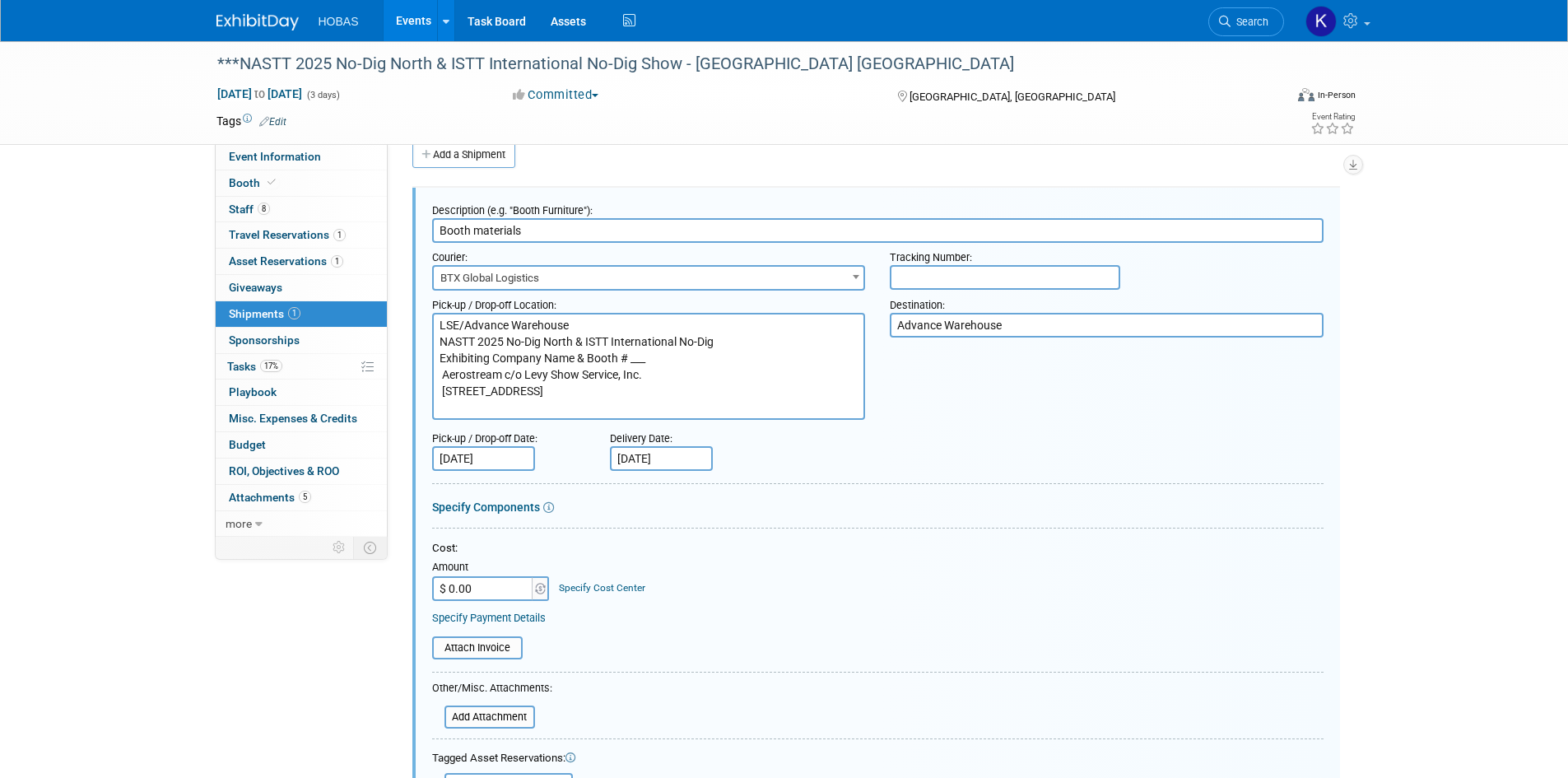
drag, startPoint x: 666, startPoint y: 356, endPoint x: 453, endPoint y: 350, distance: 213.1
click at [453, 350] on textarea "LSE/Advance Warehouse NASTT 2025 No-Dig North & ISTT International No-Dig Exhib…" at bounding box center [649, 366] width 433 height 107
click at [497, 351] on textarea "LSE/Advance Warehouse NASTT 2025 No-Dig North & ISTT International No-Dig Exhib…" at bounding box center [649, 366] width 433 height 107
click at [572, 355] on textarea "LSE/Advance Warehouse NASTT 2025 No-Dig North & ISTT International No-Dig Exhib…" at bounding box center [649, 366] width 433 height 107
drag, startPoint x: 571, startPoint y: 355, endPoint x: 464, endPoint y: 344, distance: 107.6
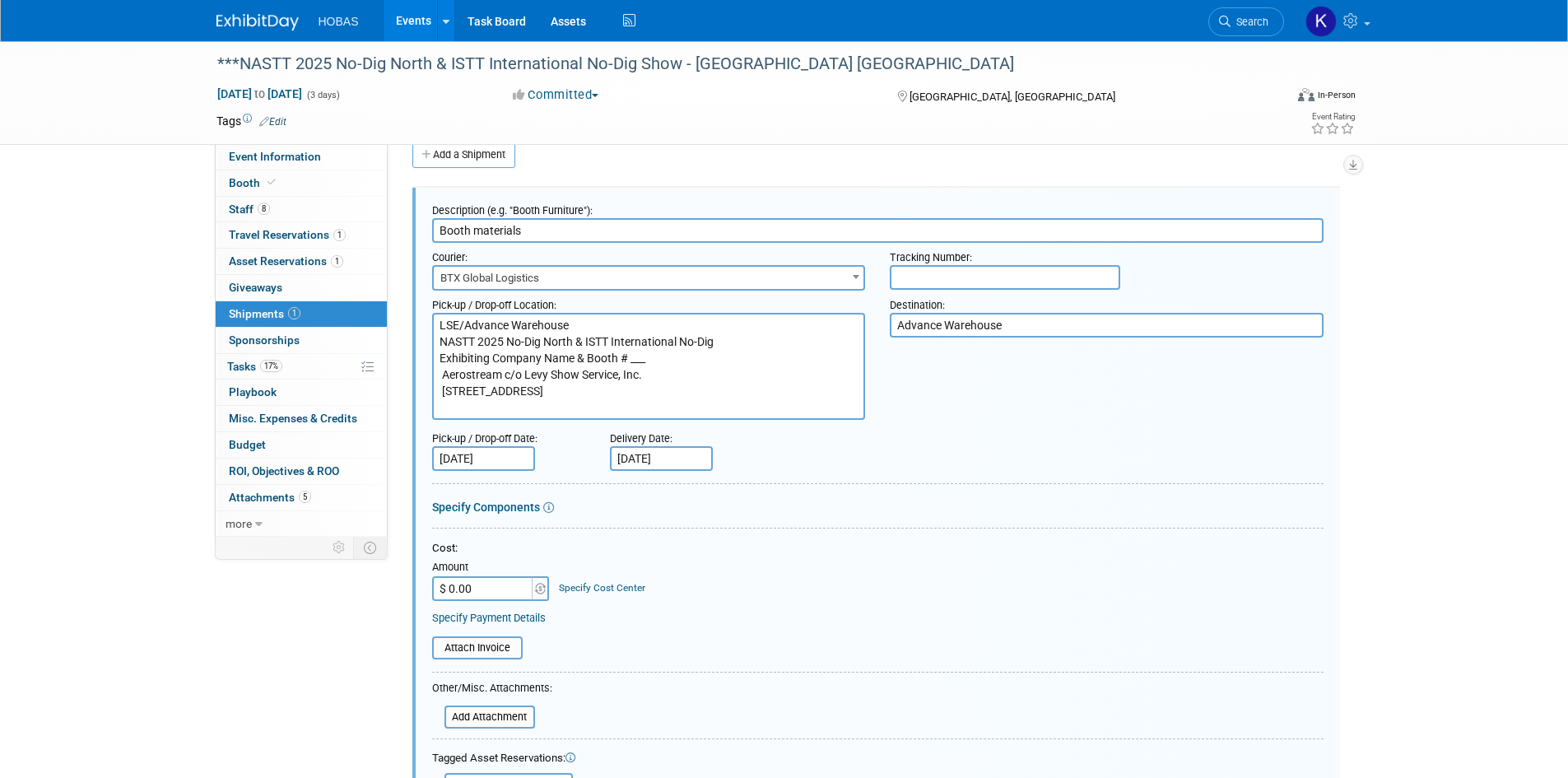
click at [464, 344] on textarea "LSE/Advance Warehouse NASTT 2025 No-Dig North & ISTT International No-Dig Exhib…" at bounding box center [649, 366] width 433 height 107
click at [531, 361] on textarea "LSE/Advance Warehouse NASTT 2025 No-Dig North & ISTT International No-Dig Exhib…" at bounding box center [649, 366] width 433 height 107
drag, startPoint x: 573, startPoint y: 353, endPoint x: 438, endPoint y: 353, distance: 135.0
click at [438, 353] on textarea "LSE/Advance Warehouse NASTT 2025 No-Dig North & ISTT International No-Dig Exhib…" at bounding box center [649, 366] width 433 height 107
drag, startPoint x: 581, startPoint y: 356, endPoint x: 553, endPoint y: 359, distance: 28.2
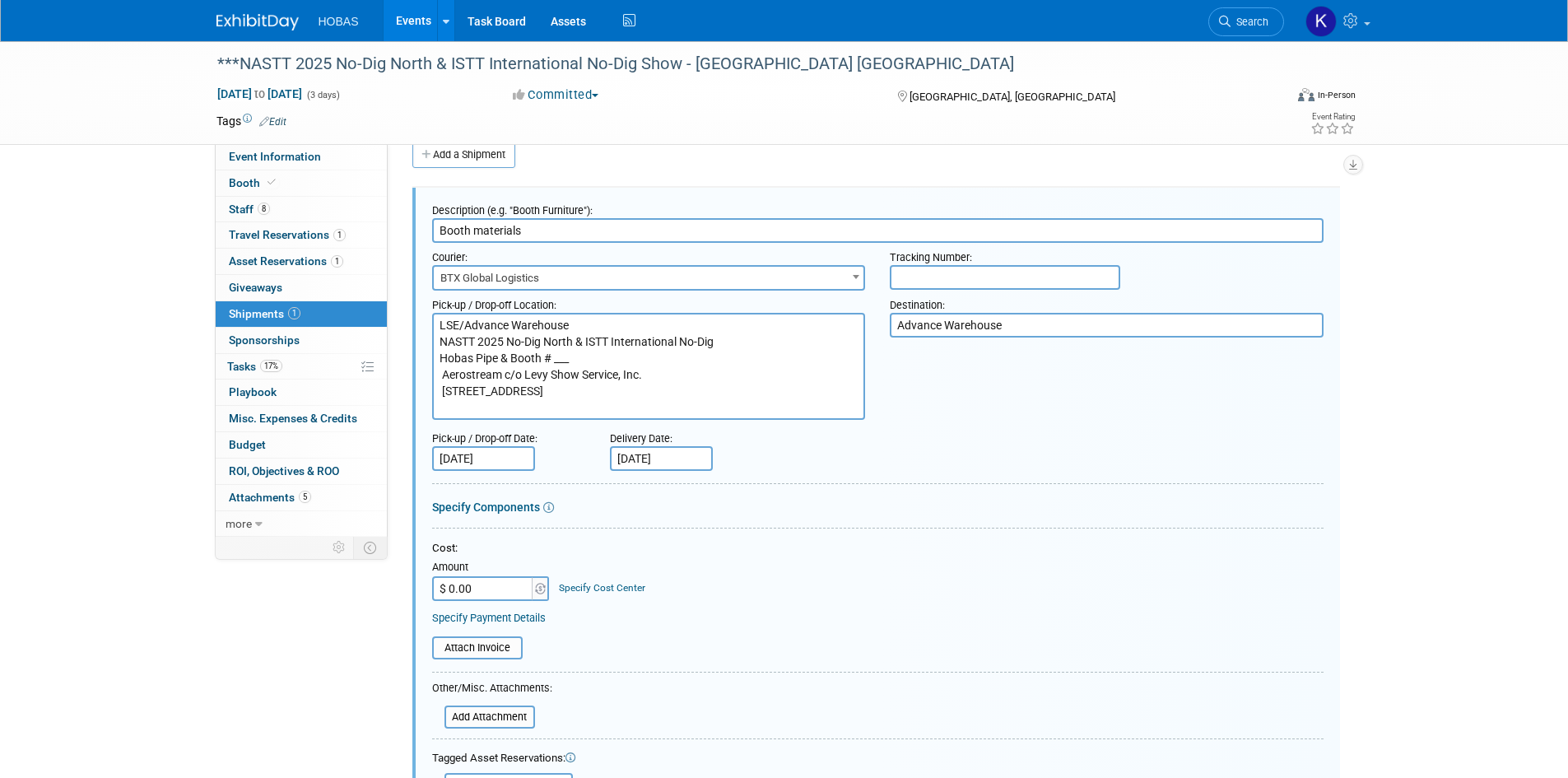
click at [553, 359] on textarea "LSE/Advance Warehouse NASTT 2025 No-Dig North & ISTT International No-Dig Exhib…" at bounding box center [649, 366] width 433 height 107
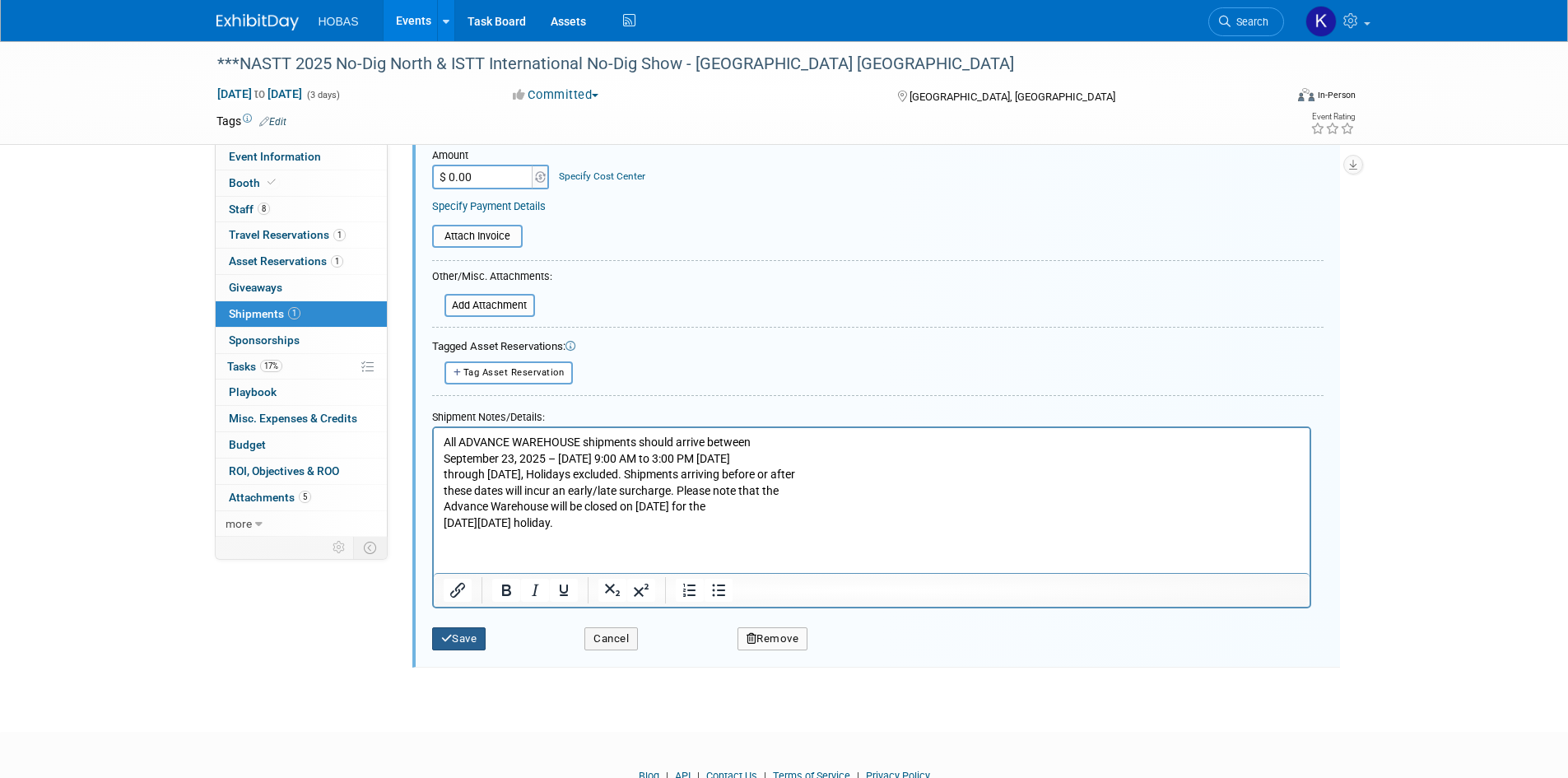
type textarea "LSE/Advance Warehouse NASTT 2025 No-Dig North & ISTT International No-Dig Hobas…"
click at [485, 636] on button "Save" at bounding box center [459, 639] width 55 height 23
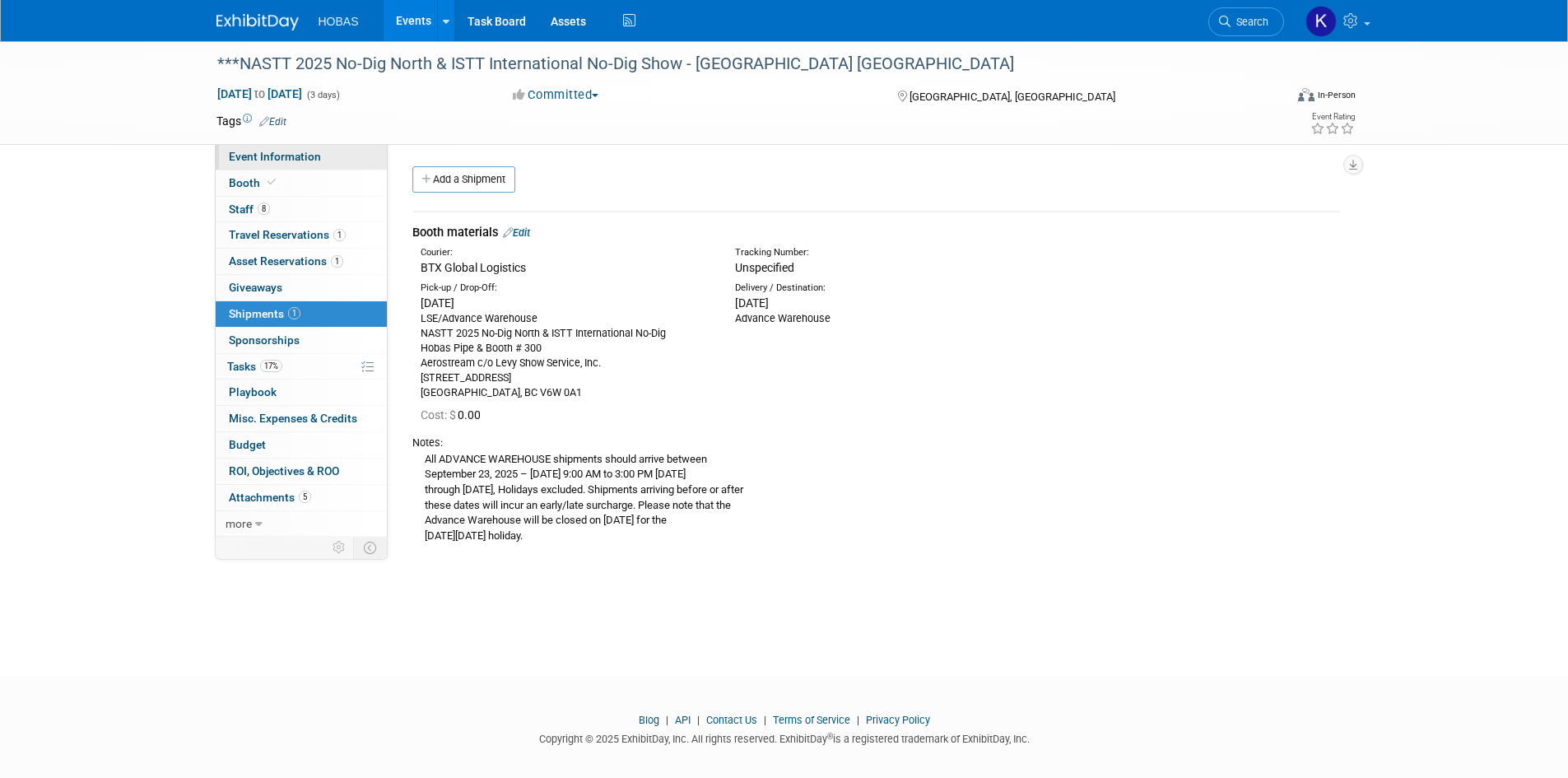
click at [307, 164] on link "Event Information" at bounding box center [301, 157] width 172 height 26
select select "Owners/Engineers"
select select "Tradeshow National"
select select "Trenchless"
select select "Exhibiting"
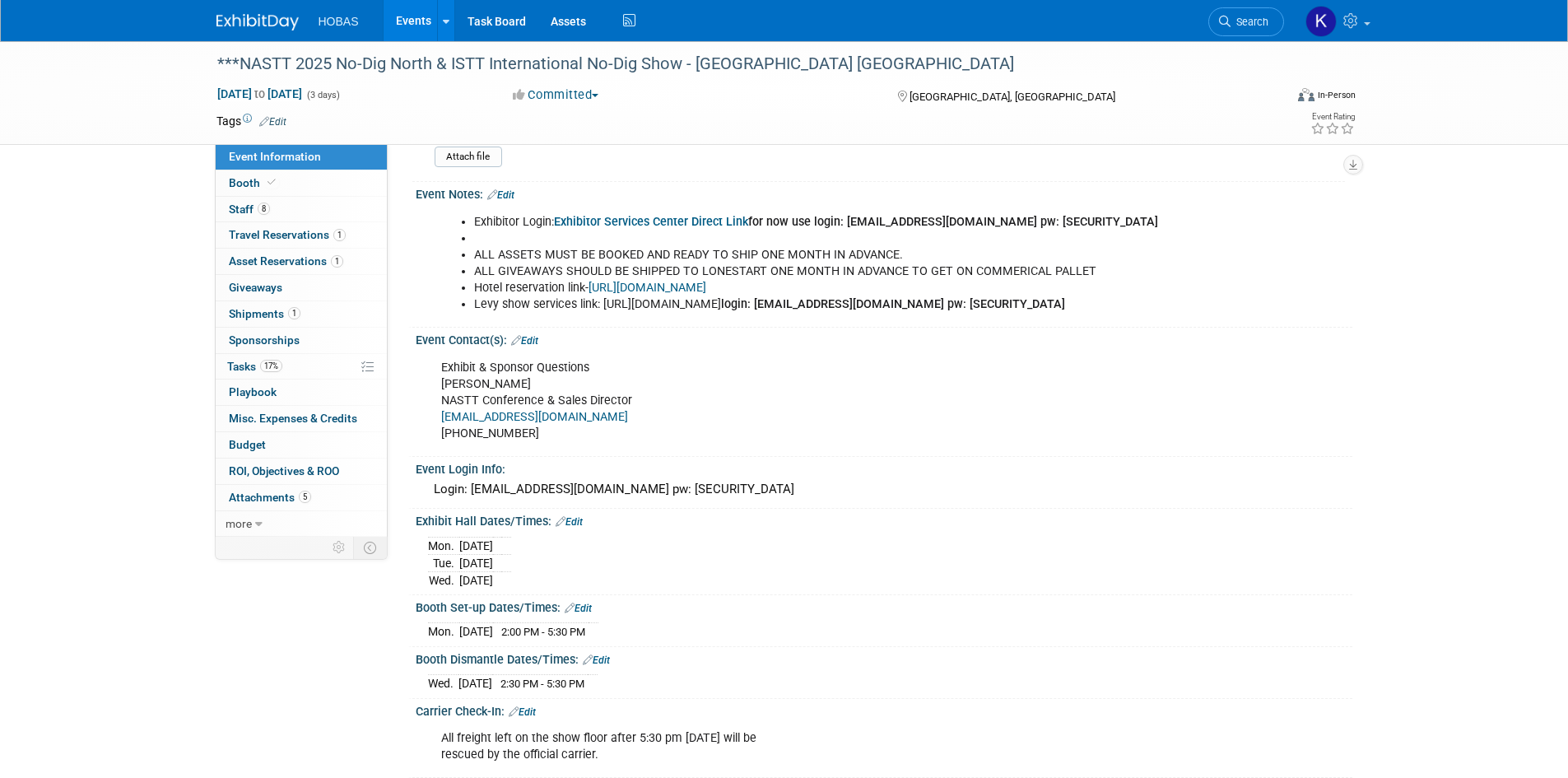
scroll to position [895, 0]
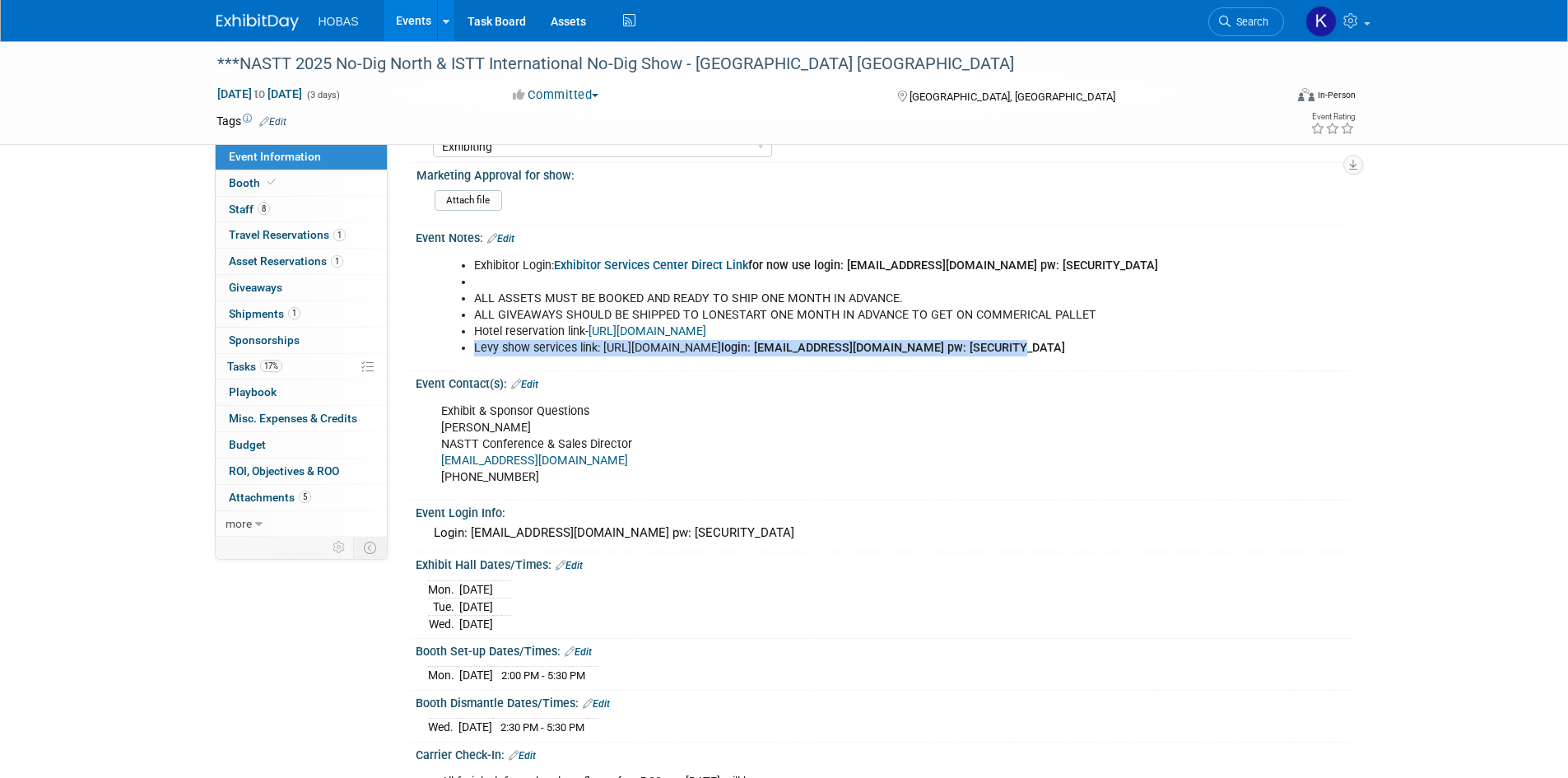
drag, startPoint x: 473, startPoint y: 348, endPoint x: 797, endPoint y: 371, distance: 324.8
click at [797, 356] on li "Levy show services link: https://www.expotoolkit.com/expotools/WebForms/Login.a…" at bounding box center [817, 348] width 687 height 17
click at [848, 445] on div "Exhibit & Sponsor Questions Jessie Clevenger NASTT Conference & Sales Director …" at bounding box center [800, 445] width 742 height 99
click at [248, 368] on span "Tasks 17%" at bounding box center [255, 366] width 56 height 13
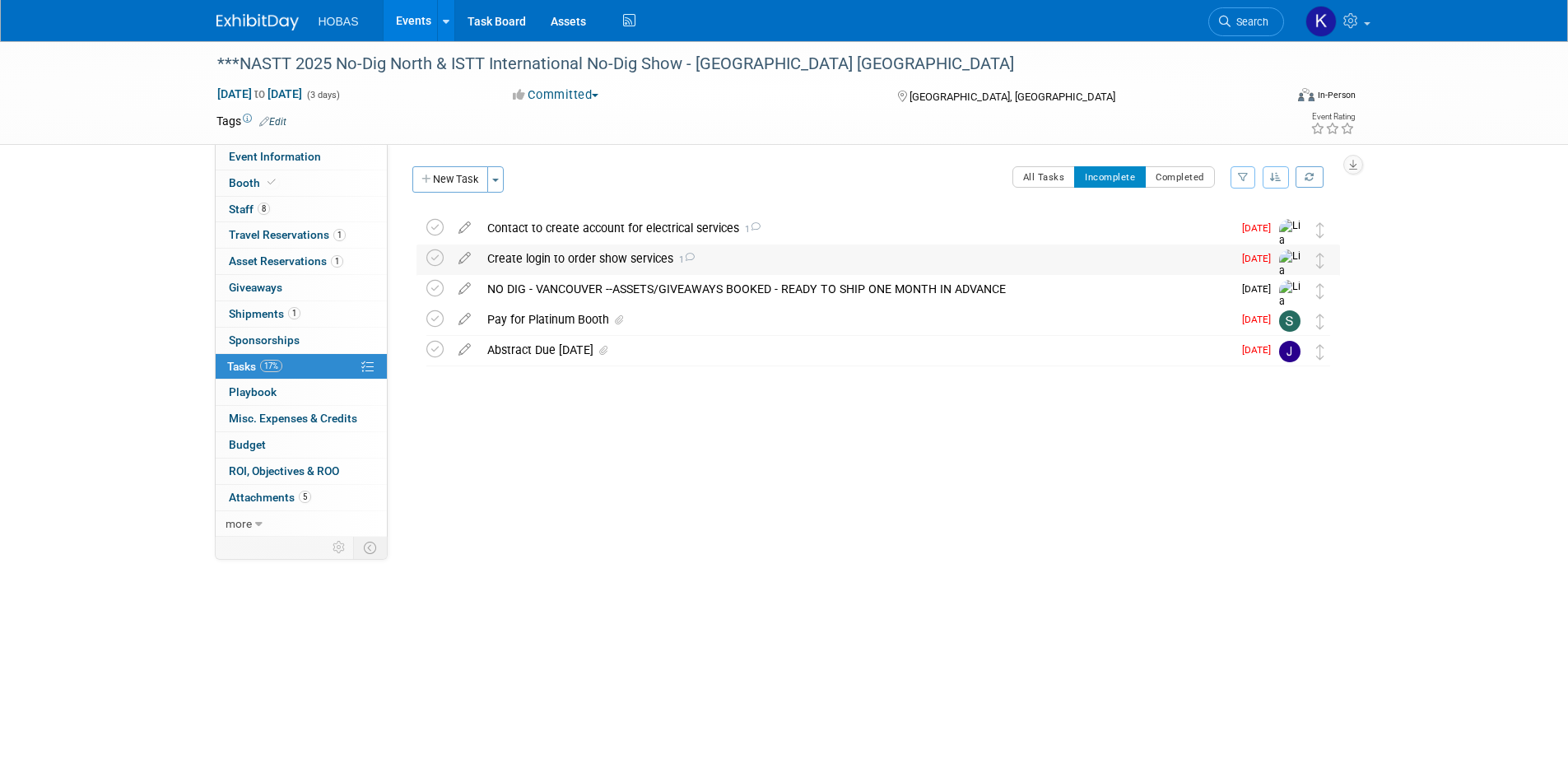
click at [589, 264] on div "Create login to order show services 1" at bounding box center [856, 259] width 754 height 28
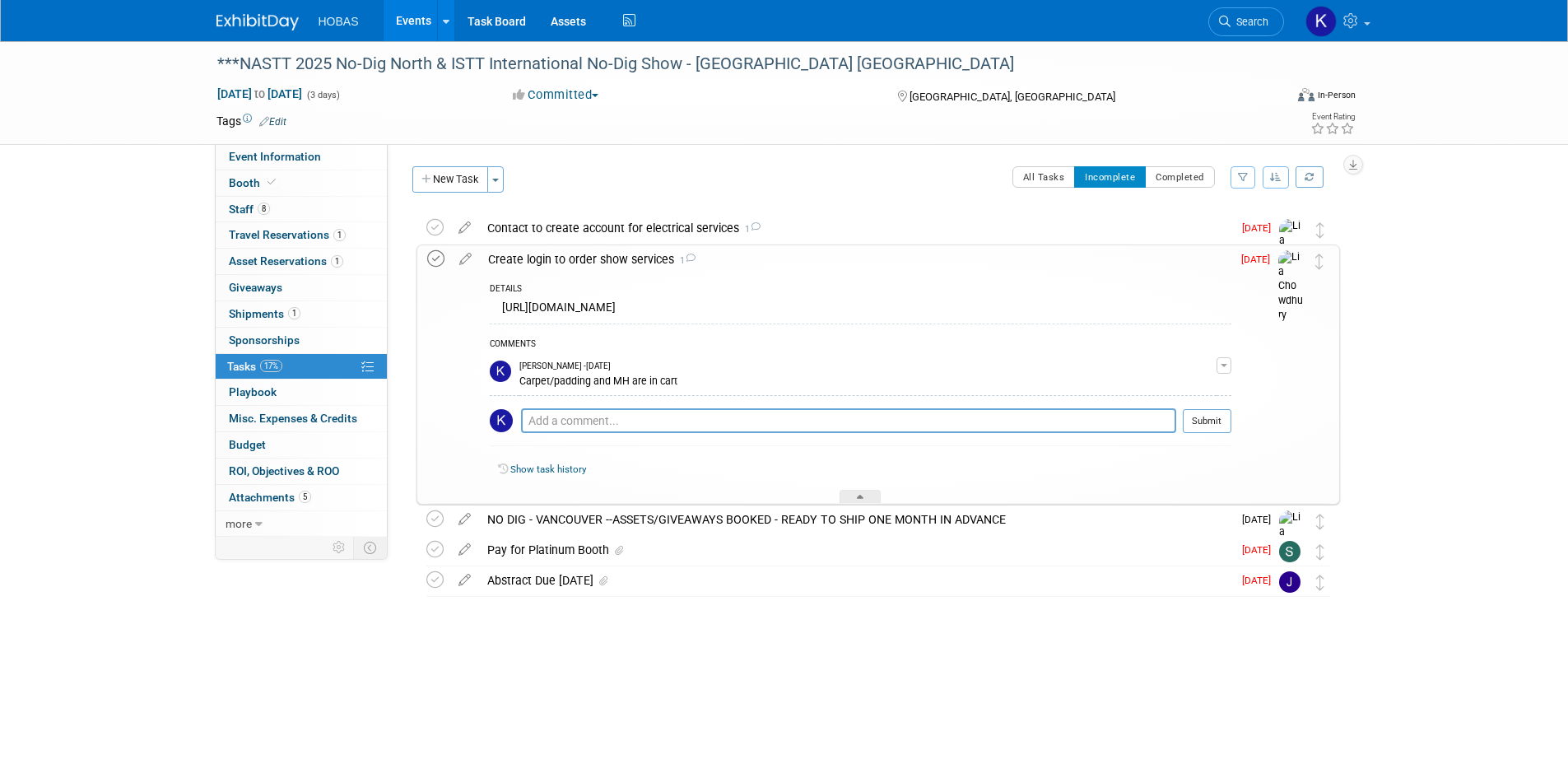
click at [435, 264] on icon at bounding box center [435, 258] width 17 height 17
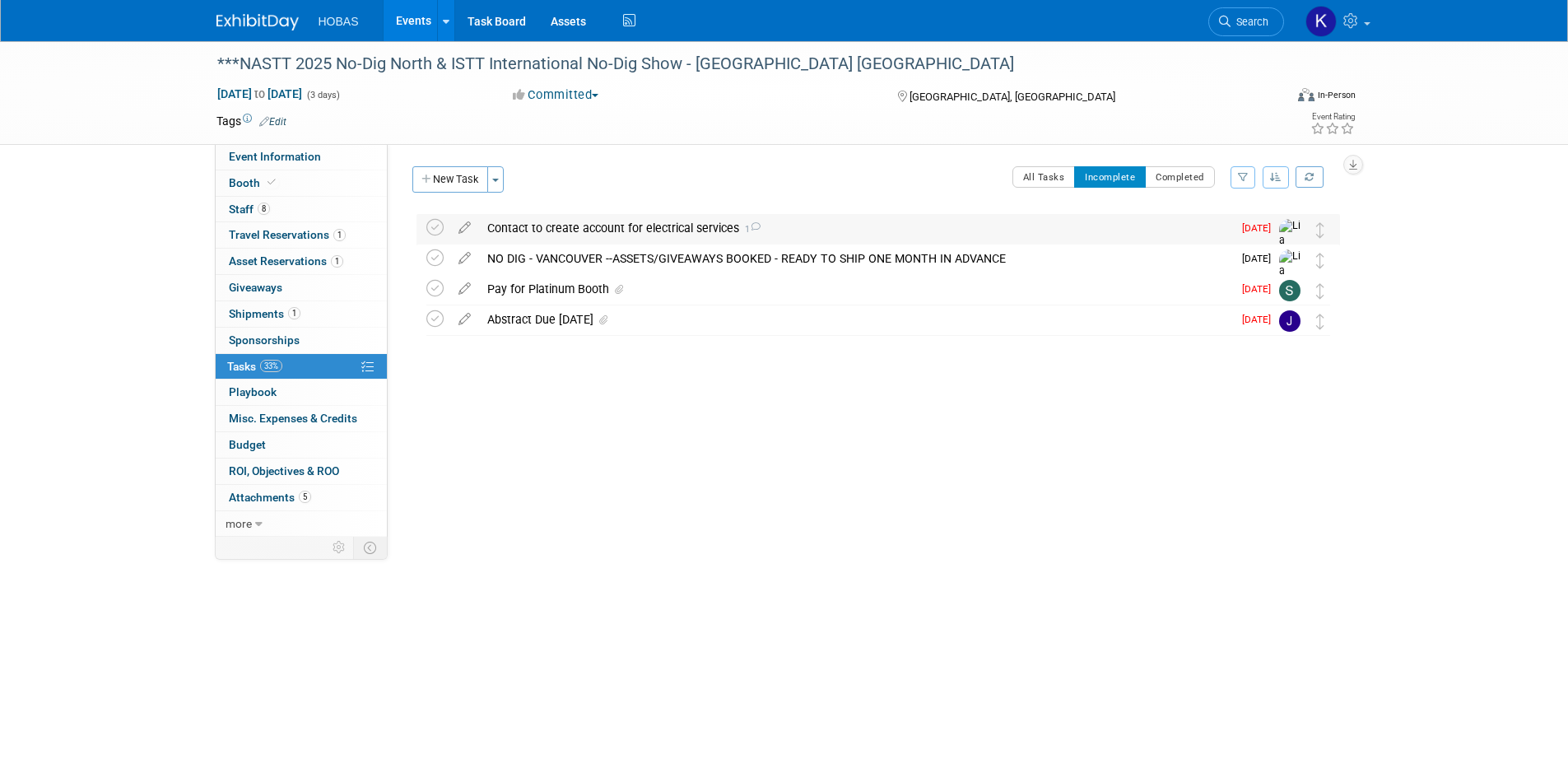
click at [582, 233] on div "Contact to create account for electrical services 1" at bounding box center [856, 228] width 754 height 28
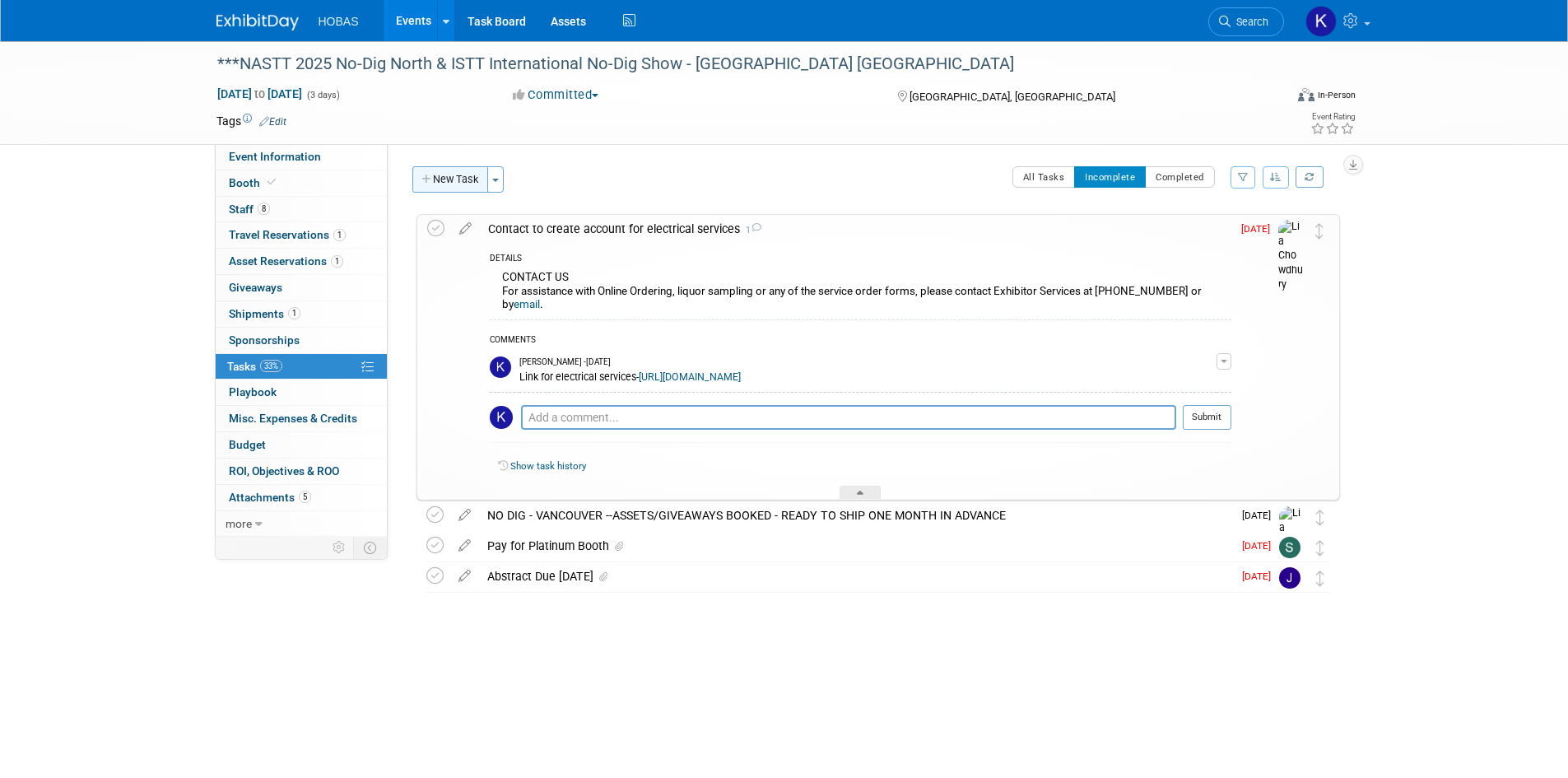
click at [467, 185] on button "New Task" at bounding box center [450, 180] width 75 height 27
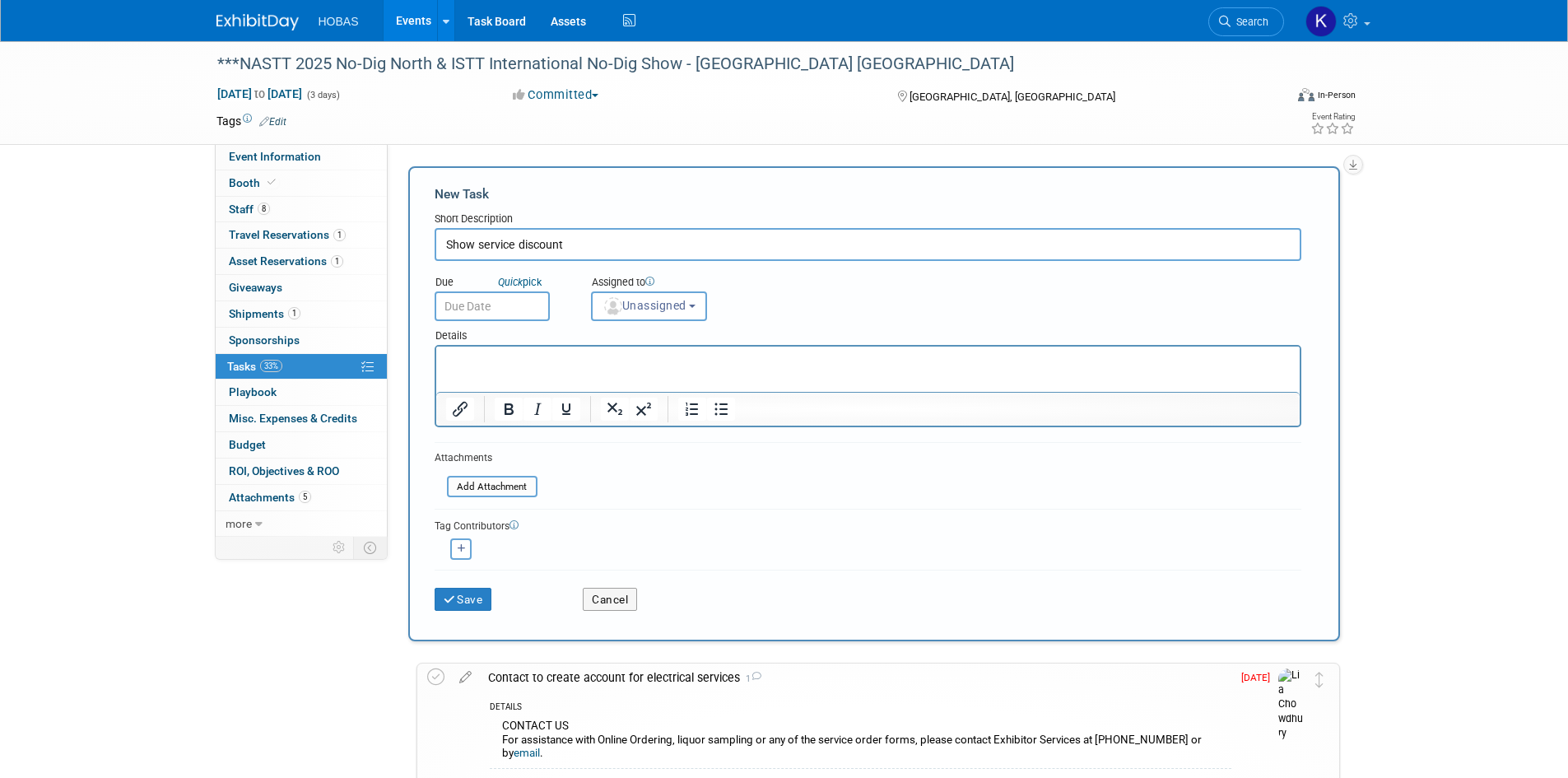
type input "Show service discount"
click at [507, 310] on input "text" at bounding box center [492, 307] width 115 height 30
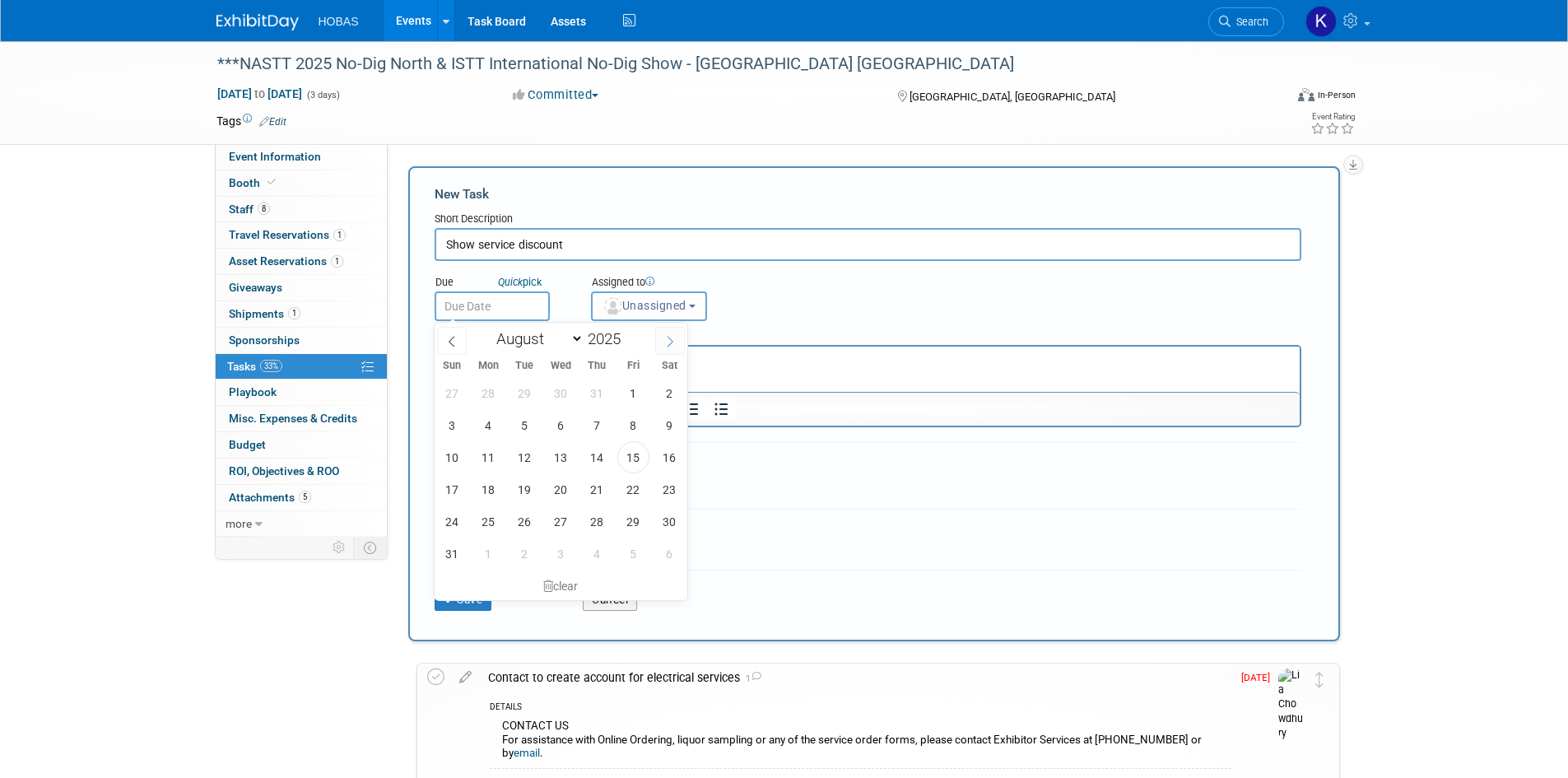
click at [659, 346] on span at bounding box center [670, 341] width 30 height 28
click at [662, 346] on span at bounding box center [670, 341] width 30 height 28
select select "9"
click at [494, 429] on span "6" at bounding box center [488, 426] width 32 height 32
type input "Oct 6, 2025"
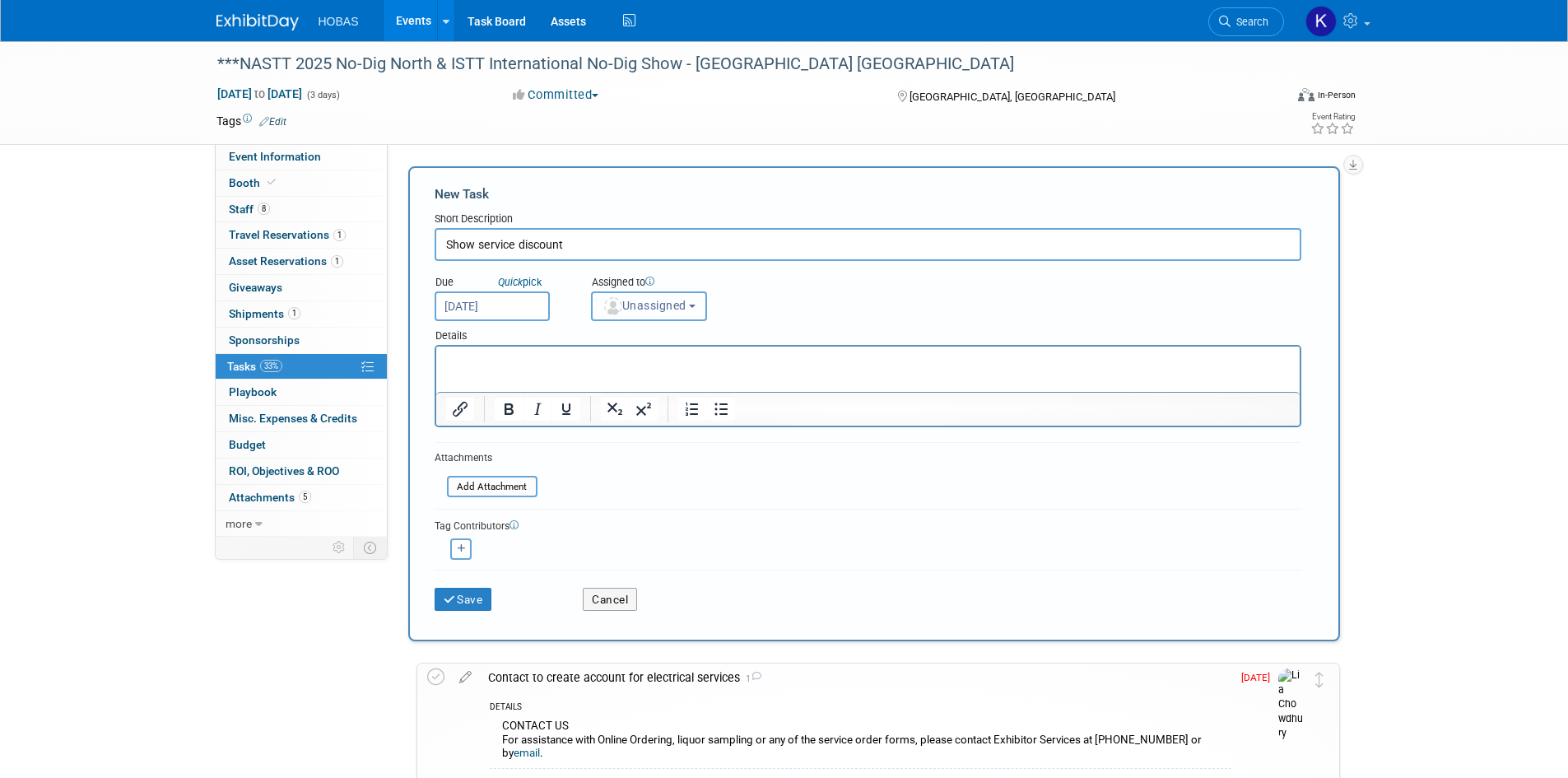
click at [661, 313] on button "Unassigned" at bounding box center [650, 307] width 117 height 30
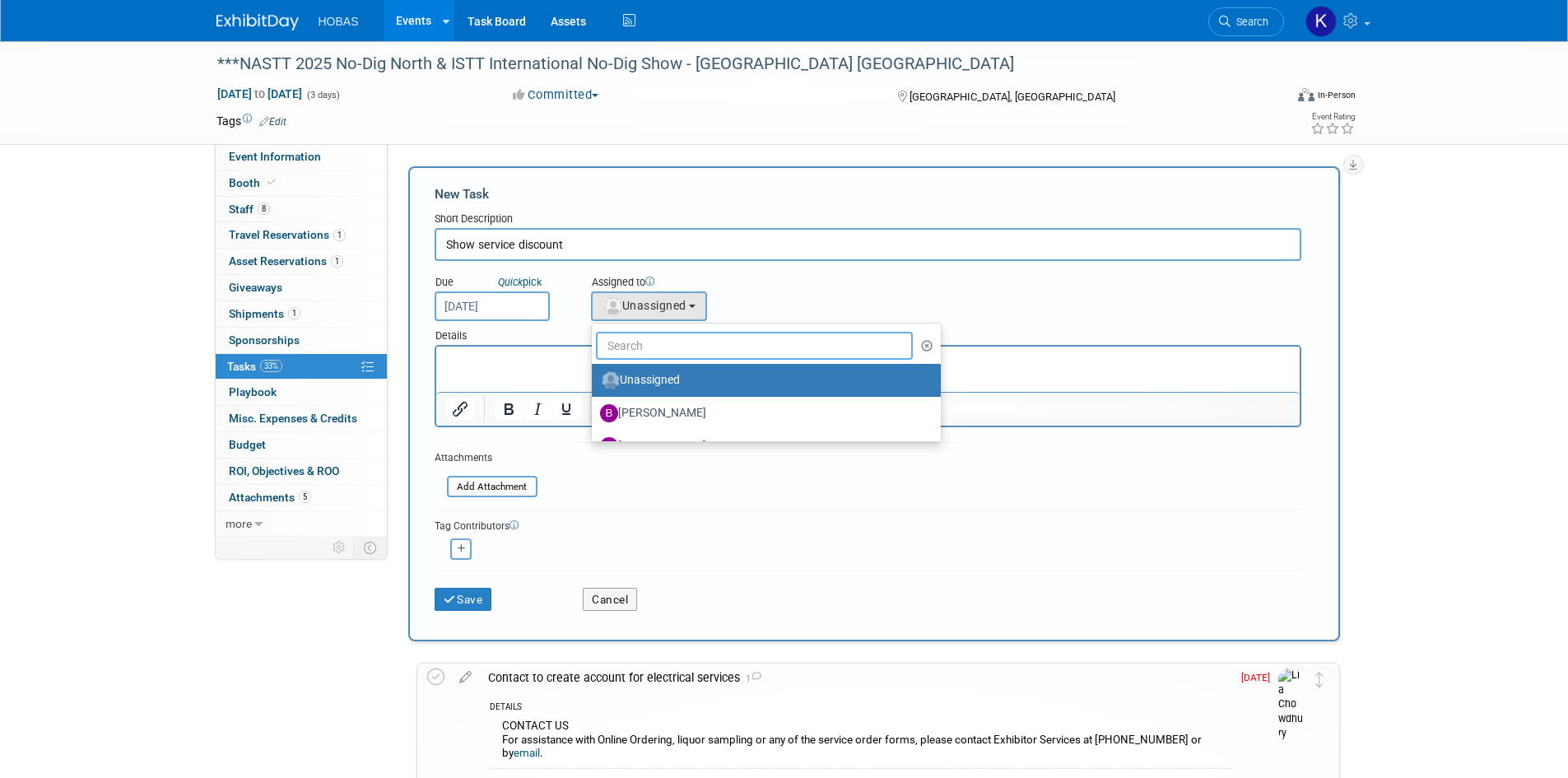
click at [666, 348] on input "text" at bounding box center [755, 346] width 317 height 28
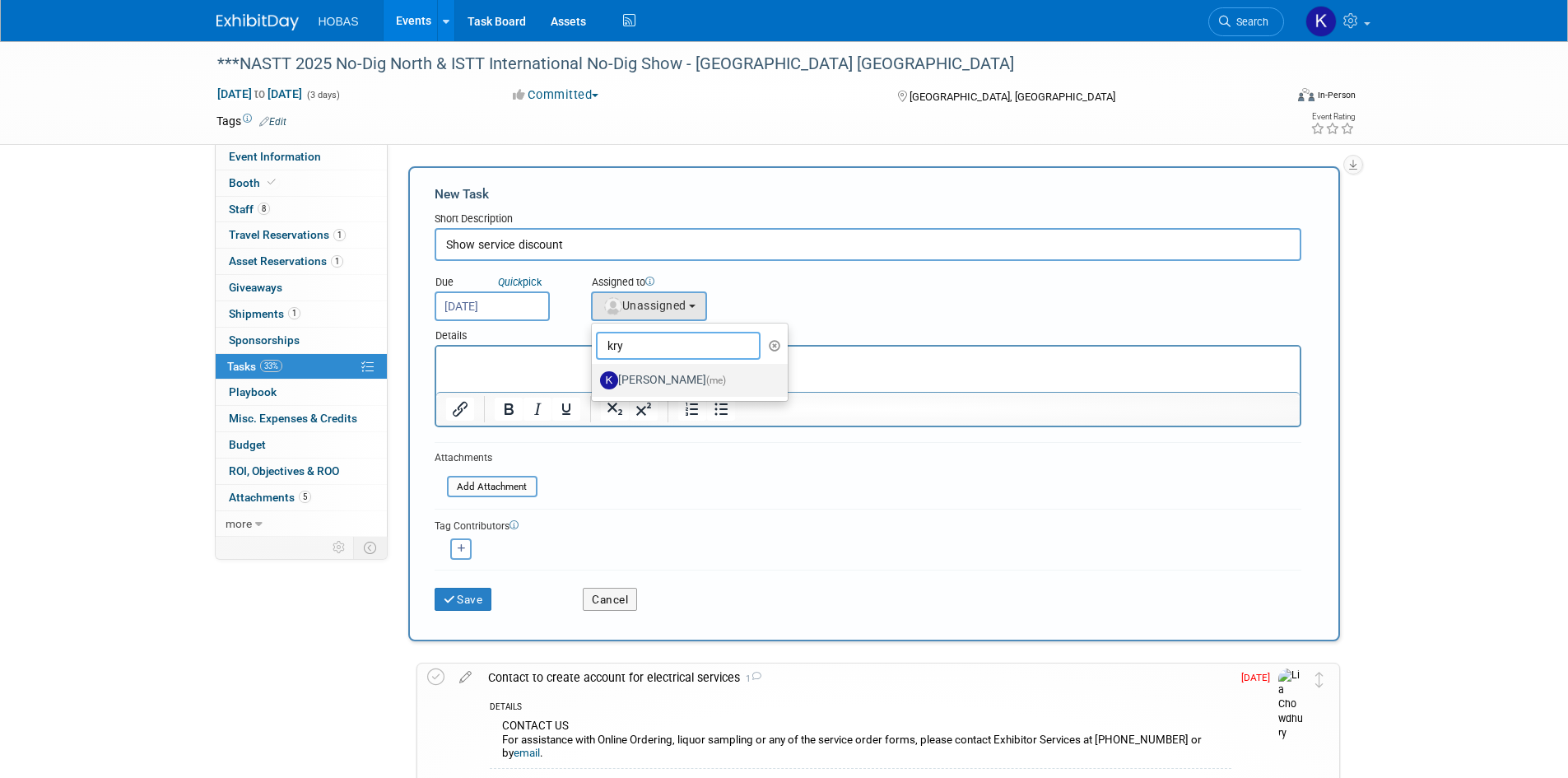
type input "kry"
click at [639, 371] on label "krystal coker (me)" at bounding box center [685, 380] width 172 height 27
click at [594, 373] on input "krystal coker (me)" at bounding box center [589, 378] width 11 height 11
select select "e44b564a-7f1b-4314-9760-4799a957601a"
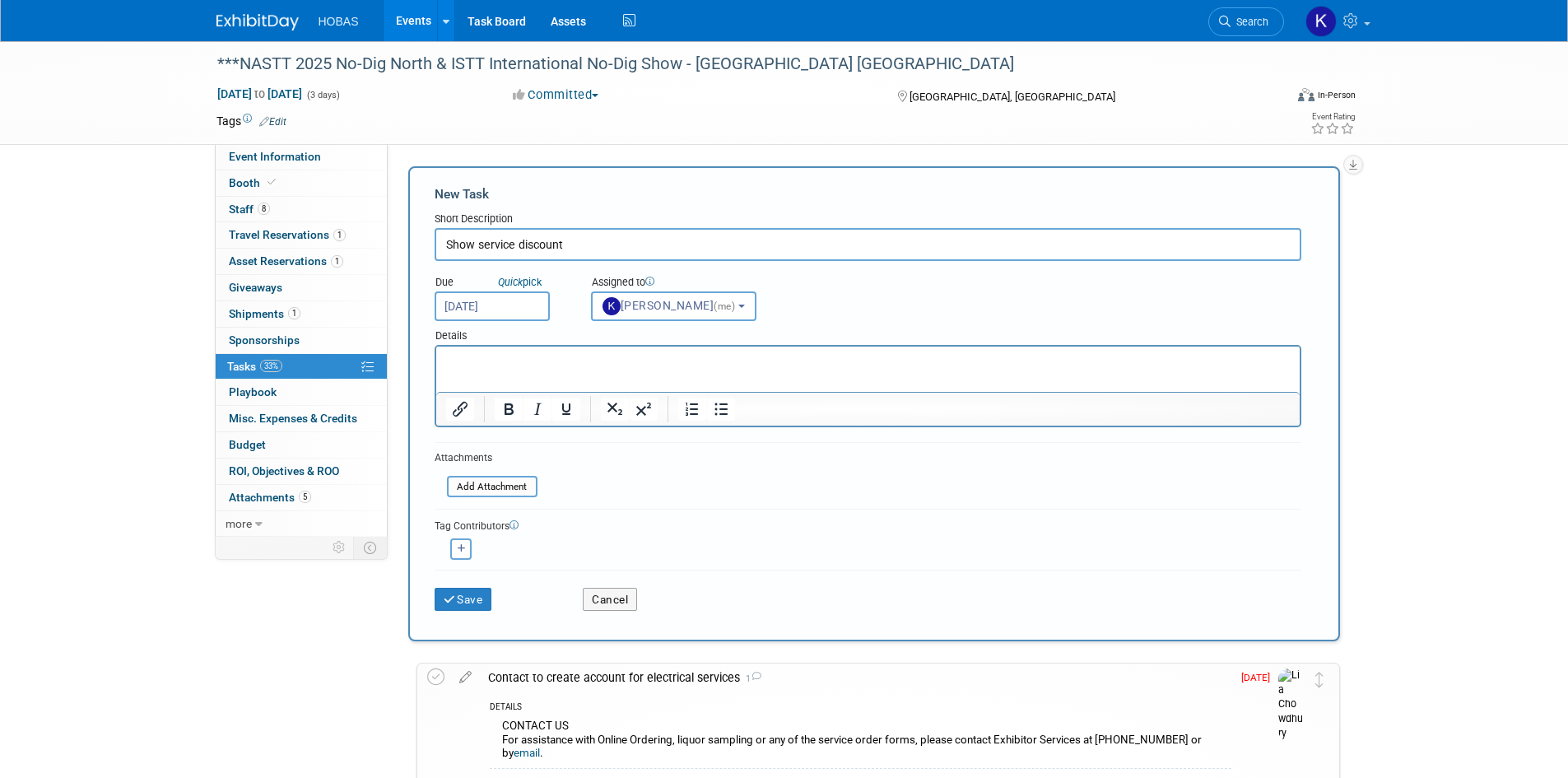
click at [634, 370] on html at bounding box center [867, 357] width 864 height 23
click at [462, 549] on icon "button" at bounding box center [462, 549] width 8 height 9
select select
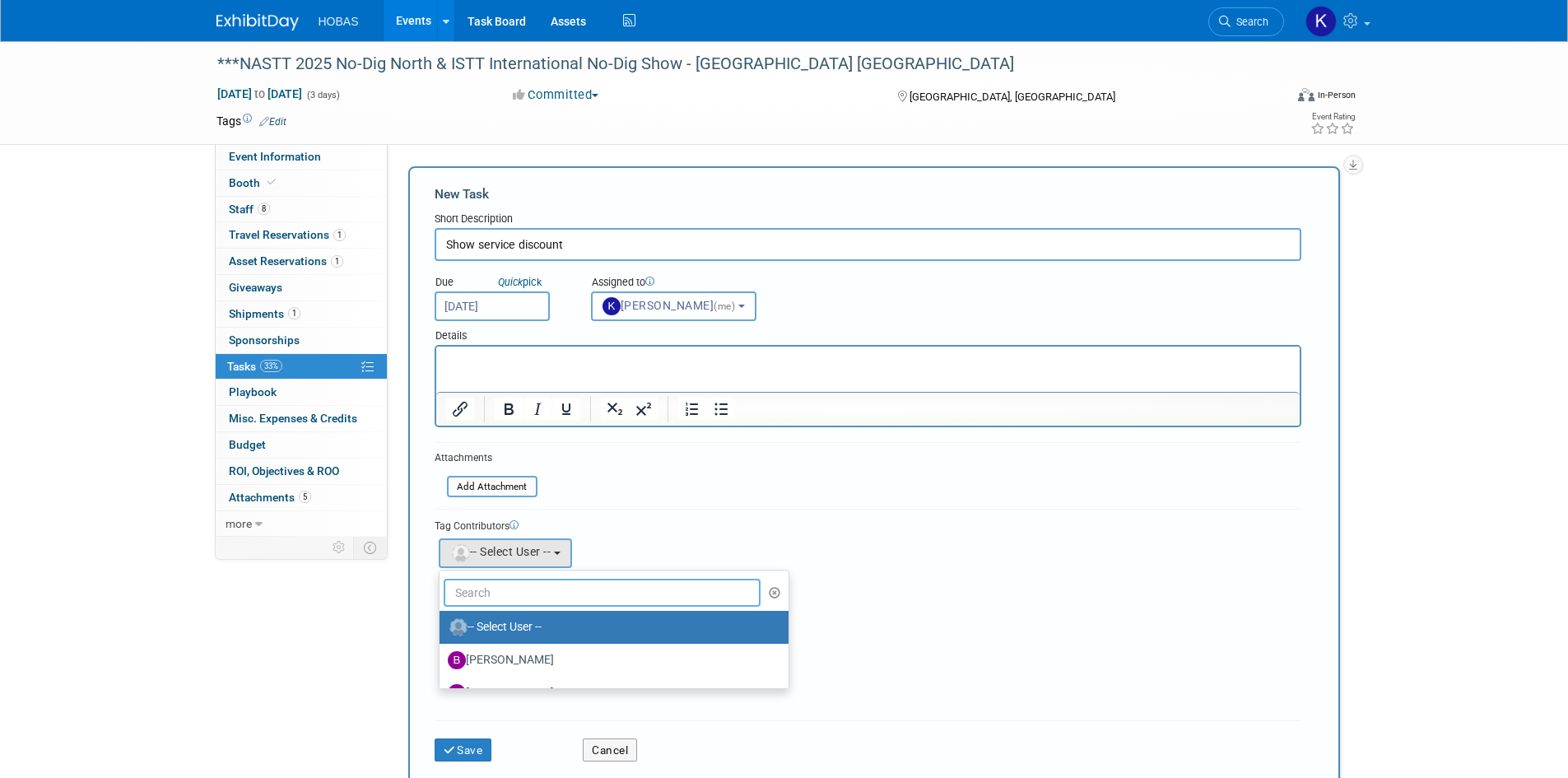
click at [527, 587] on input "text" at bounding box center [602, 593] width 317 height 28
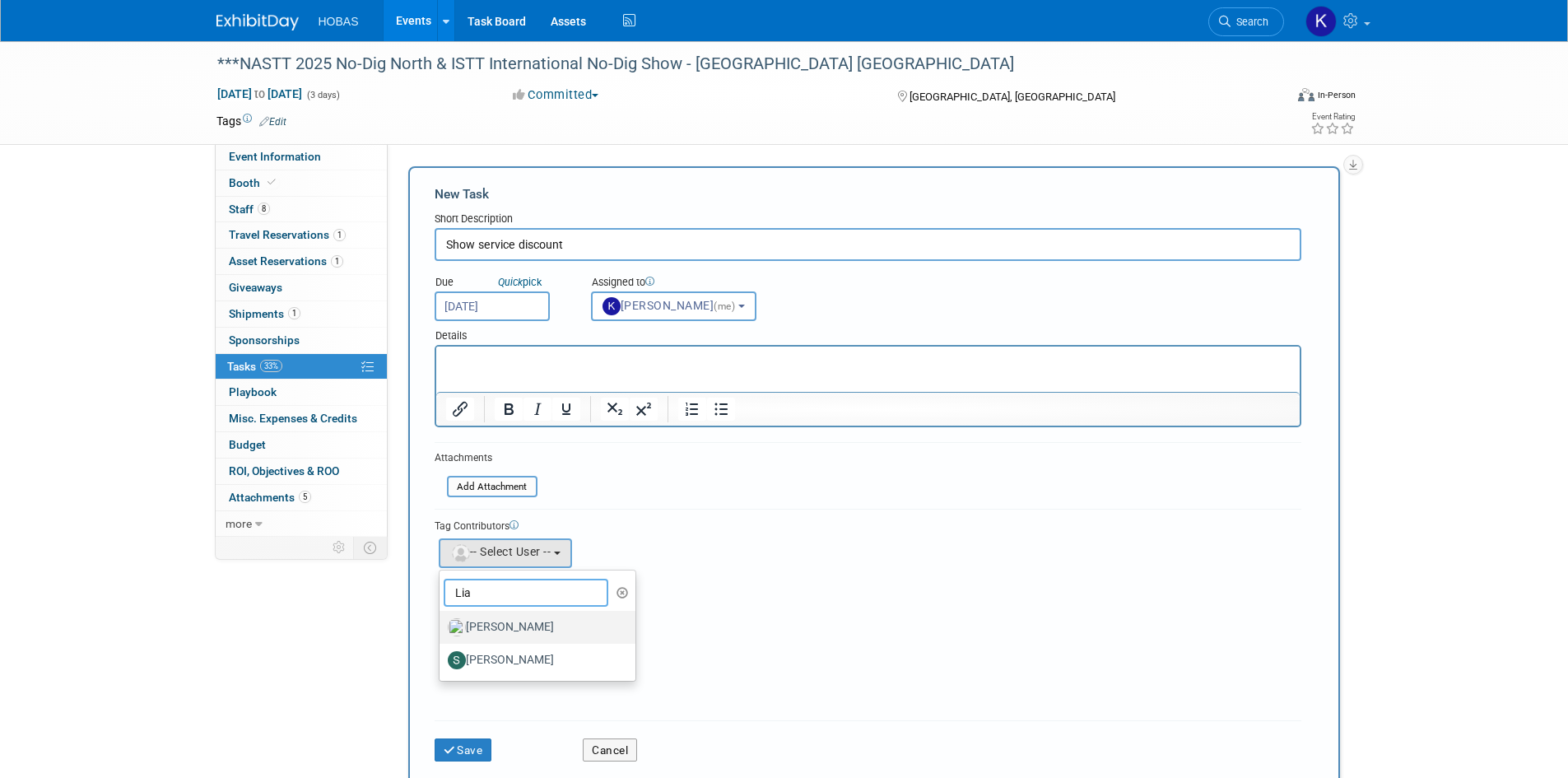
type input "Lia"
click at [529, 624] on label "Lia Chowdhury" at bounding box center [534, 627] width 172 height 27
click at [442, 624] on input "Lia Chowdhury" at bounding box center [436, 625] width 11 height 11
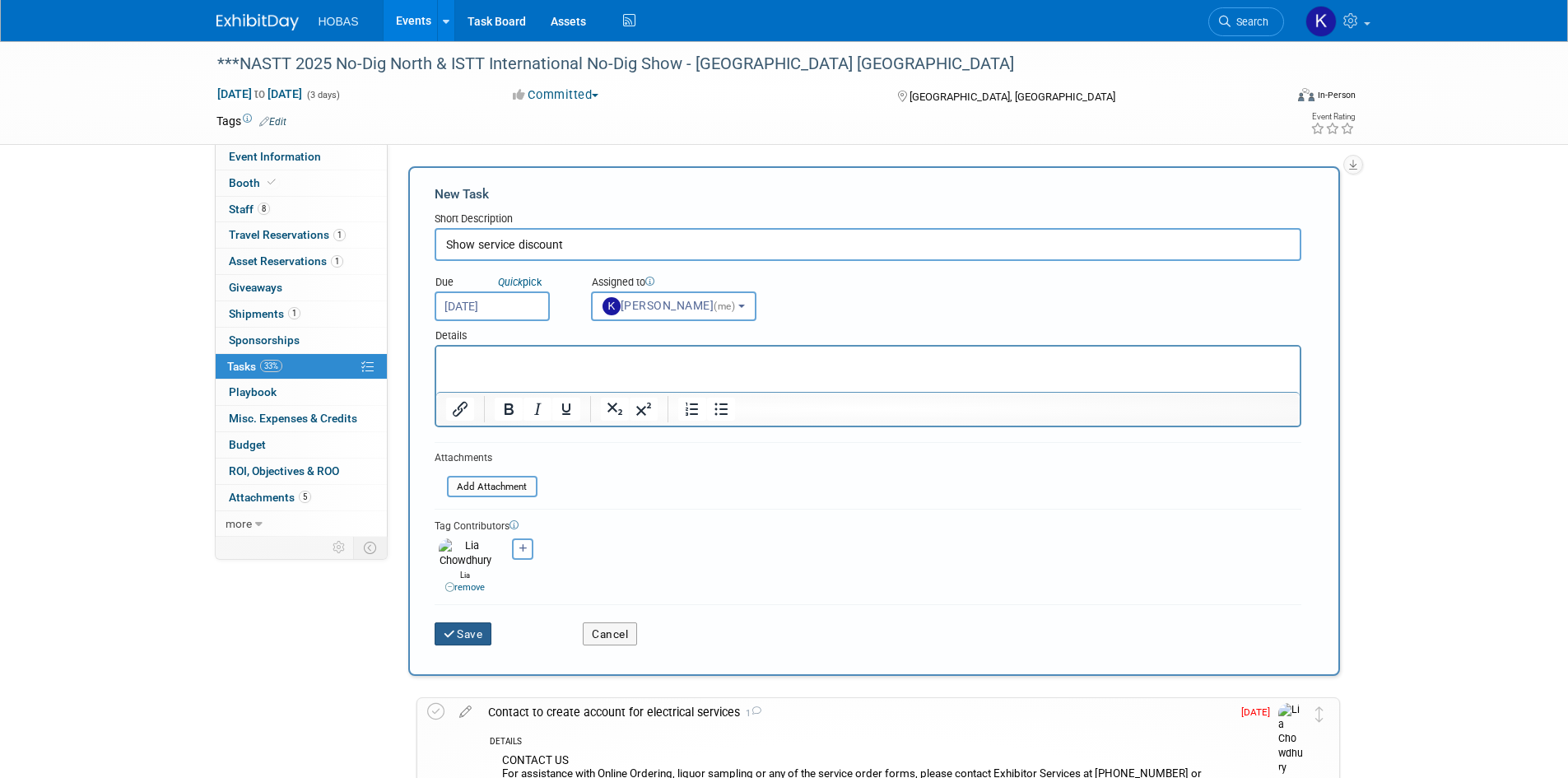
click at [458, 623] on button "Save" at bounding box center [463, 634] width 58 height 23
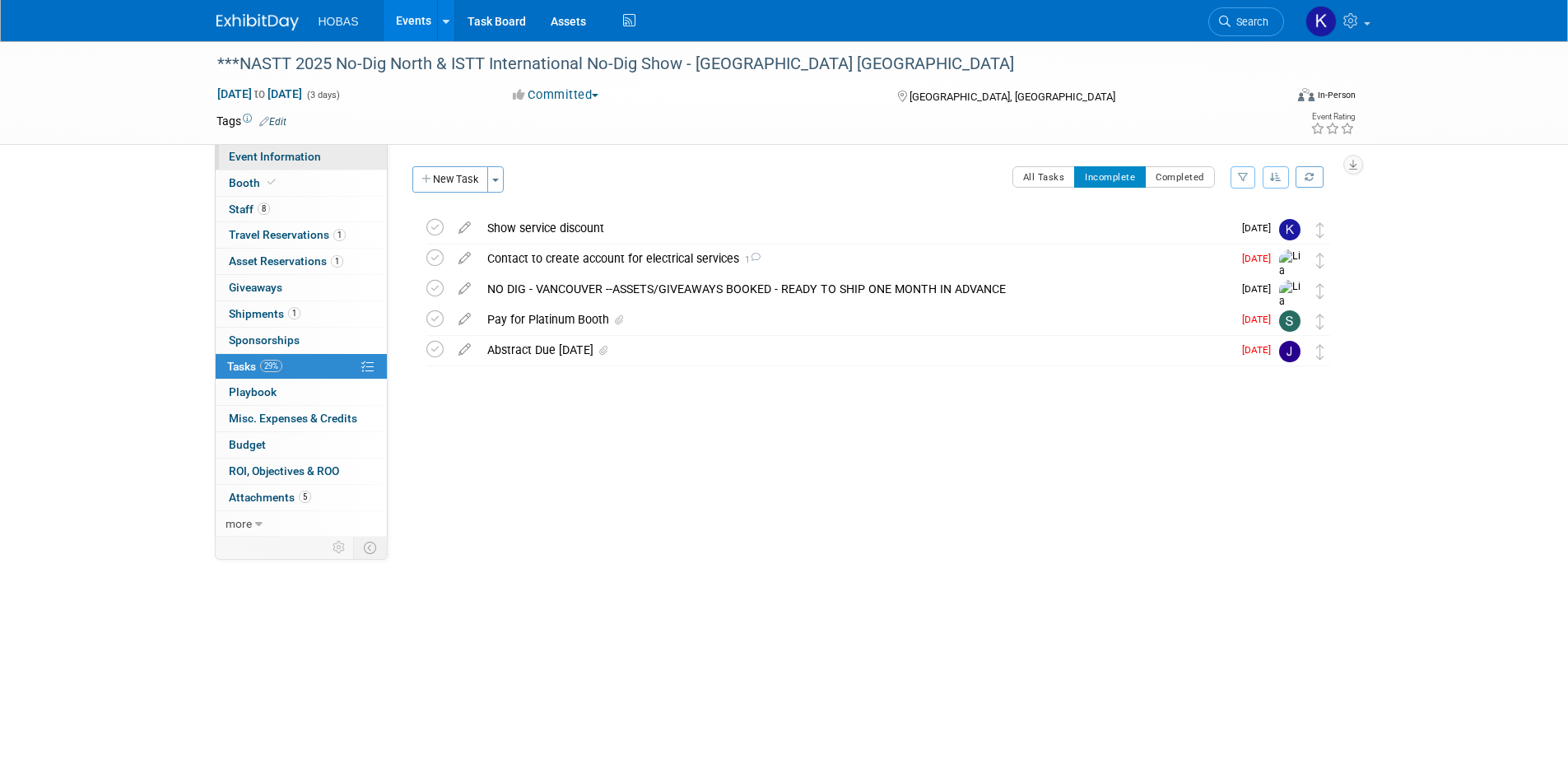
click at [252, 158] on span "Event Information" at bounding box center [275, 156] width 92 height 13
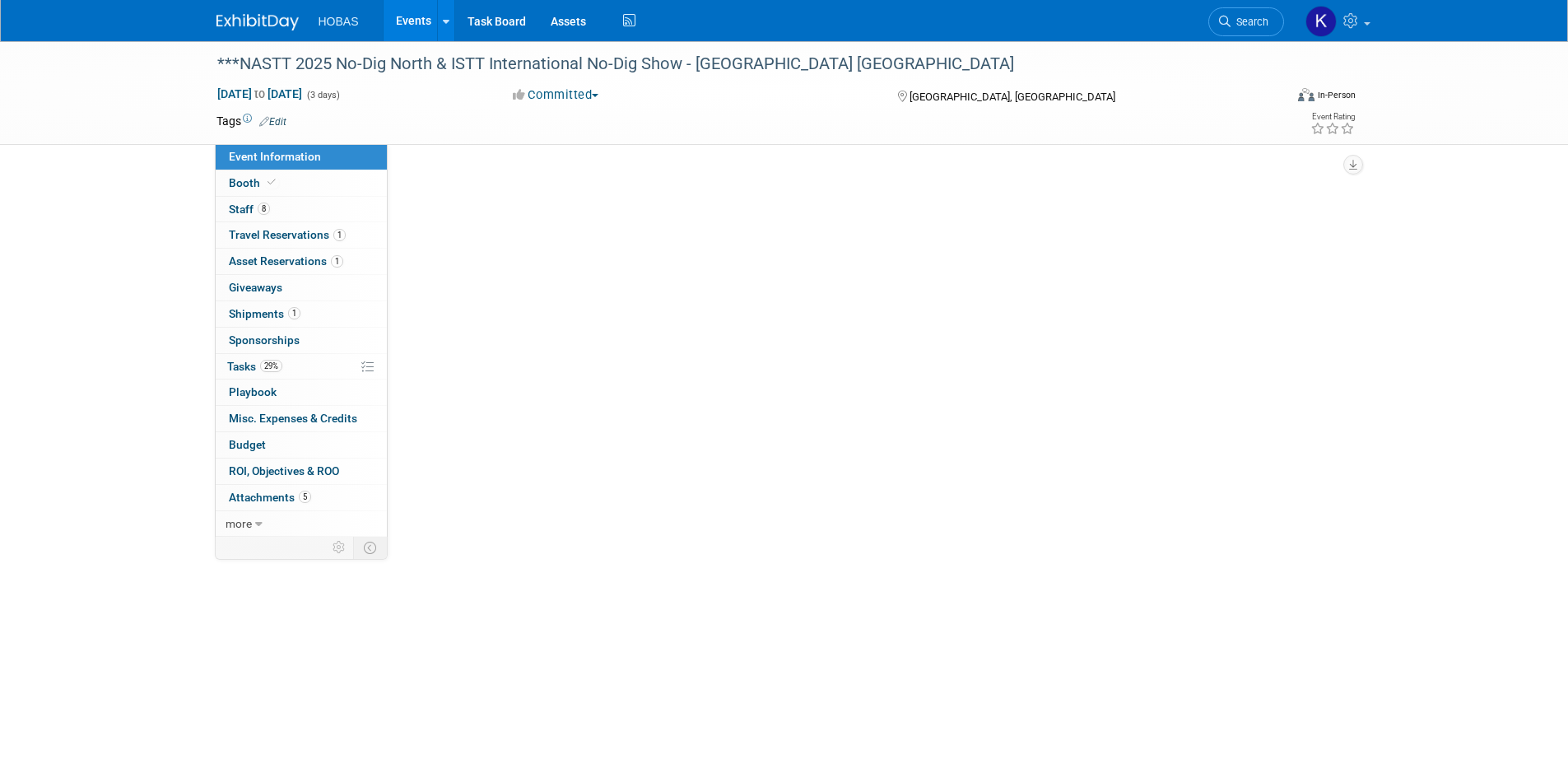
select select "Owners/Engineers"
select select "Tradeshow National"
select select "Trenchless"
select select "Exhibiting"
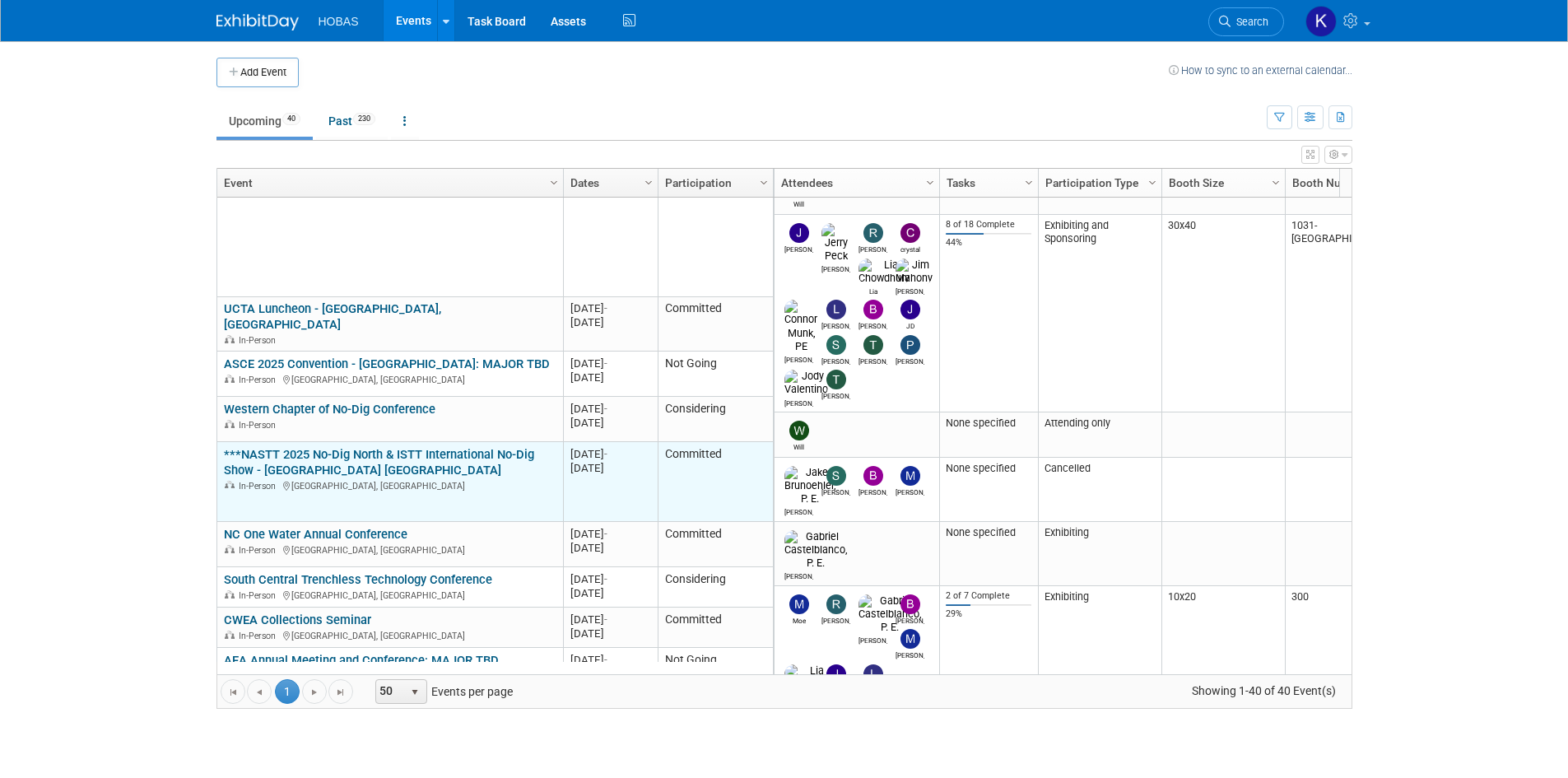
scroll to position [791, 0]
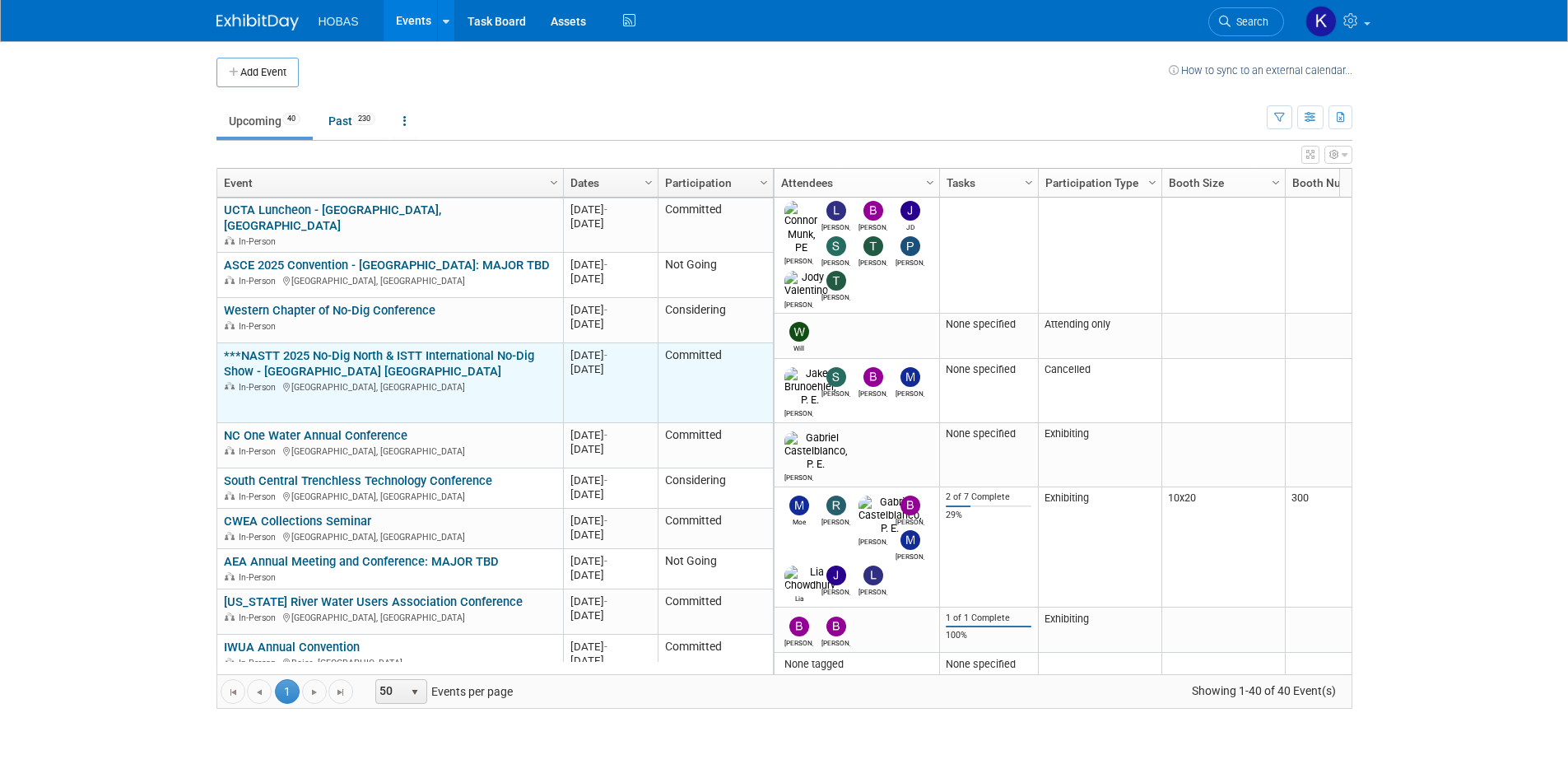
click at [397, 348] on link "***NASTT 2025 No-Dig North & ISTT International No-Dig Show - [GEOGRAPHIC_DATA]…" at bounding box center [379, 363] width 310 height 31
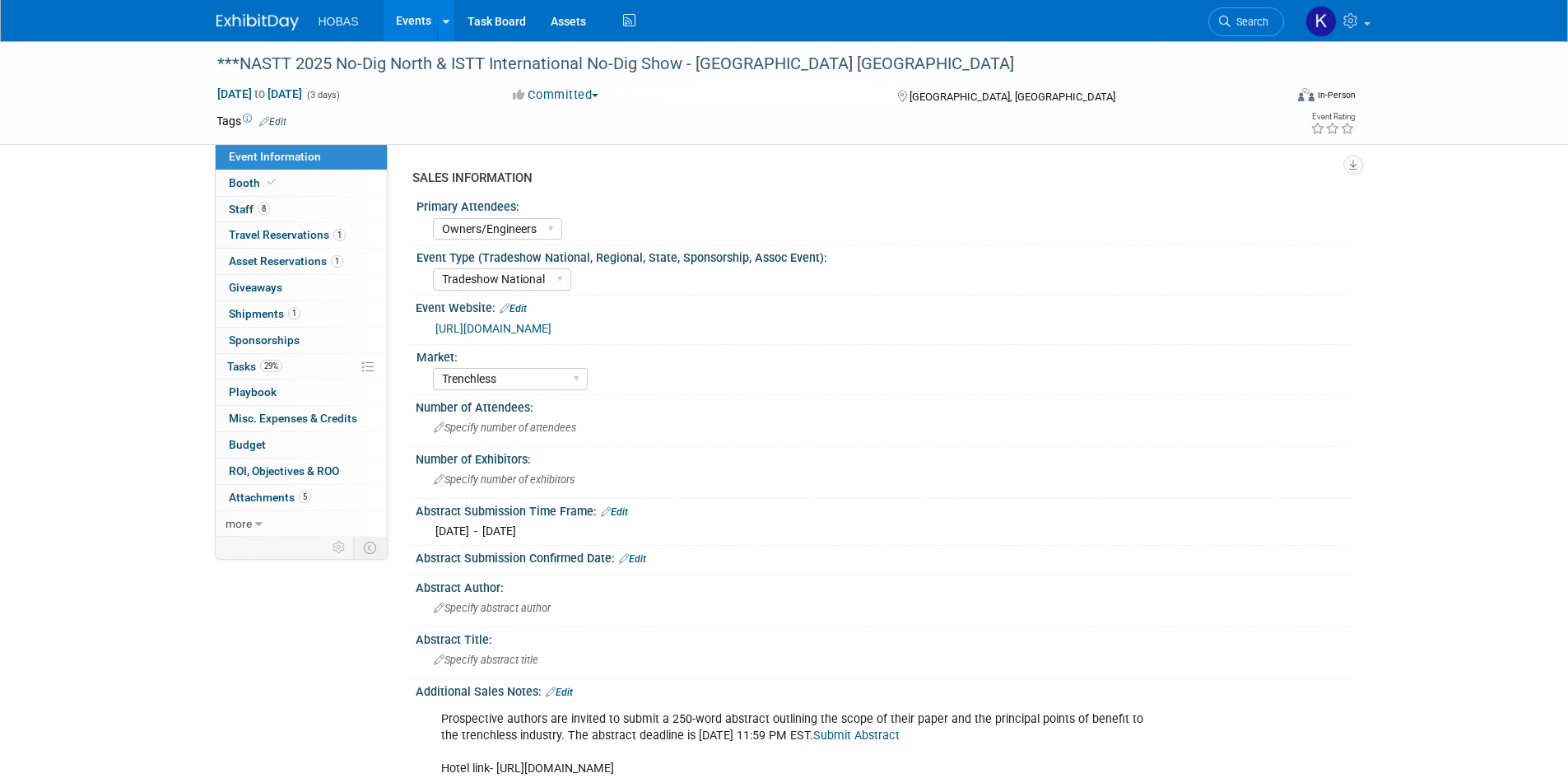
select select "Owners/Engineers"
select select "Tradeshow National"
select select "Trenchless"
select select "Exhibiting"
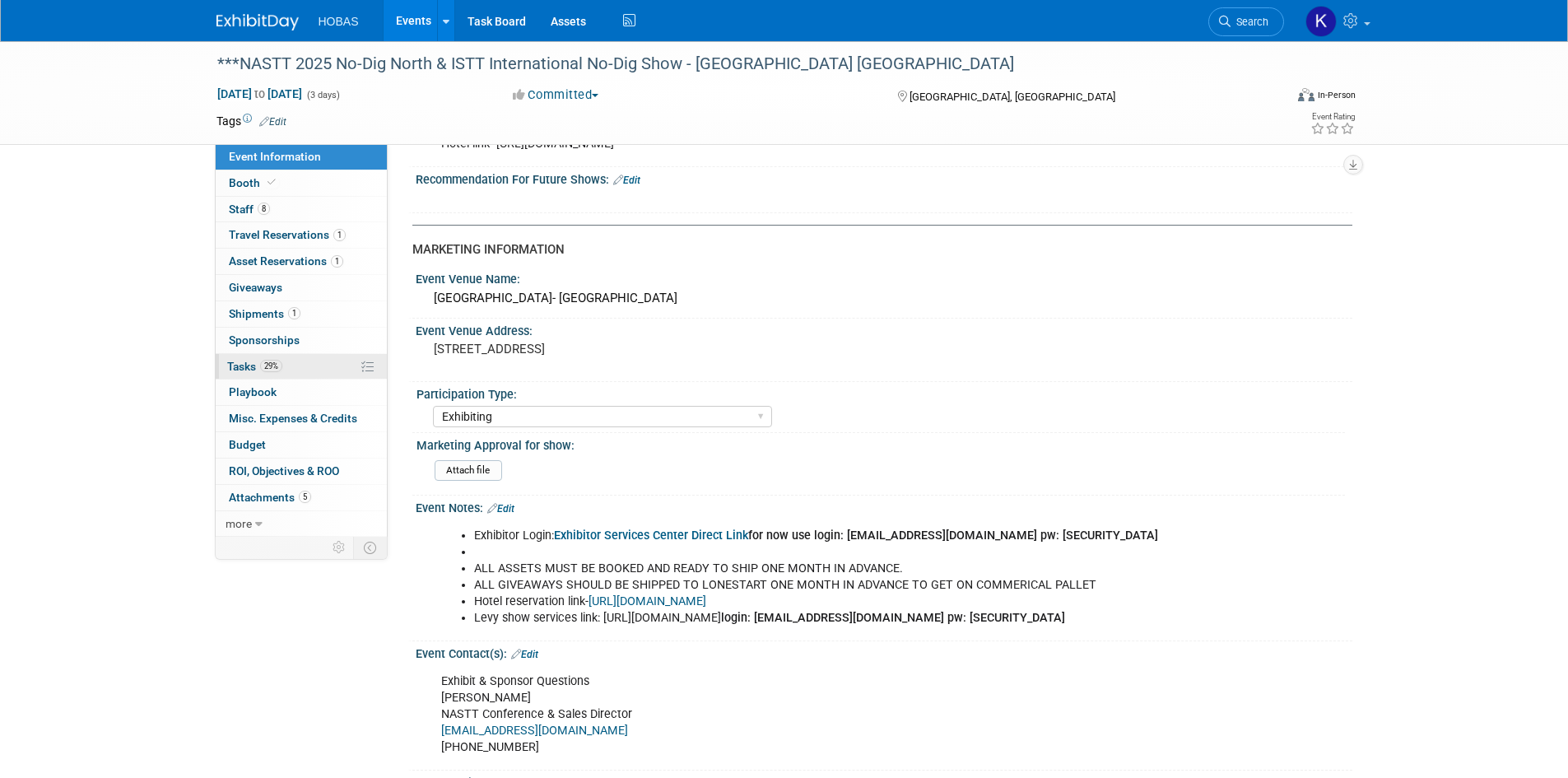
scroll to position [659, 0]
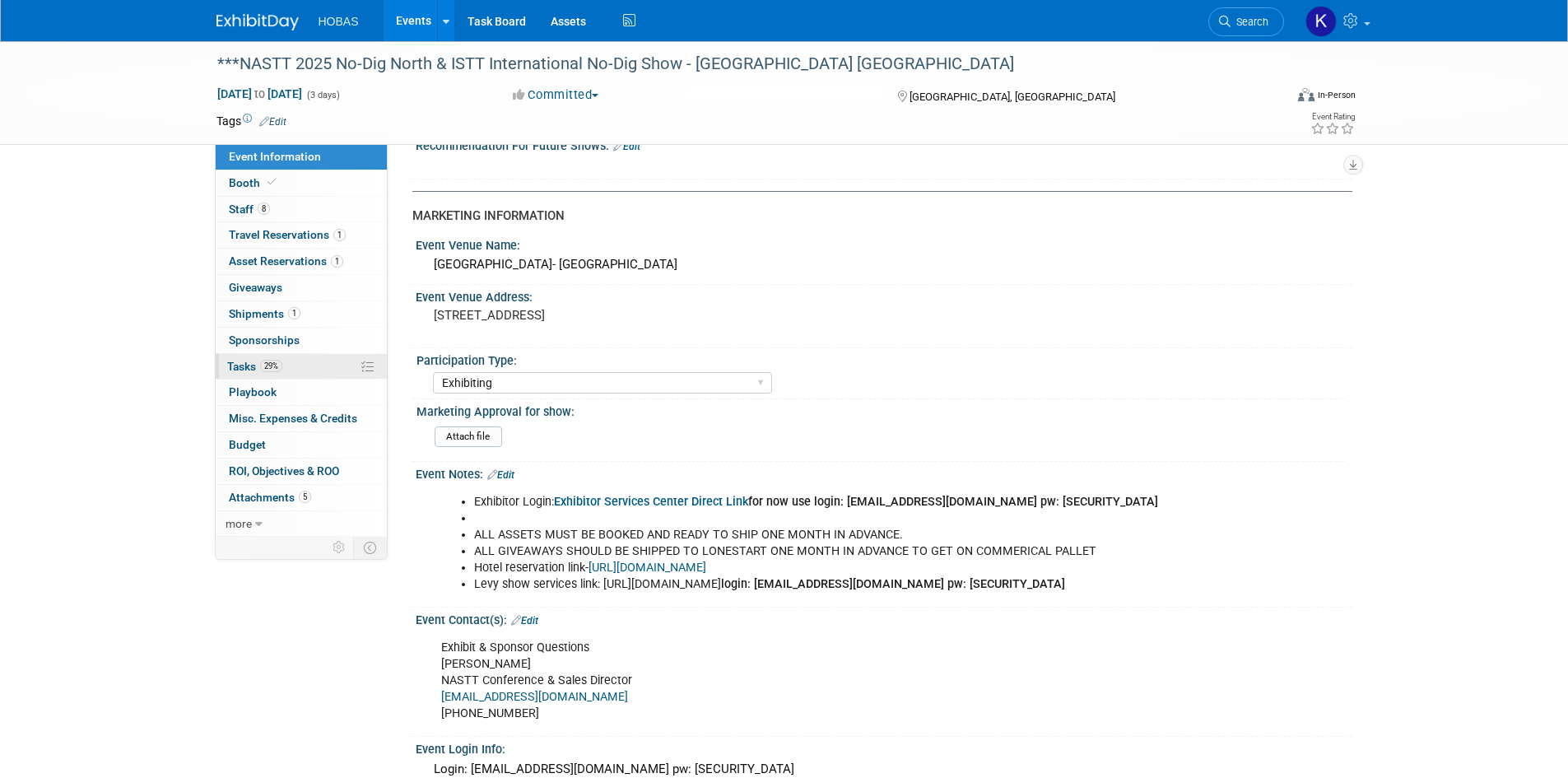
click at [247, 359] on link "29% Tasks 29%" at bounding box center [301, 367] width 172 height 26
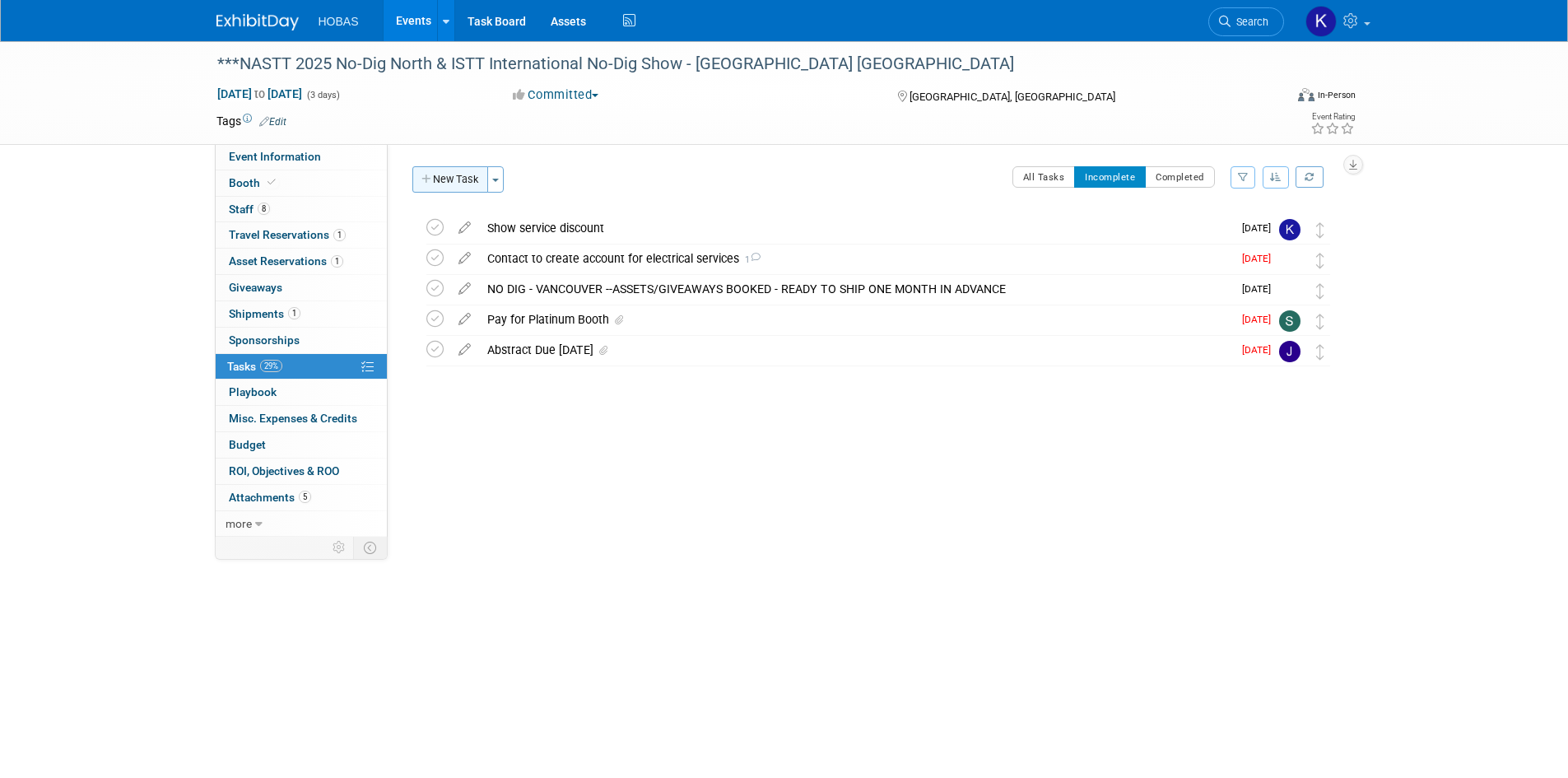
click at [470, 187] on button "New Task" at bounding box center [450, 180] width 75 height 27
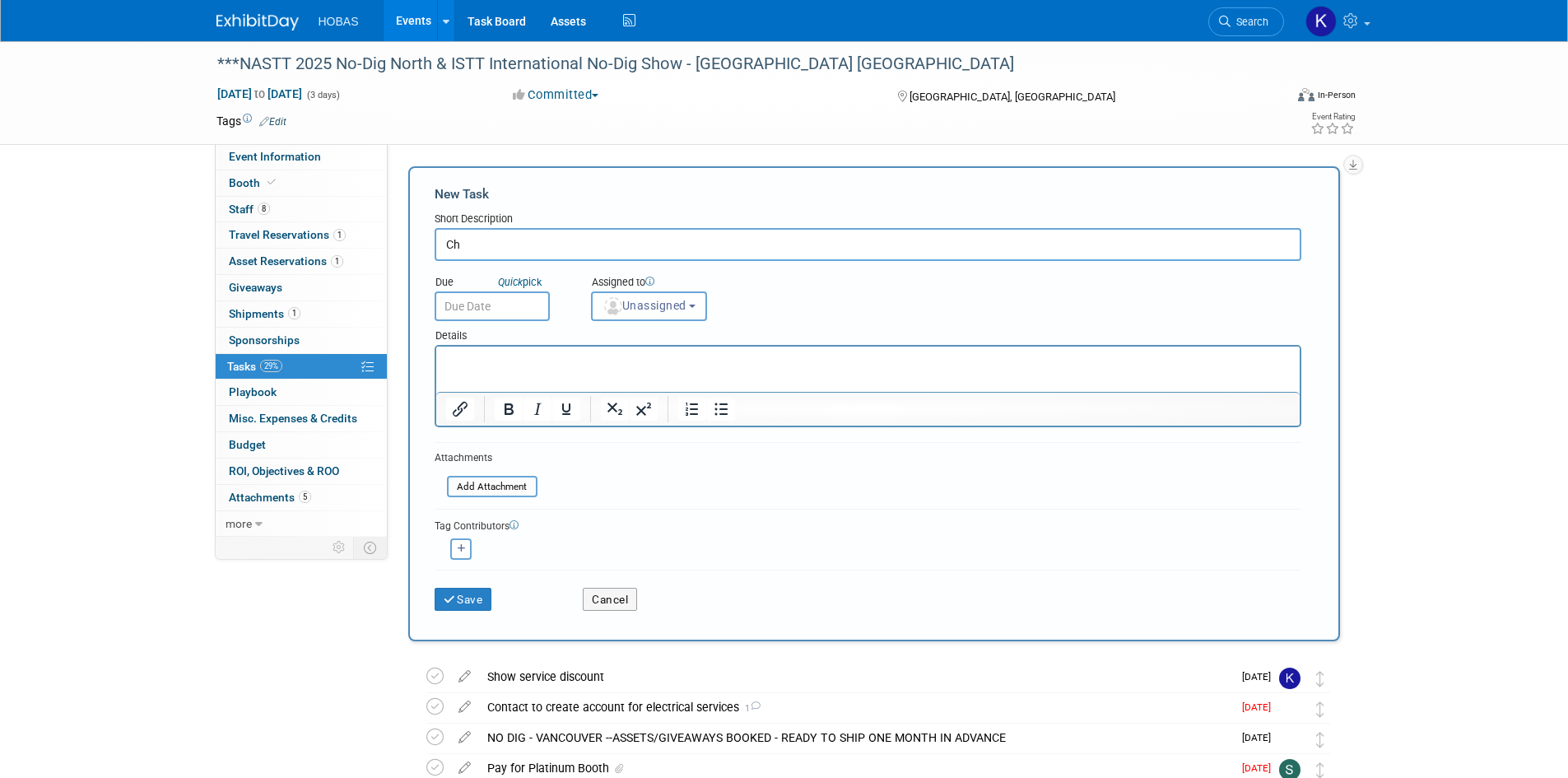
type input "C"
click at [520, 244] on input "Go through check exhibitor portal." at bounding box center [868, 244] width 867 height 33
click at [507, 241] on input "Go through check exhibitor portal." at bounding box center [868, 244] width 867 height 33
click at [573, 247] on input "Go through and check exhibitor portal." at bounding box center [868, 244] width 867 height 33
click at [564, 246] on input "Go through and check exhibitor portal." at bounding box center [868, 244] width 867 height 33
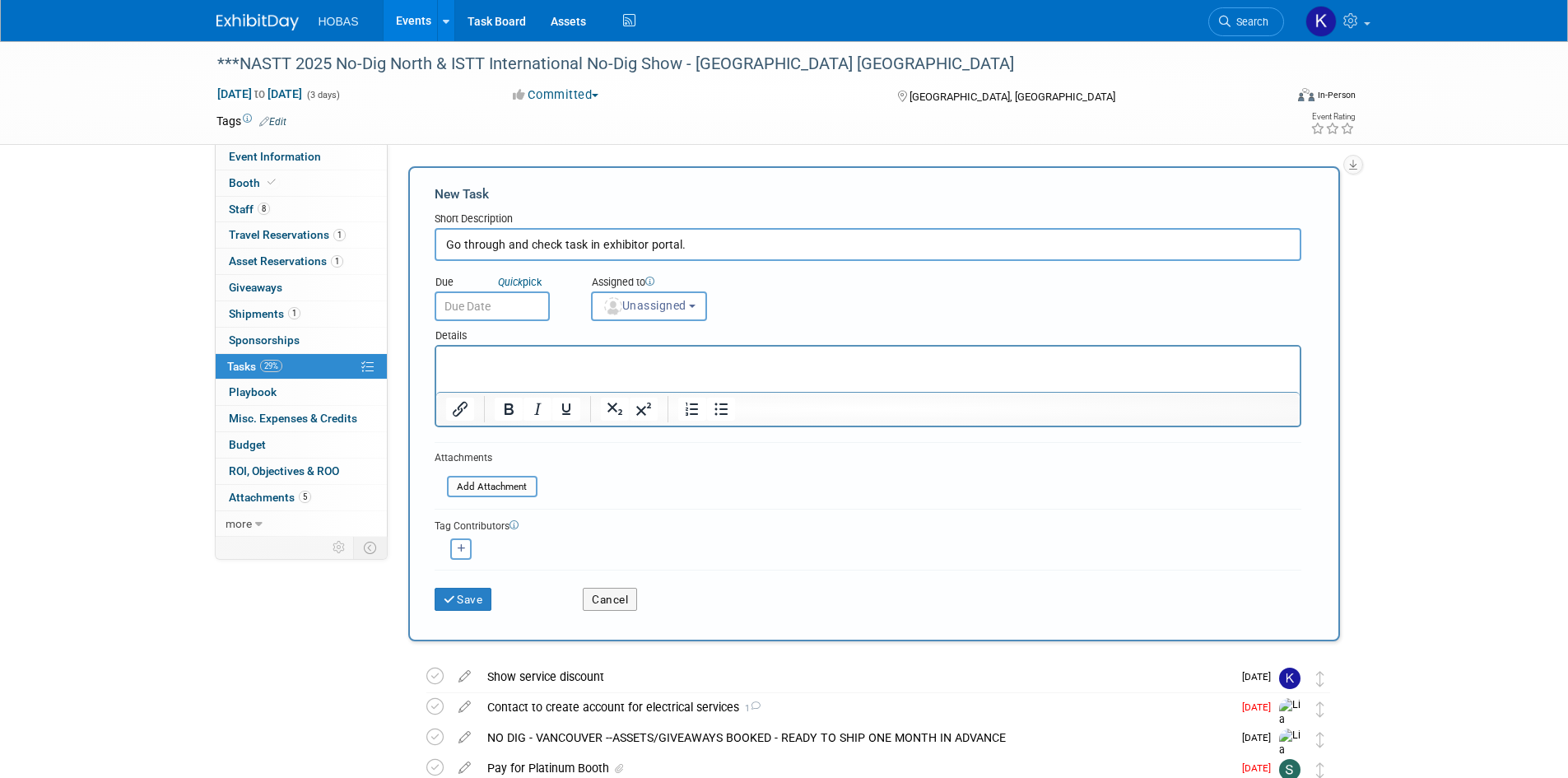
type input "Go through and check task in exhibitor portal."
click at [492, 300] on input "text" at bounding box center [492, 307] width 115 height 30
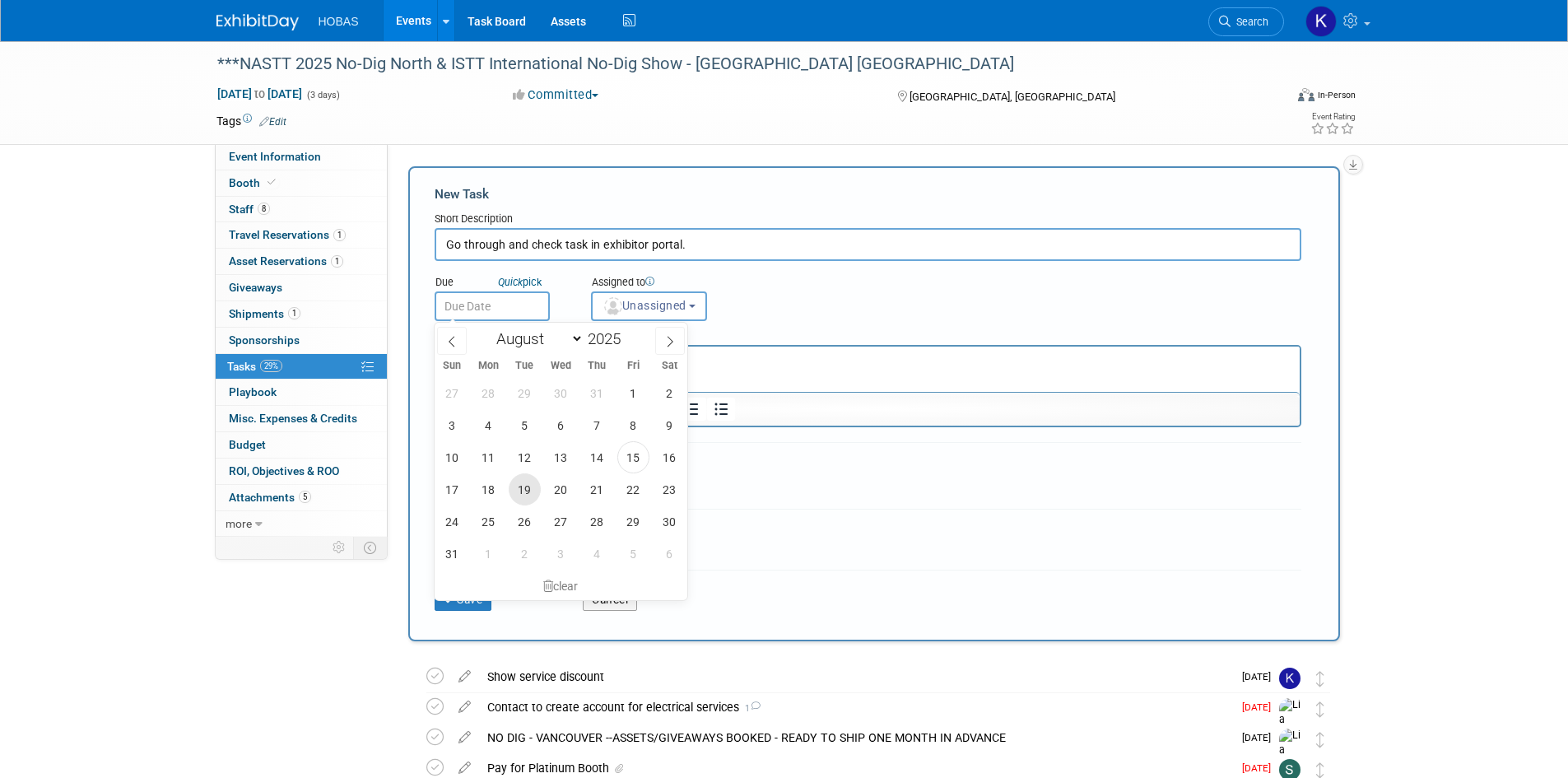
click at [524, 494] on span "19" at bounding box center [525, 489] width 32 height 32
type input "[DATE]"
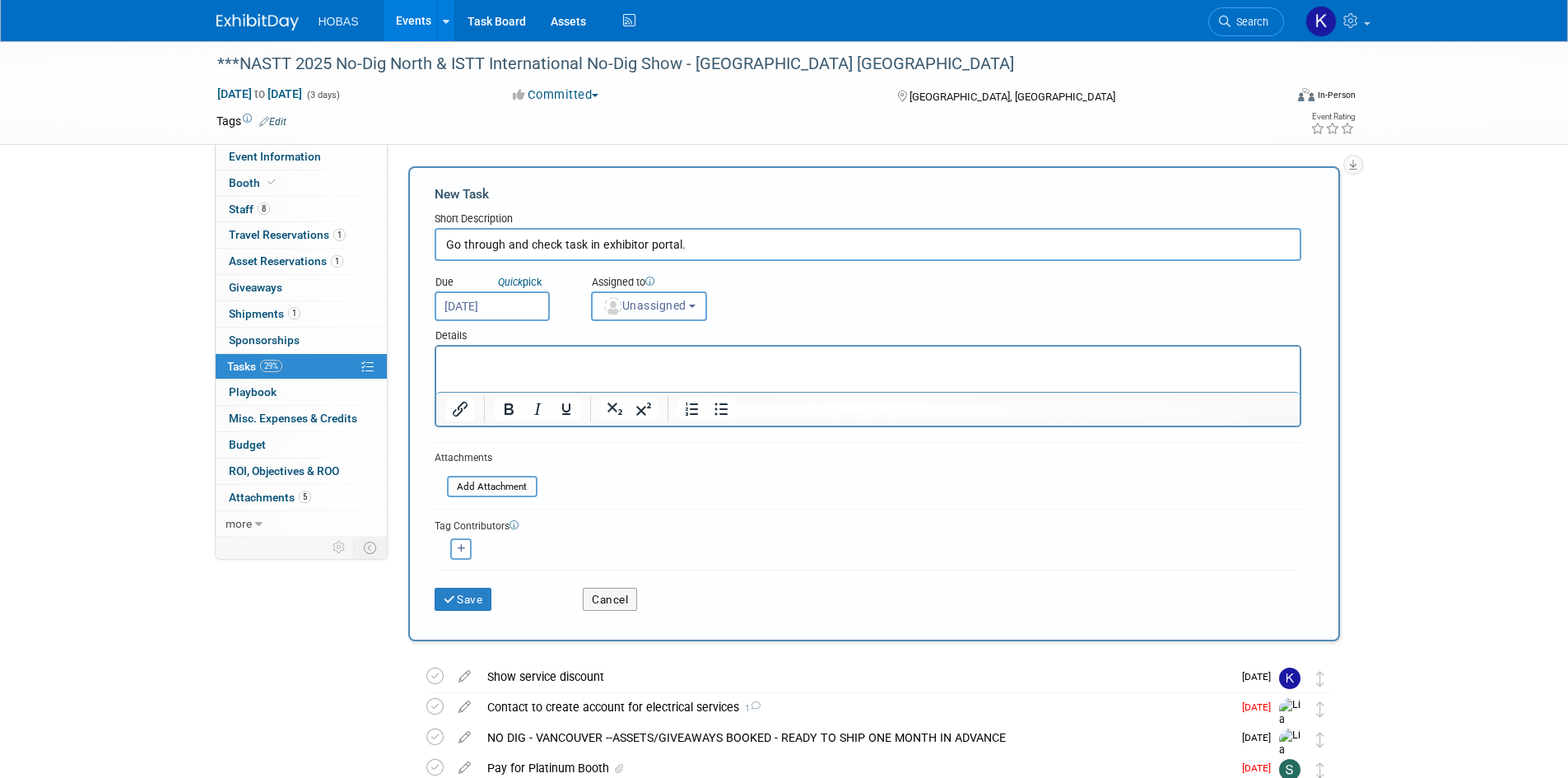
click at [647, 316] on button "Unassigned" at bounding box center [650, 307] width 117 height 30
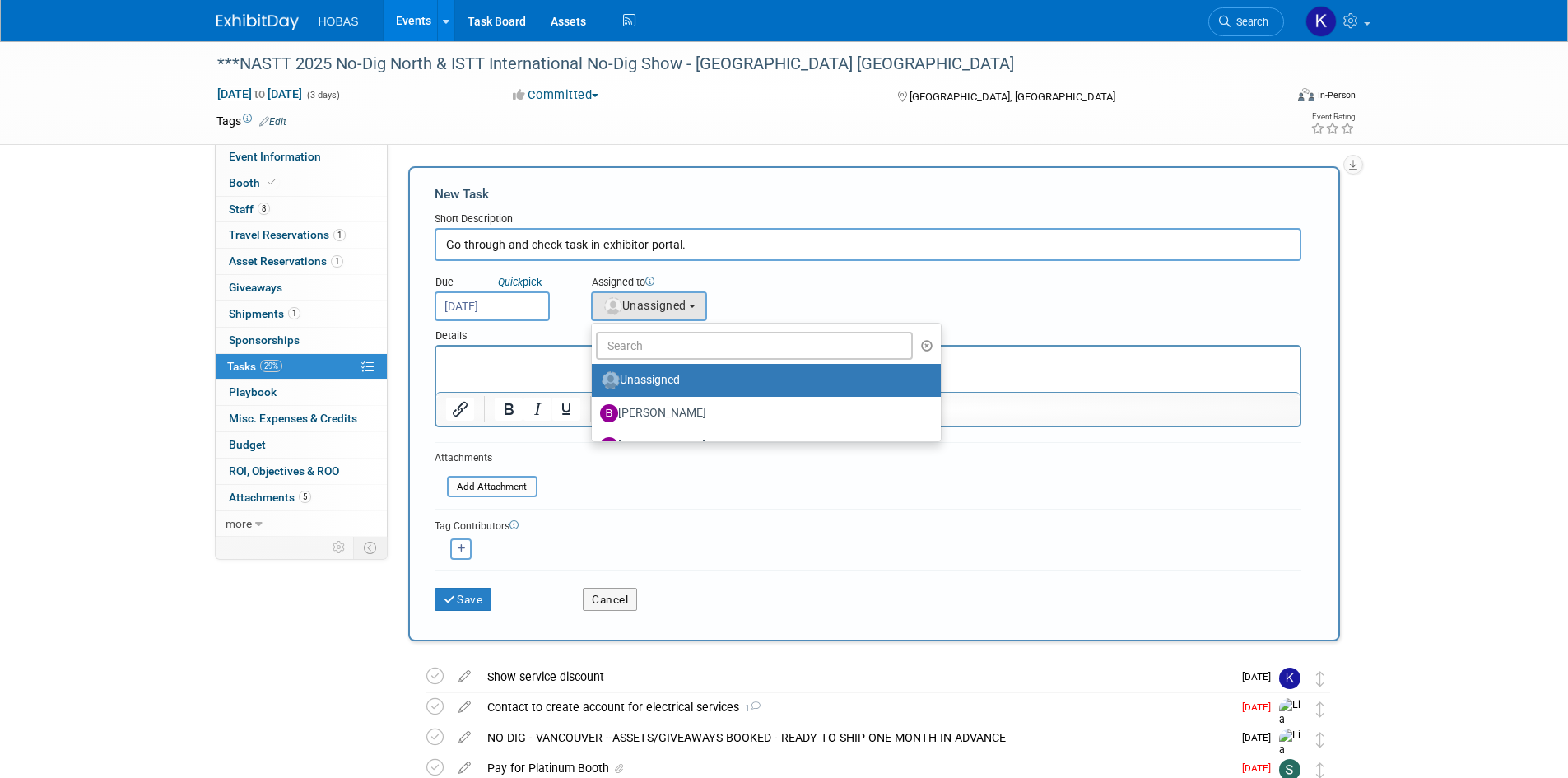
click at [678, 363] on ul "Unassigned [PERSON_NAME] [PERSON_NAME] [PERSON_NAME] [PERSON_NAME] [PERSON_NAME…" at bounding box center [767, 382] width 351 height 119
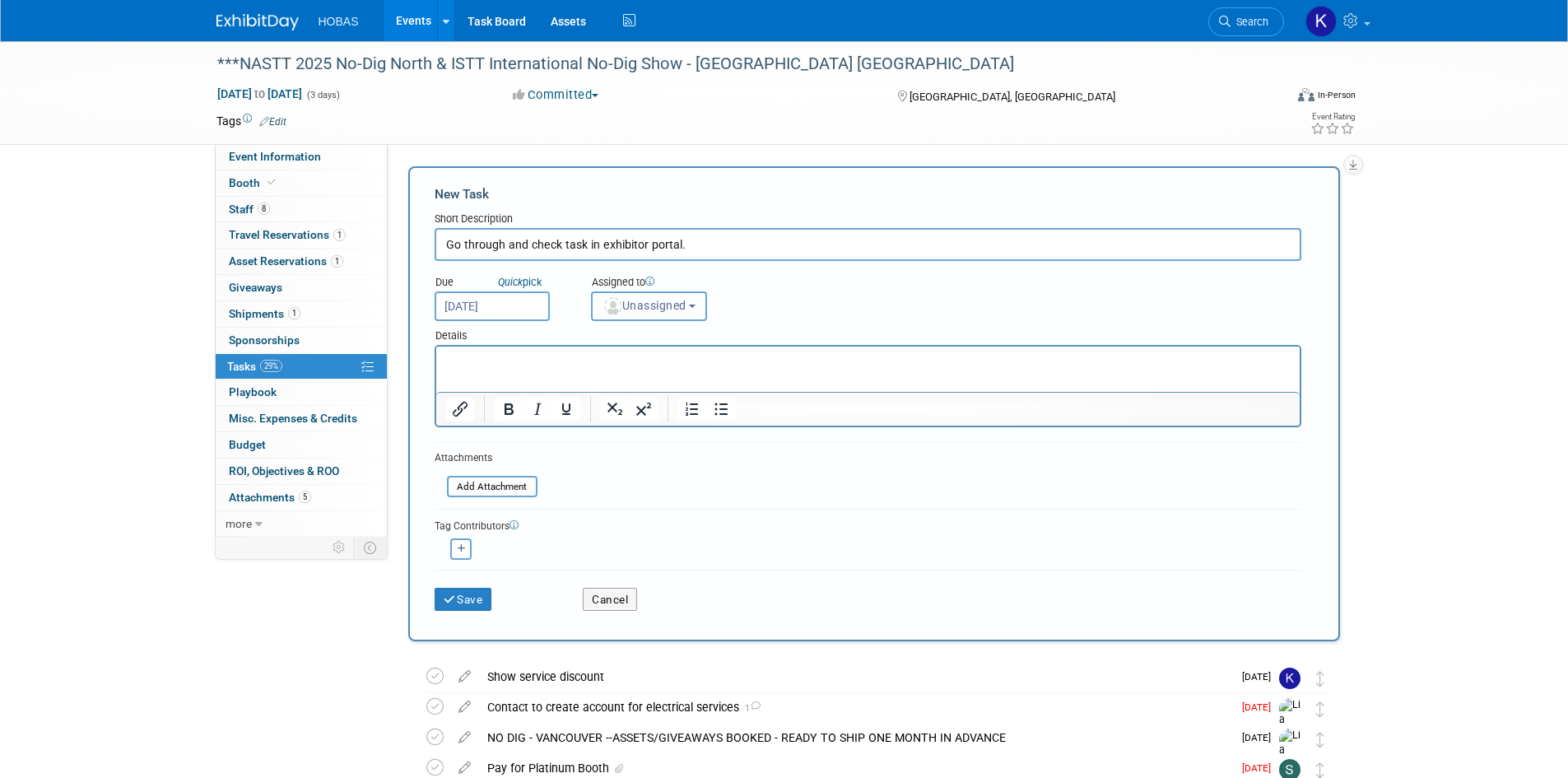
click at [679, 313] on span "Unassigned" at bounding box center [645, 305] width 84 height 13
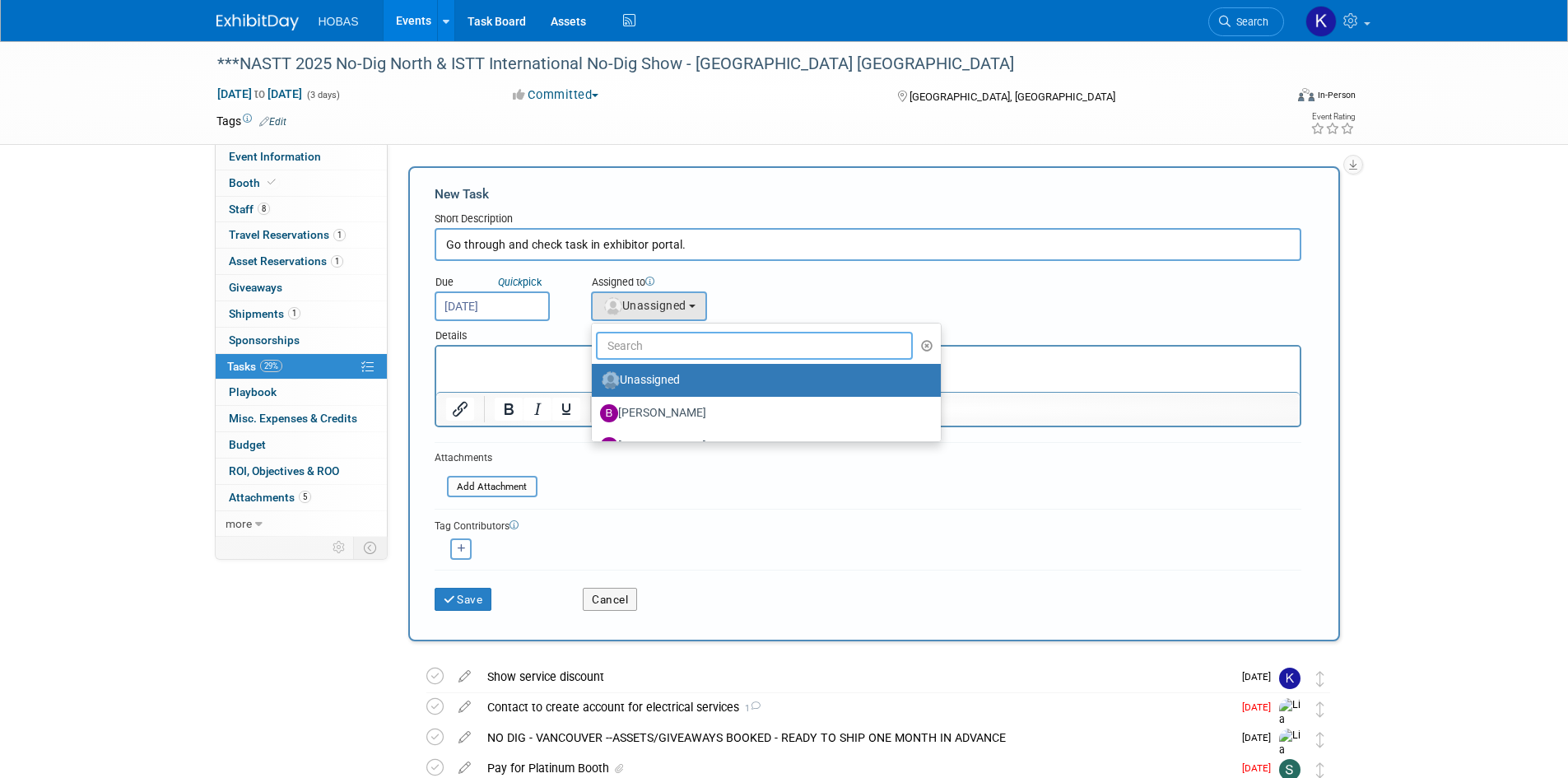
click at [671, 341] on input "text" at bounding box center [755, 346] width 317 height 28
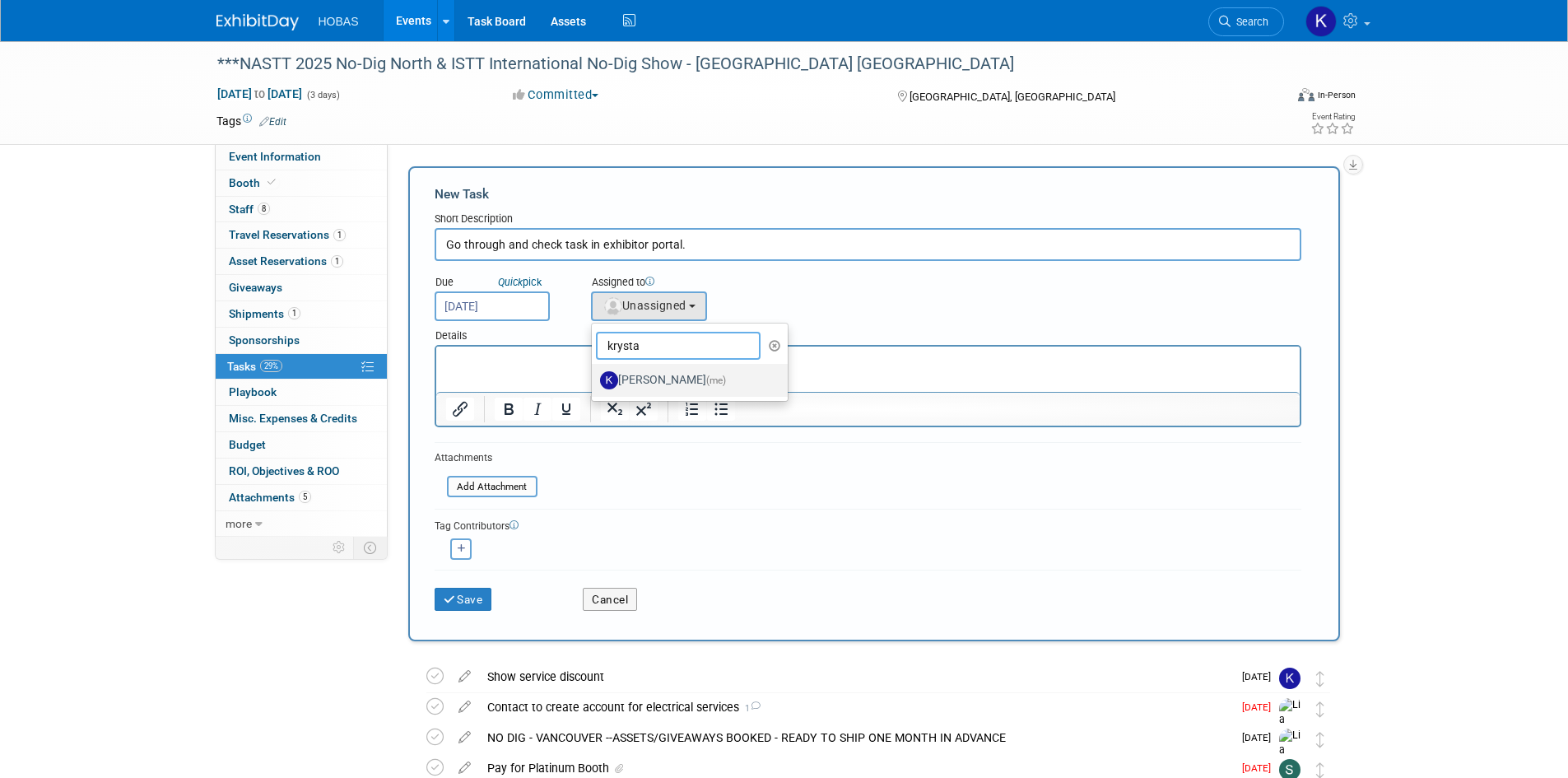
type input "krysta"
click at [639, 382] on label "[PERSON_NAME] (me)" at bounding box center [685, 380] width 172 height 27
click at [594, 382] on input "[PERSON_NAME] (me)" at bounding box center [589, 378] width 11 height 11
select select "e44b564a-7f1b-4314-9760-4799a957601a"
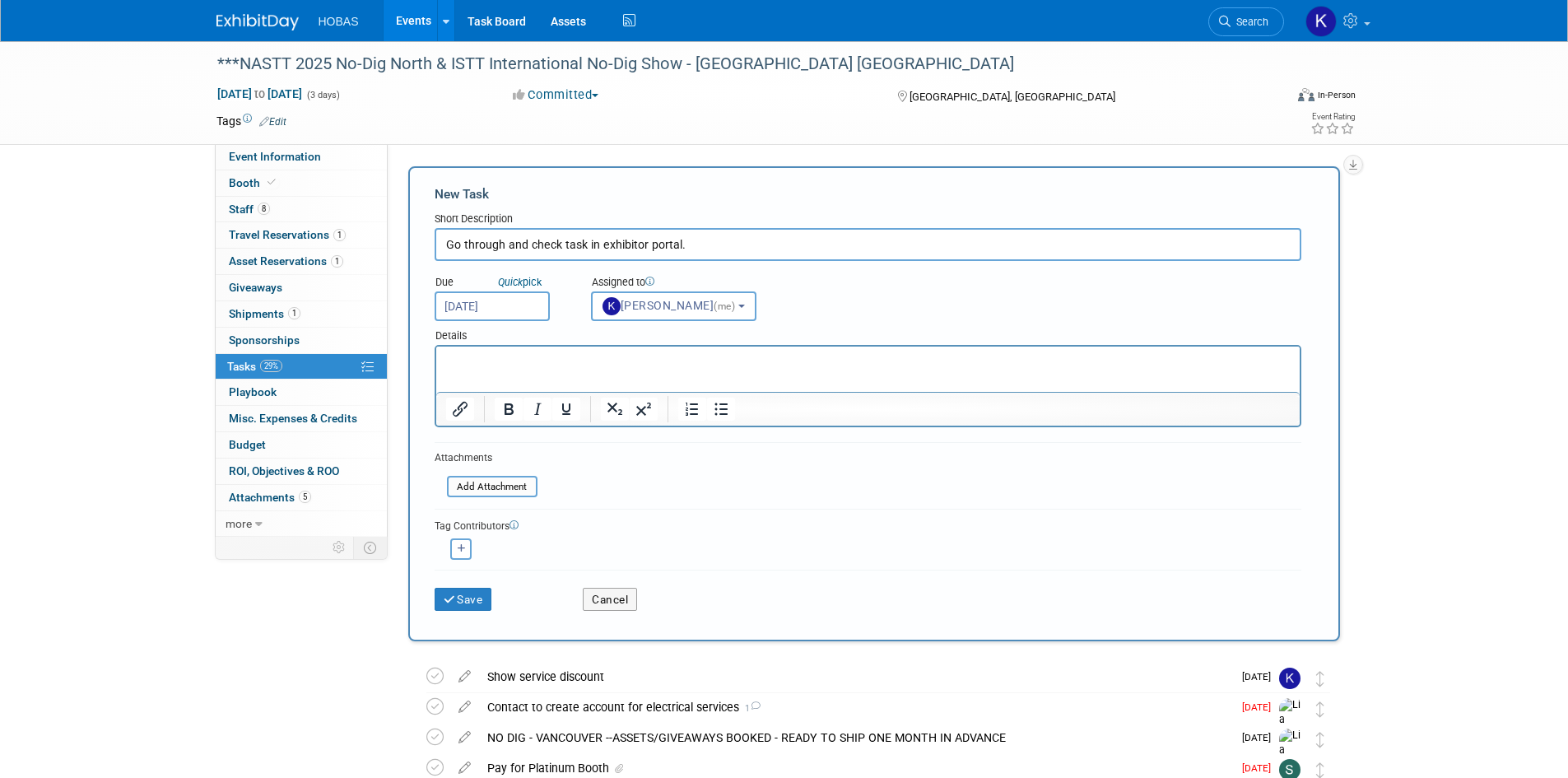
click at [564, 360] on p "Rich Text Area. Press ALT-0 for help." at bounding box center [868, 361] width 845 height 17
click at [463, 547] on icon "button" at bounding box center [462, 549] width 8 height 9
select select
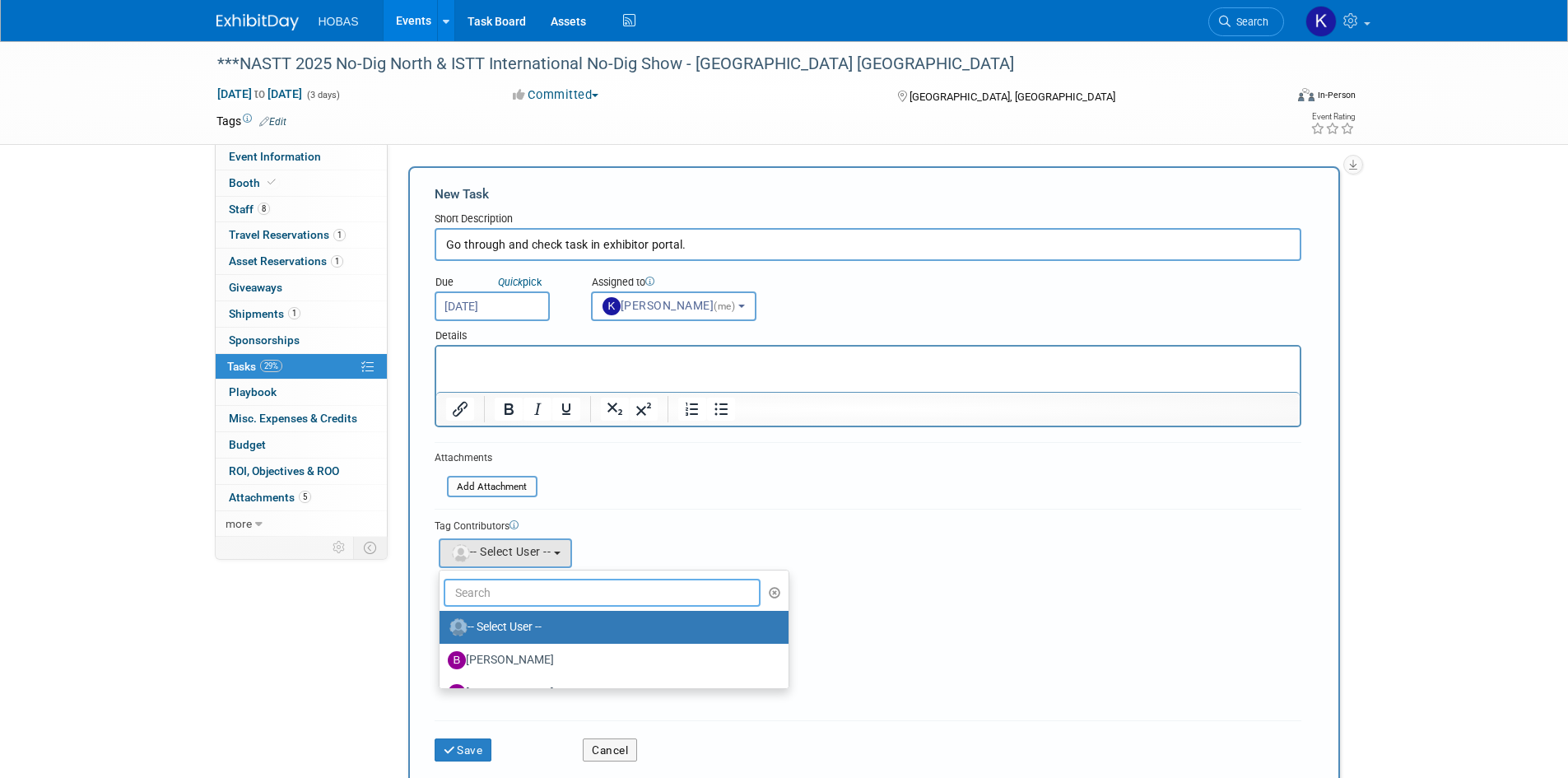
click at [504, 588] on input "text" at bounding box center [602, 593] width 317 height 28
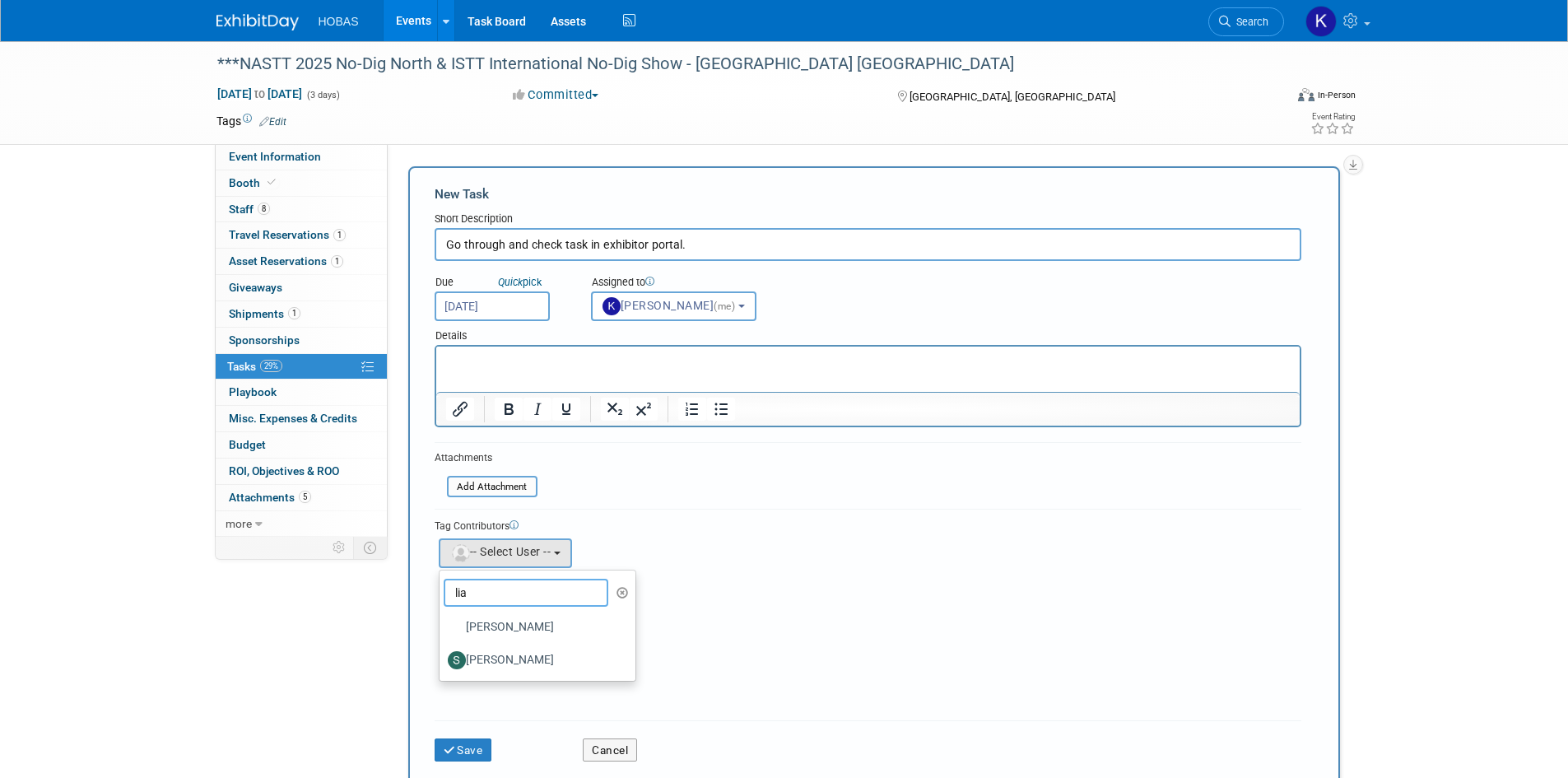
type input "lia"
click at [521, 619] on label "[PERSON_NAME]" at bounding box center [534, 627] width 172 height 27
click at [442, 620] on input "[PERSON_NAME]" at bounding box center [436, 625] width 11 height 11
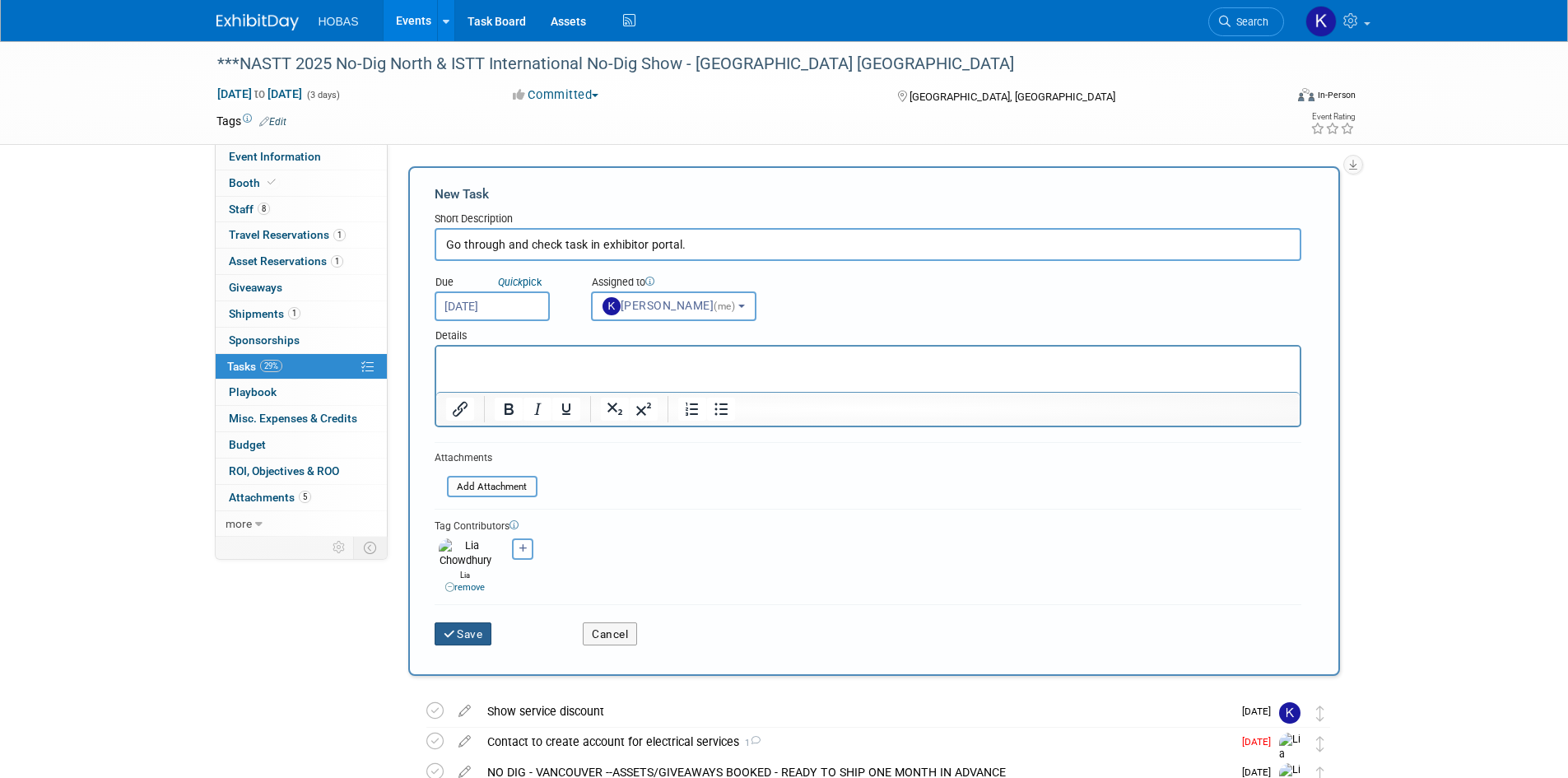
click at [480, 623] on button "Save" at bounding box center [463, 634] width 58 height 23
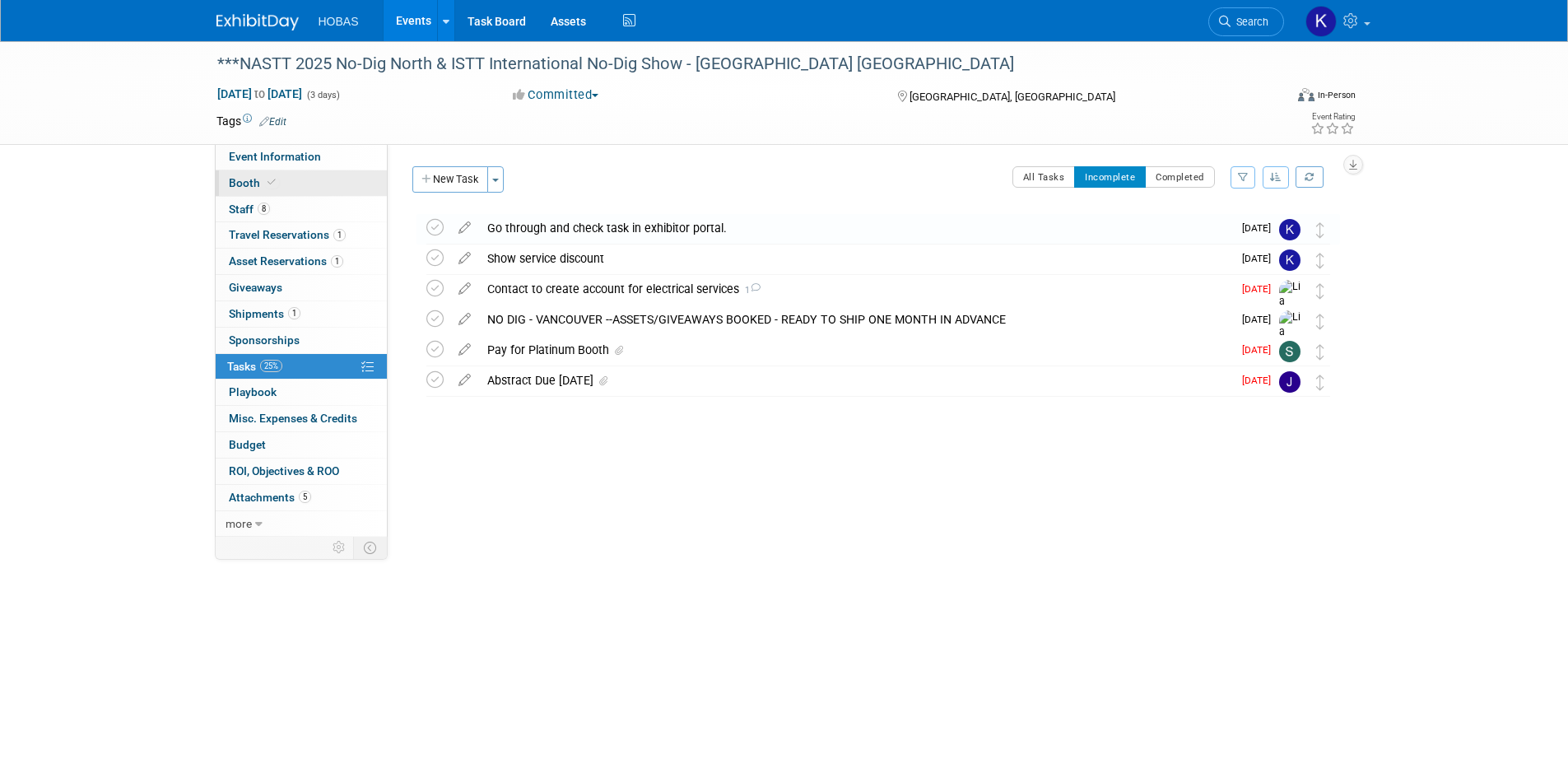
click at [299, 166] on link "Event Information" at bounding box center [301, 157] width 172 height 26
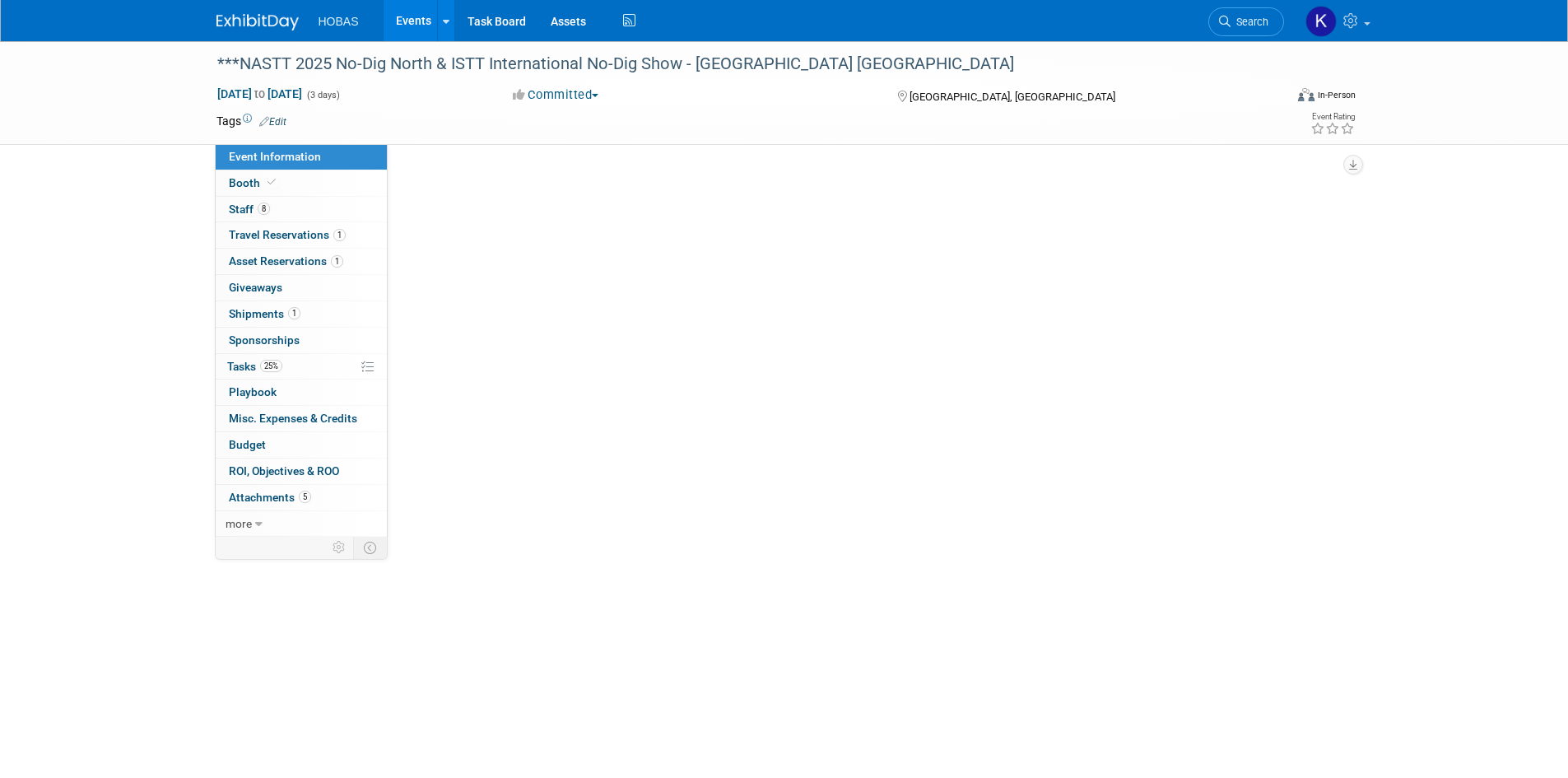
select select "Owners/Engineers"
select select "Tradeshow National"
select select "Trenchless"
select select "Exhibiting"
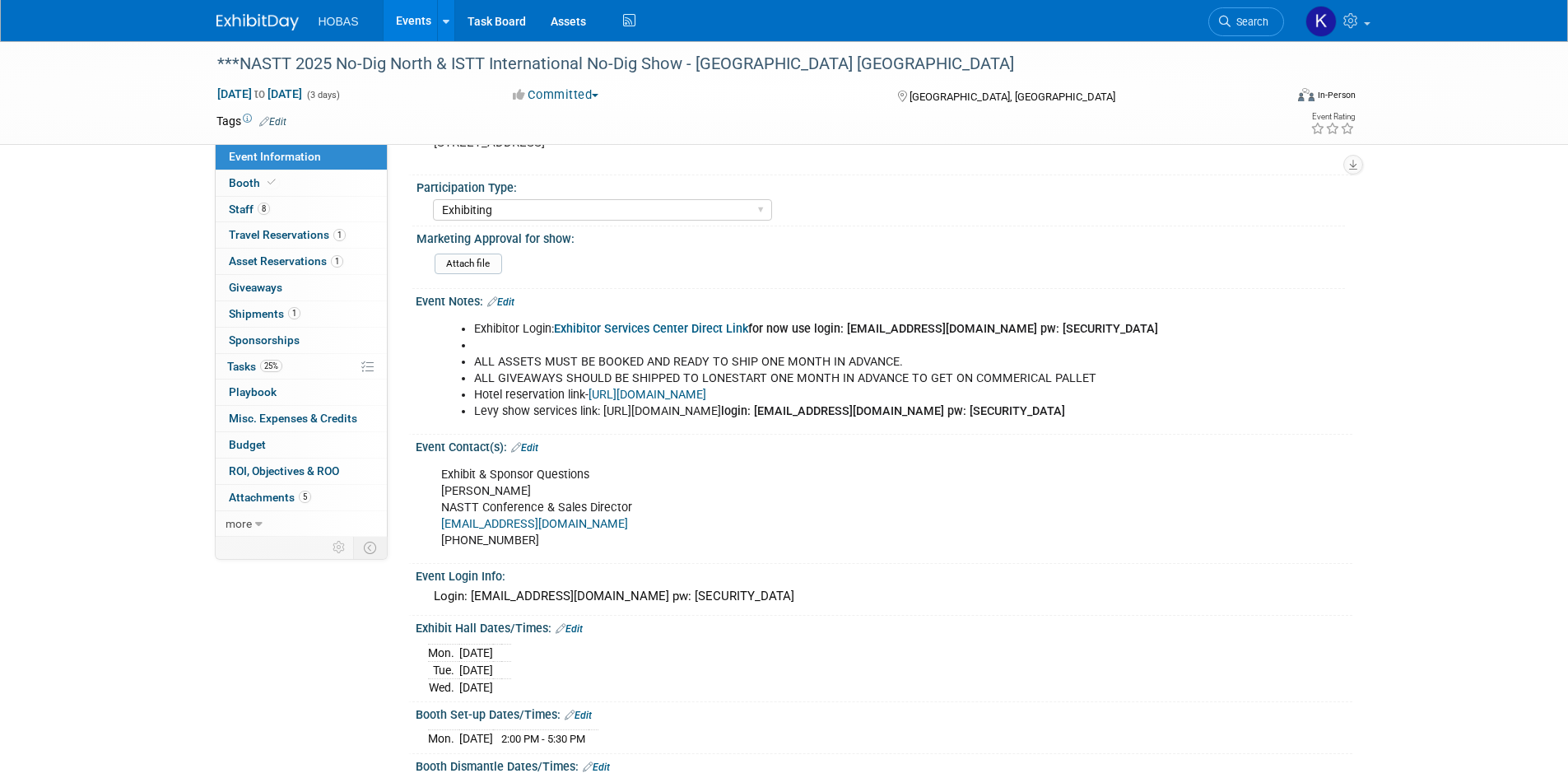
scroll to position [988, 0]
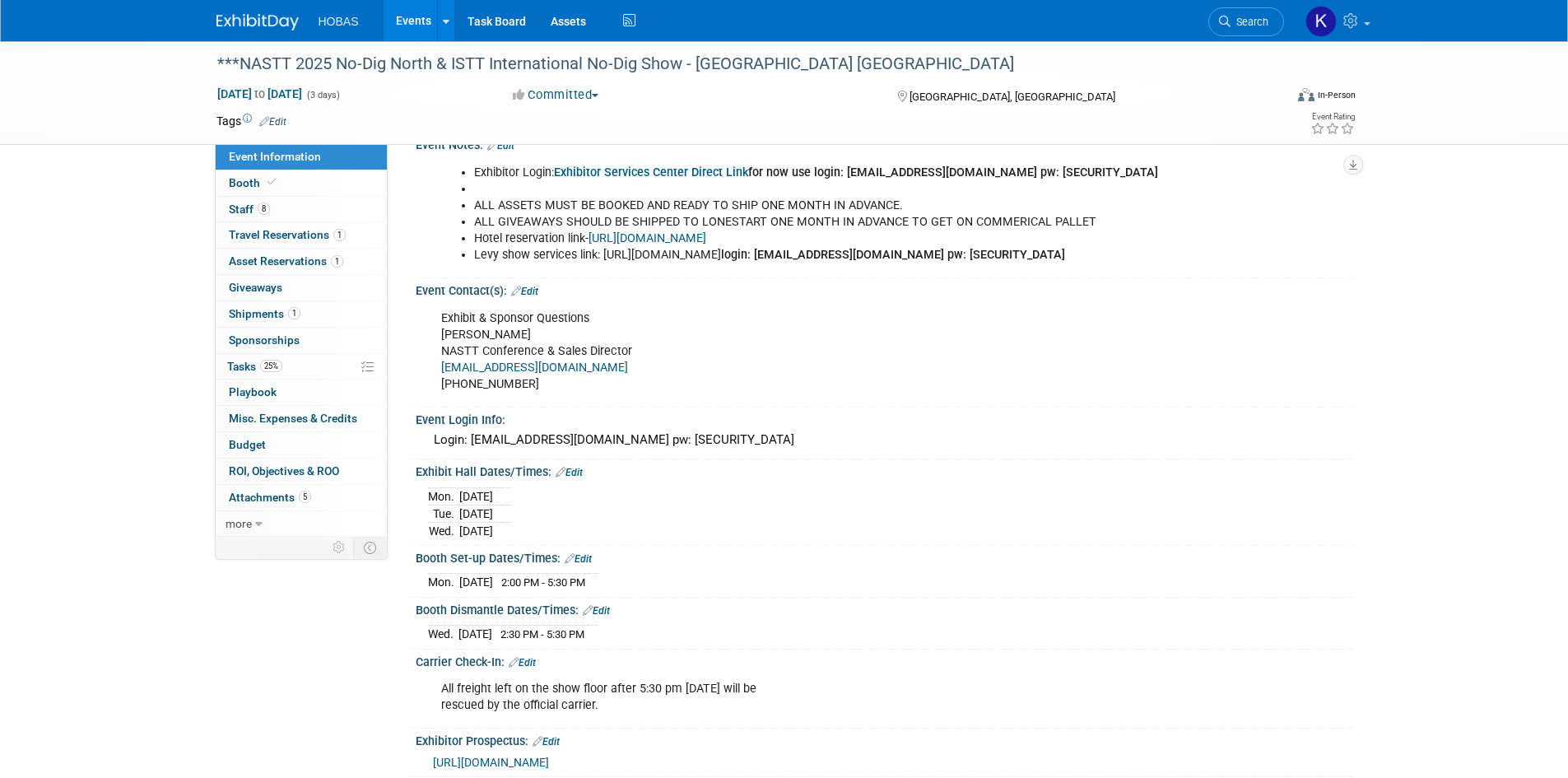
click at [422, 20] on link "Events" at bounding box center [414, 21] width 60 height 42
